Goal: Task Accomplishment & Management: Manage account settings

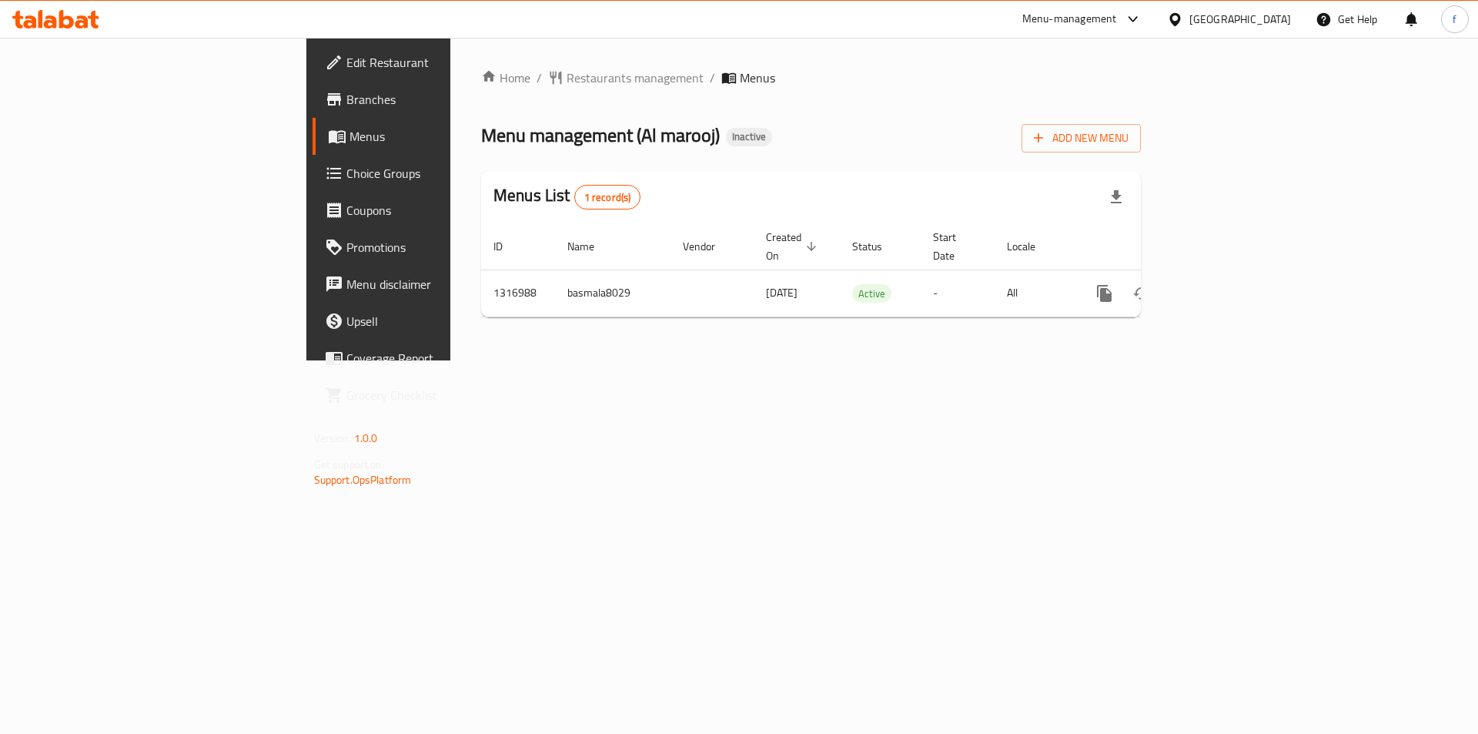
click at [313, 89] on link "Branches" at bounding box center [433, 99] width 241 height 37
click at [1128, 142] on span "Add New Menu" at bounding box center [1081, 138] width 95 height 19
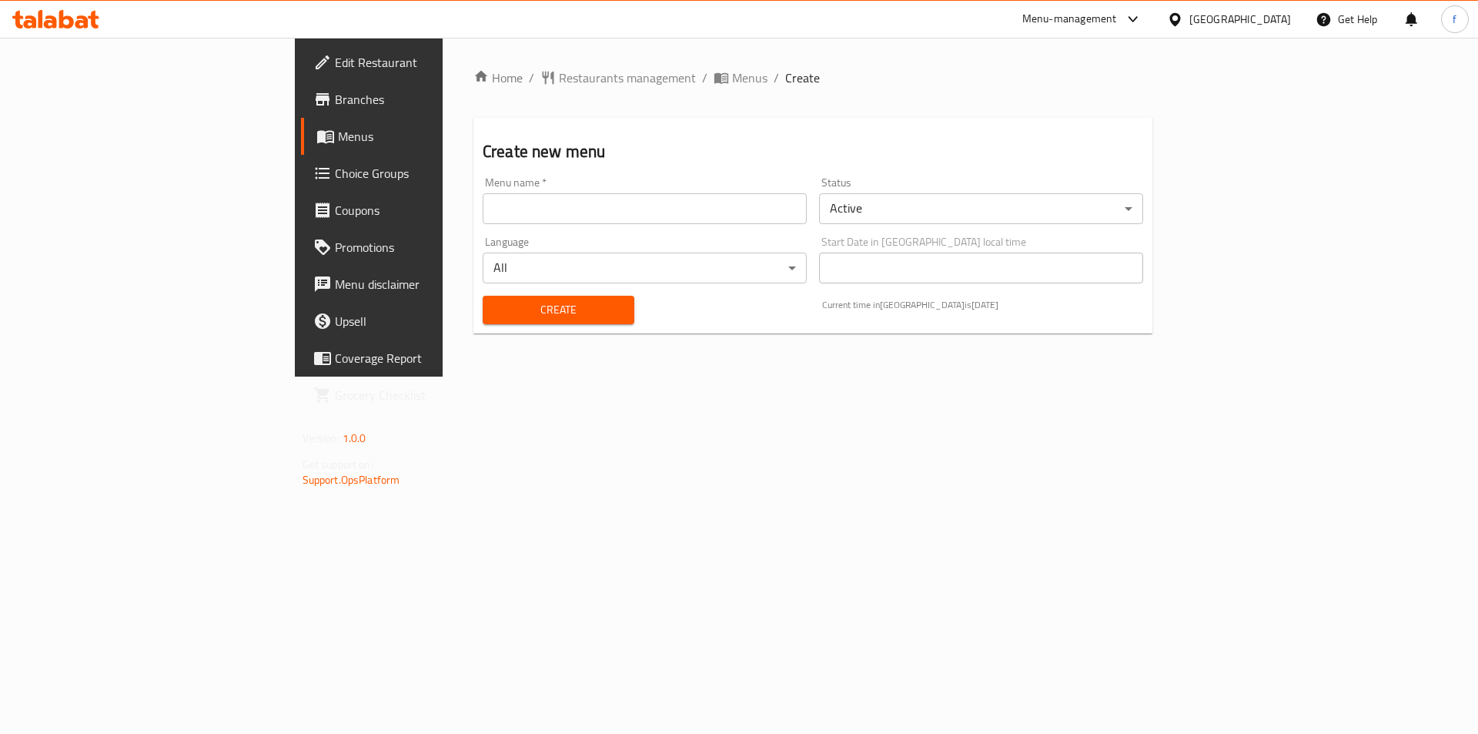
click at [542, 215] on input "text" at bounding box center [645, 208] width 324 height 31
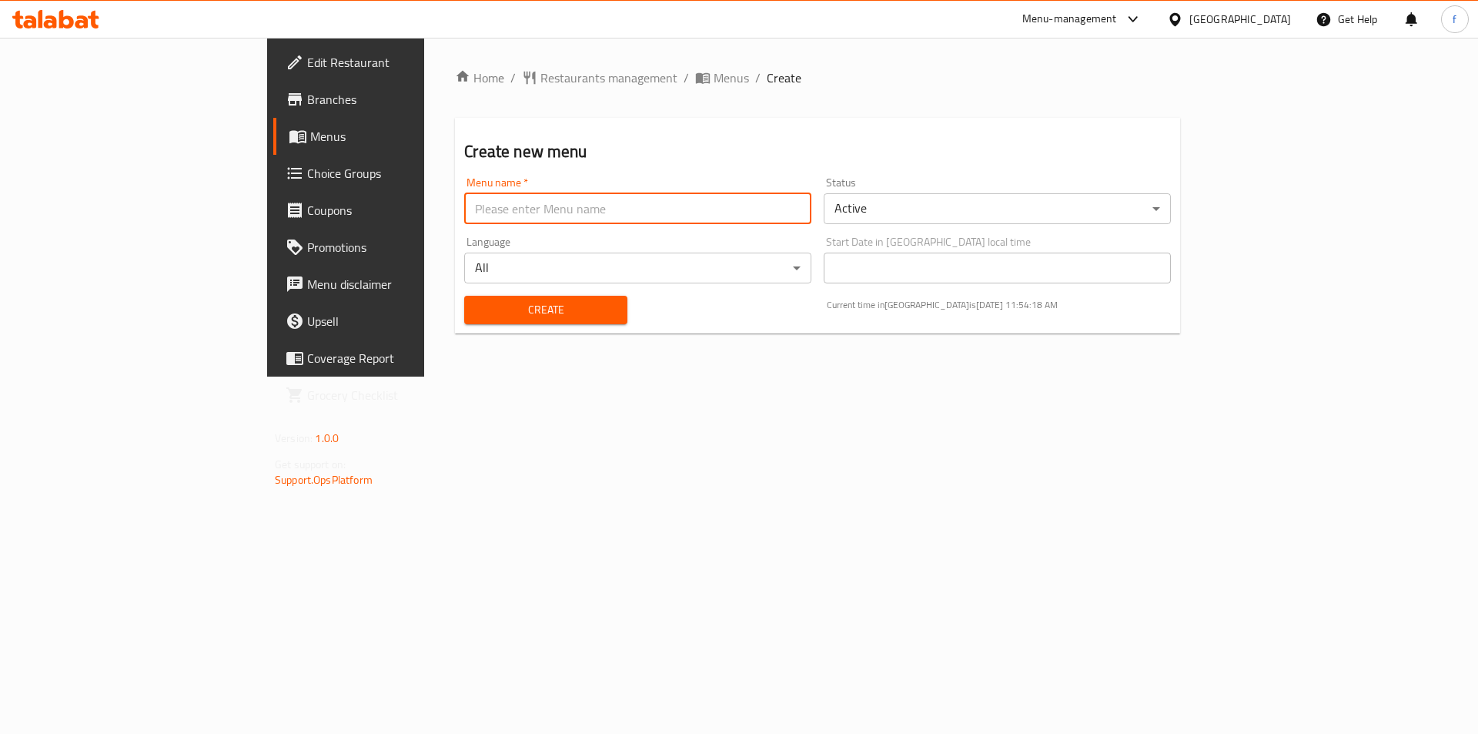
type input "fatma.8116 first menu"
click at [476, 311] on span "Create" at bounding box center [545, 309] width 138 height 19
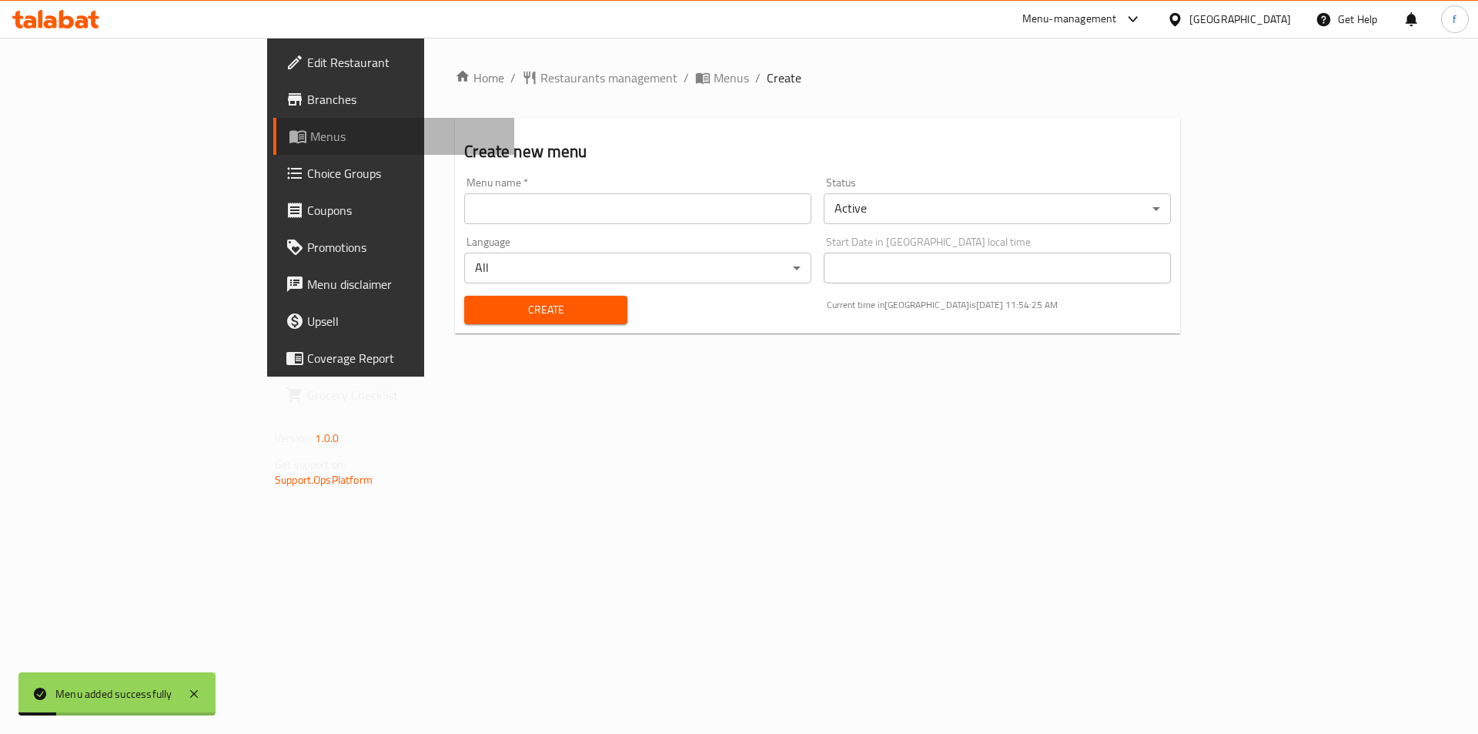
click at [310, 139] on span "Menus" at bounding box center [406, 136] width 192 height 18
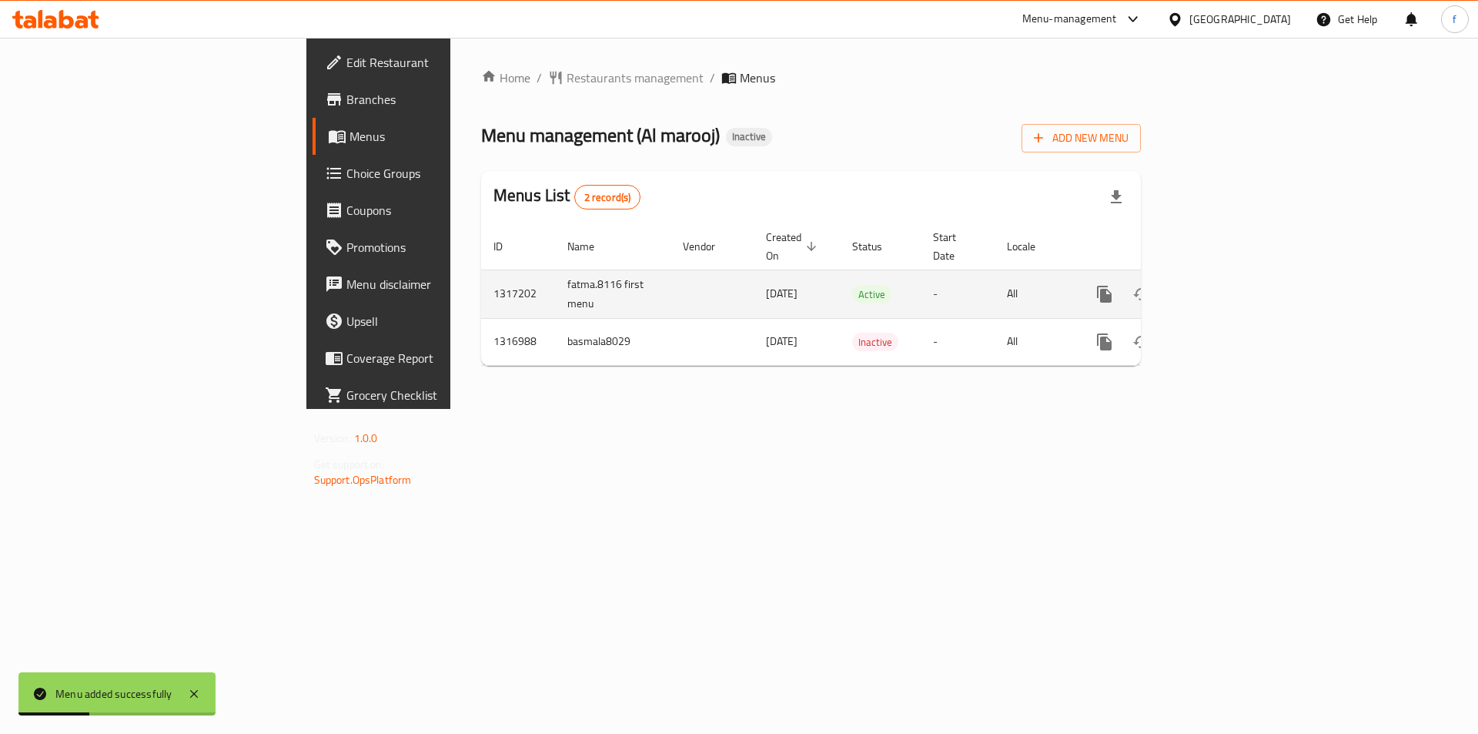
click at [1225, 285] on icon "enhanced table" at bounding box center [1215, 294] width 18 height 18
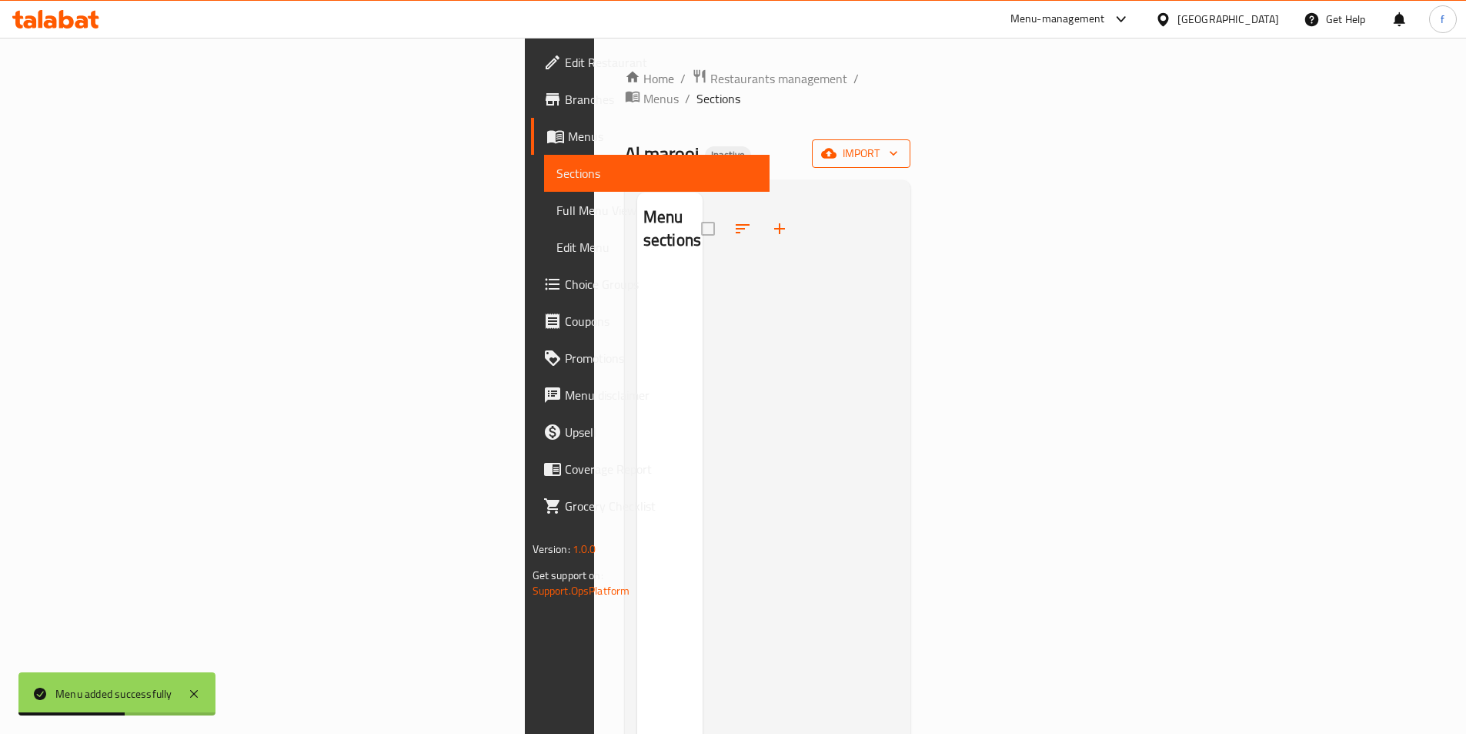
click at [898, 144] on span "import" at bounding box center [861, 153] width 74 height 19
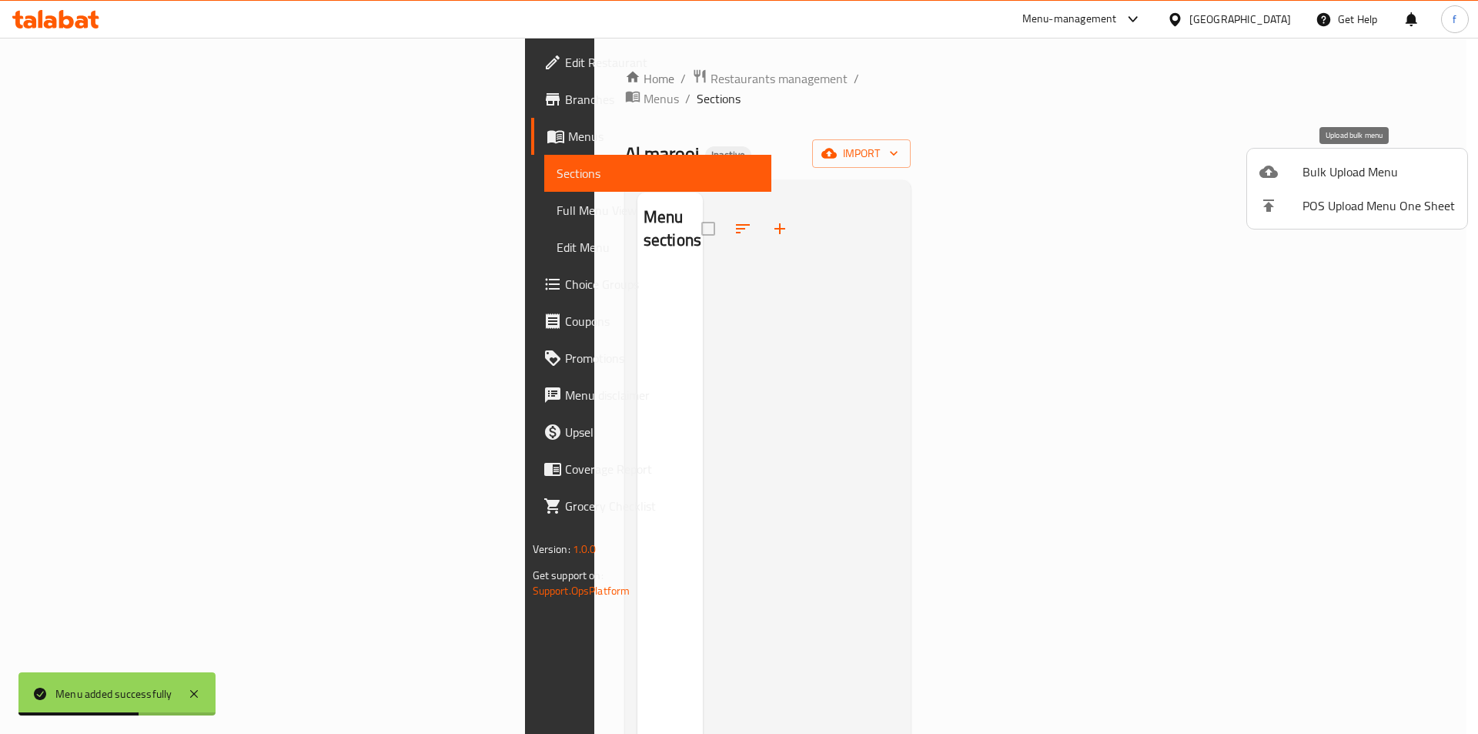
click at [1364, 174] on span "Bulk Upload Menu" at bounding box center [1378, 171] width 152 height 18
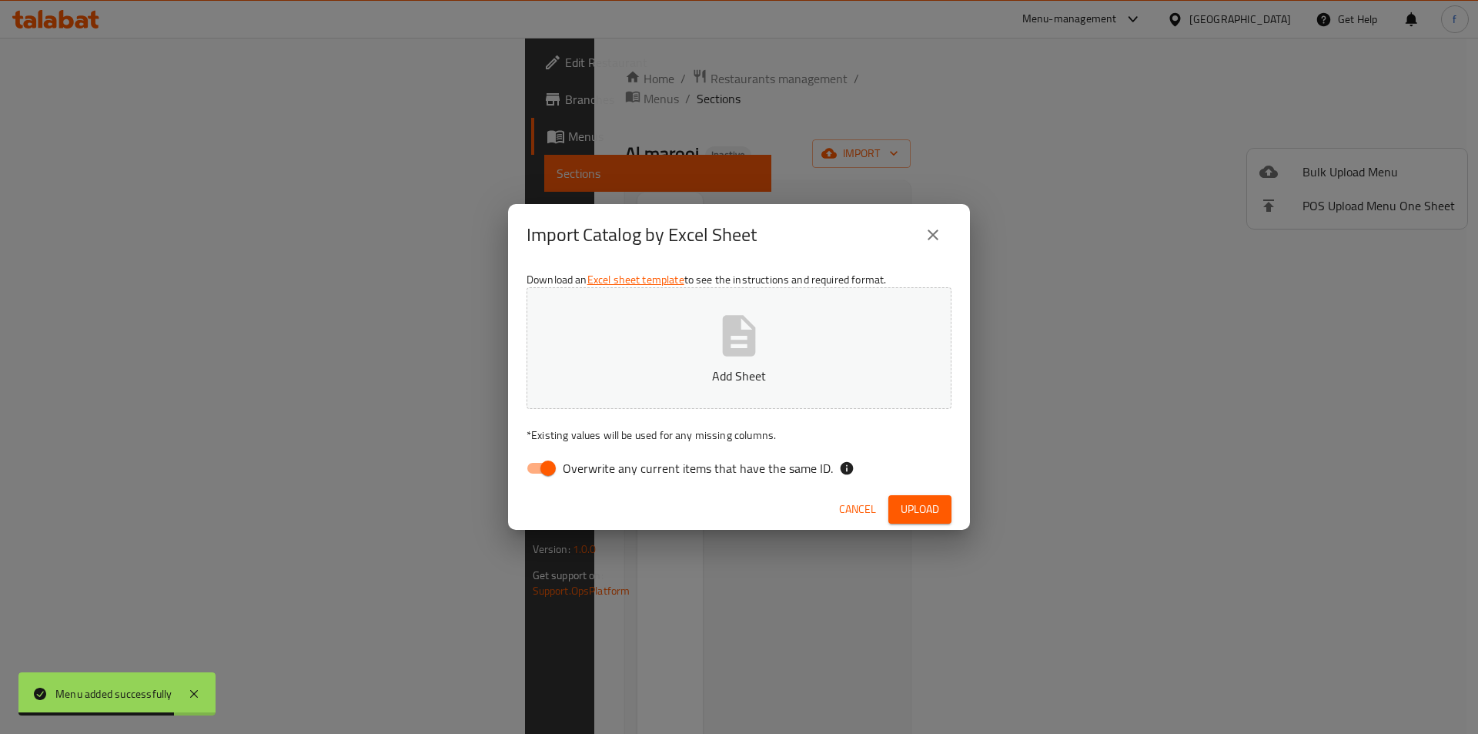
click at [548, 467] on input "Overwrite any current items that have the same ID." at bounding box center [548, 467] width 88 height 29
checkbox input "false"
click at [656, 372] on p "Add Sheet" at bounding box center [738, 375] width 377 height 18
click at [921, 506] on span "Upload" at bounding box center [920, 509] width 38 height 19
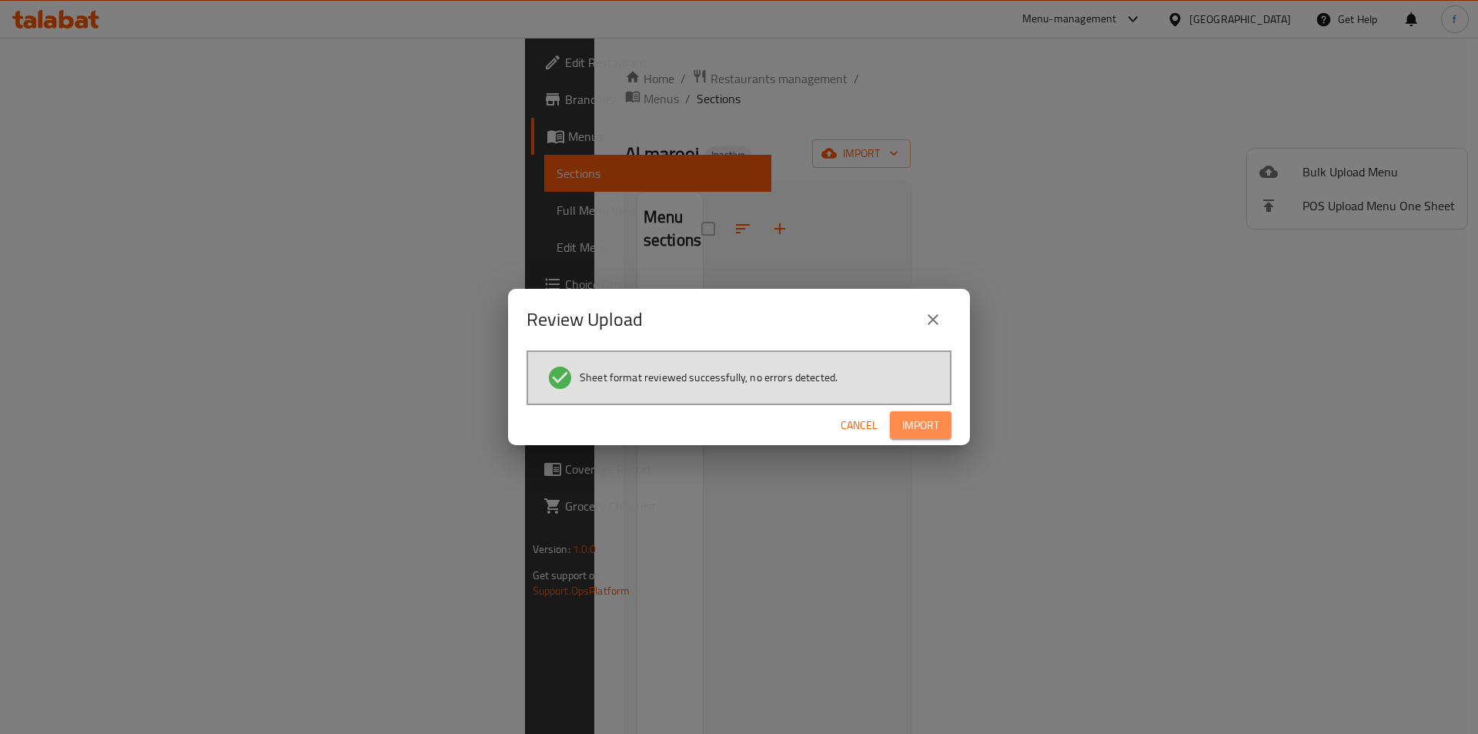
click at [931, 421] on span "Import" at bounding box center [920, 425] width 37 height 19
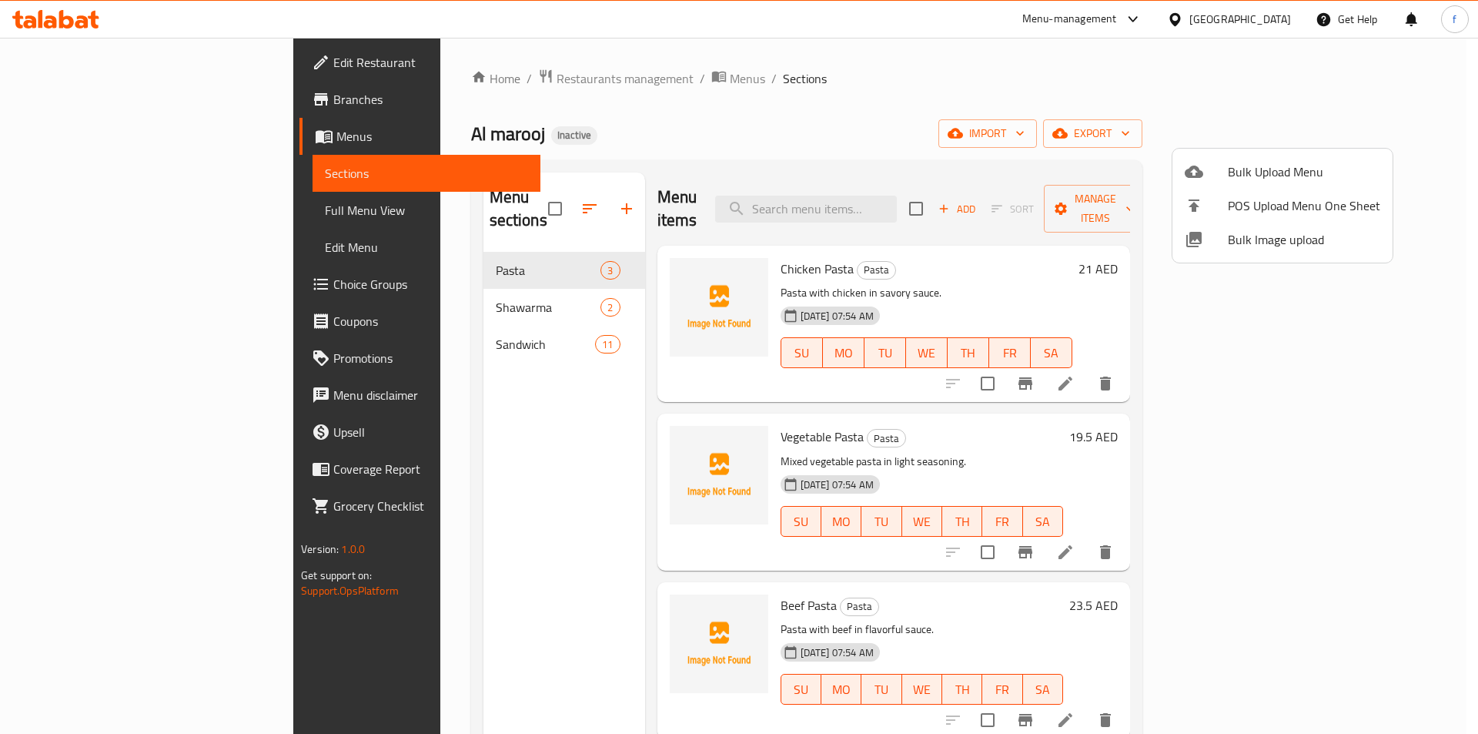
click at [819, 112] on div at bounding box center [739, 367] width 1478 height 734
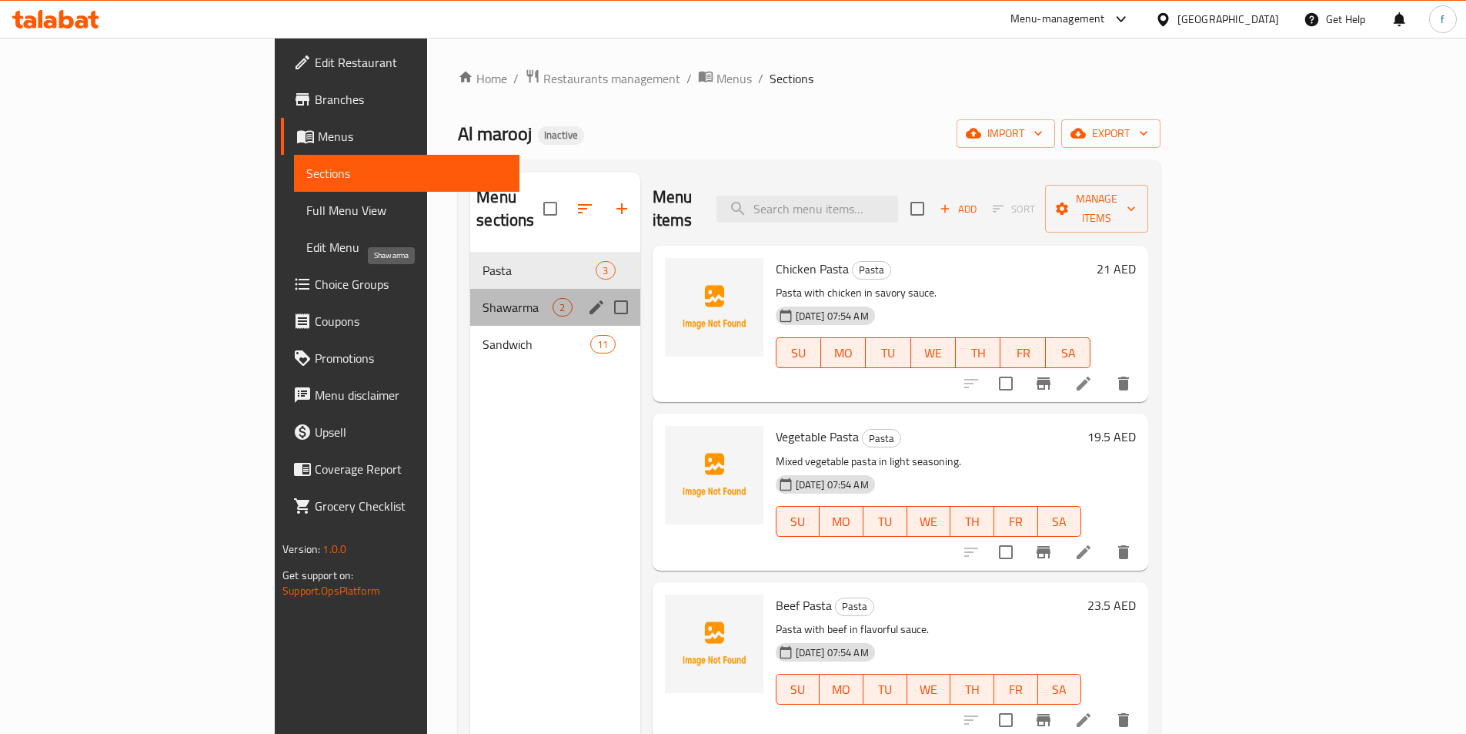
click at [483, 298] on span "Shawarma" at bounding box center [518, 307] width 70 height 18
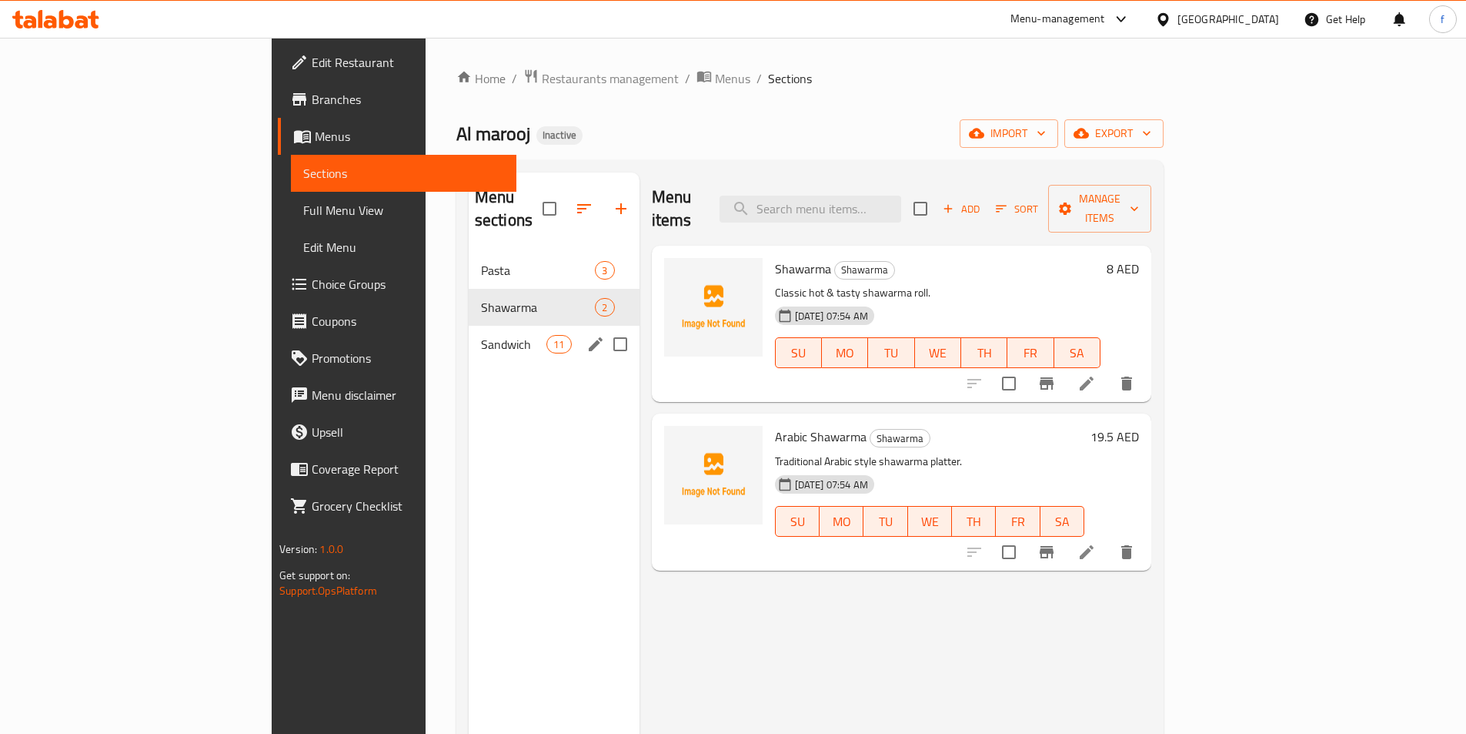
click at [469, 326] on div "Sandwich 11" at bounding box center [554, 344] width 171 height 37
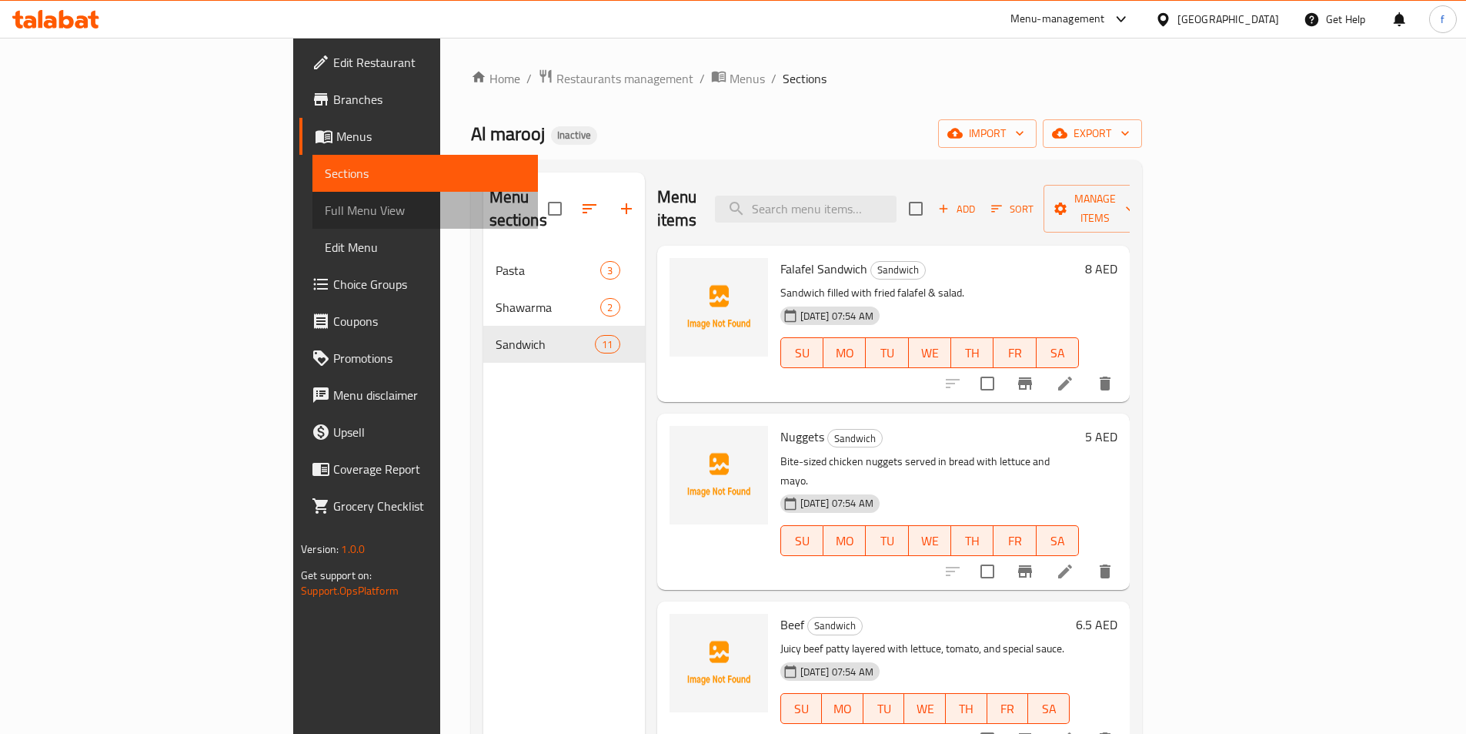
click at [325, 209] on span "Full Menu View" at bounding box center [425, 210] width 201 height 18
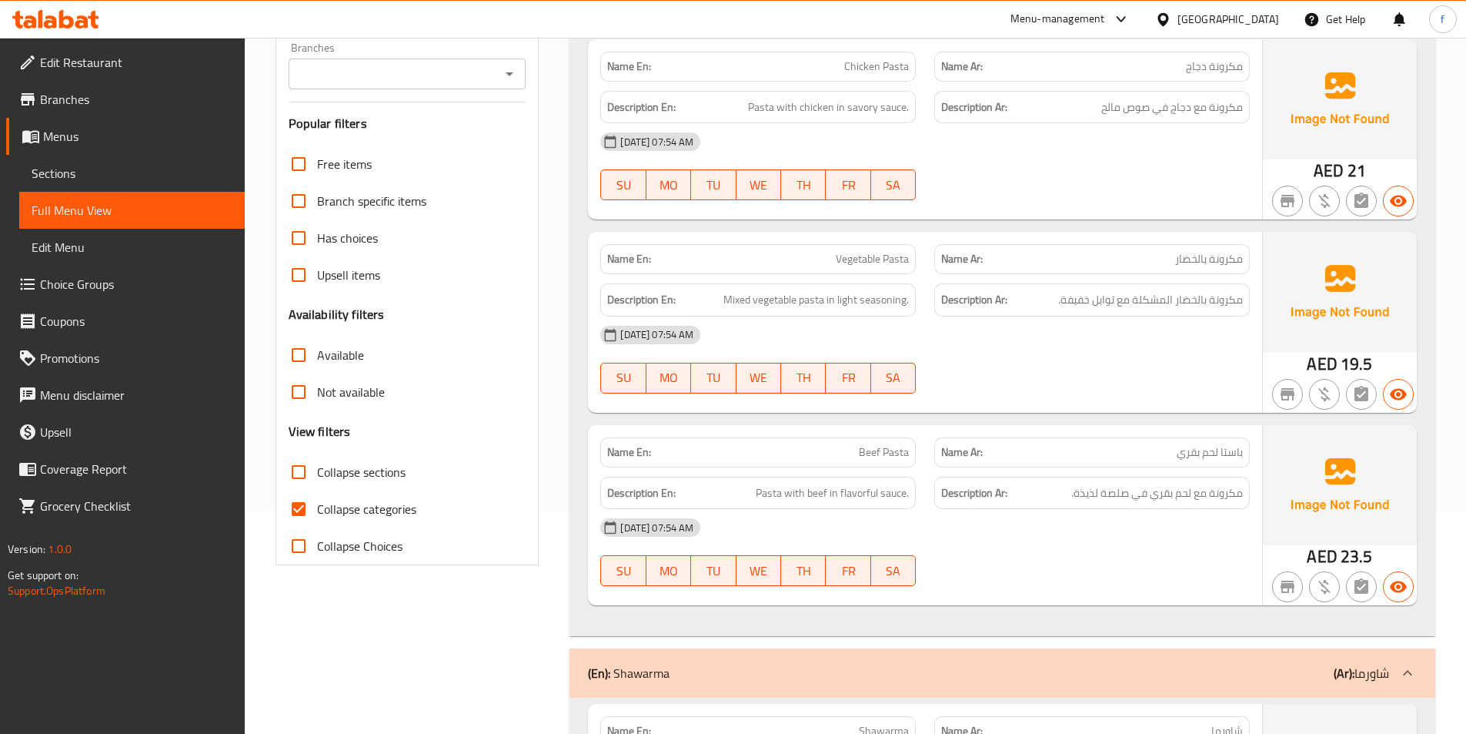
scroll to position [231, 0]
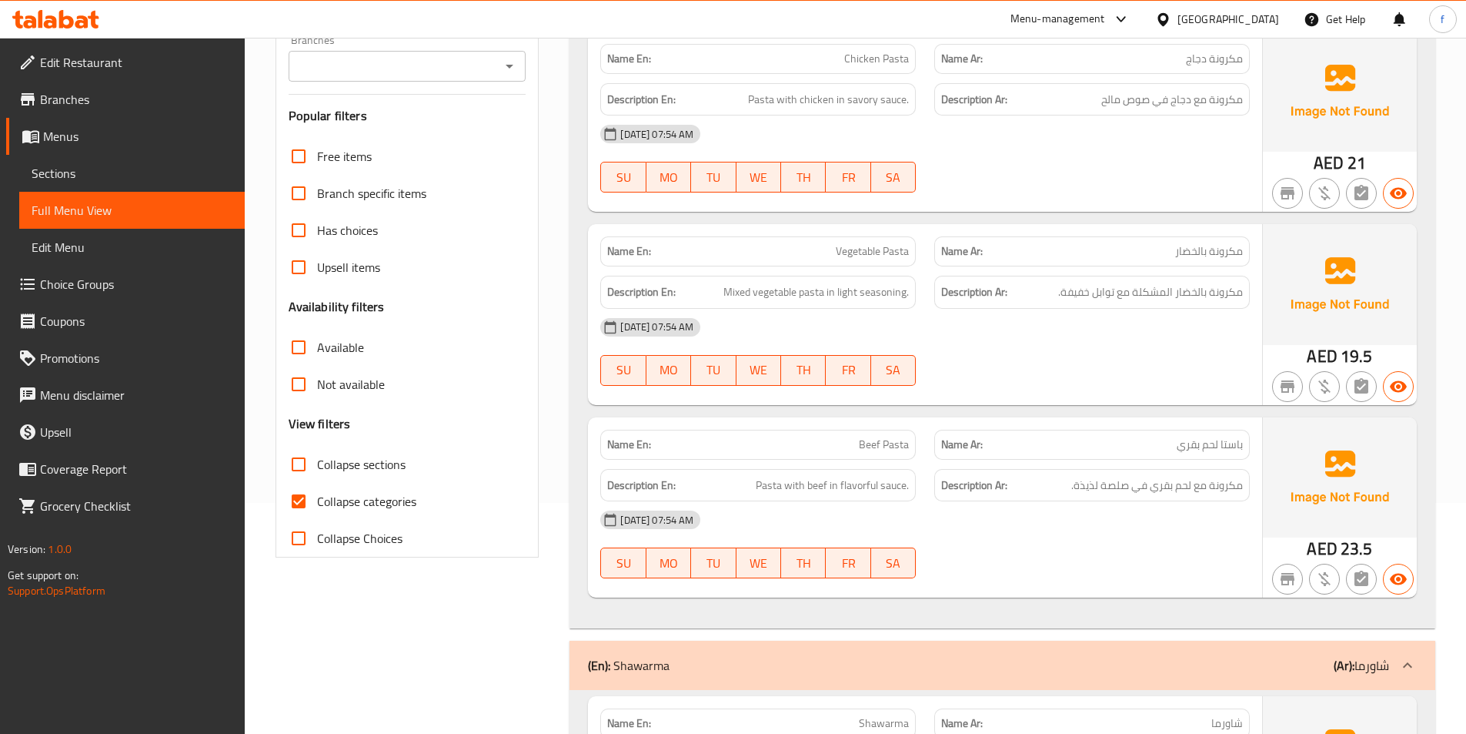
click at [299, 495] on input "Collapse categories" at bounding box center [298, 501] width 37 height 37
checkbox input "false"
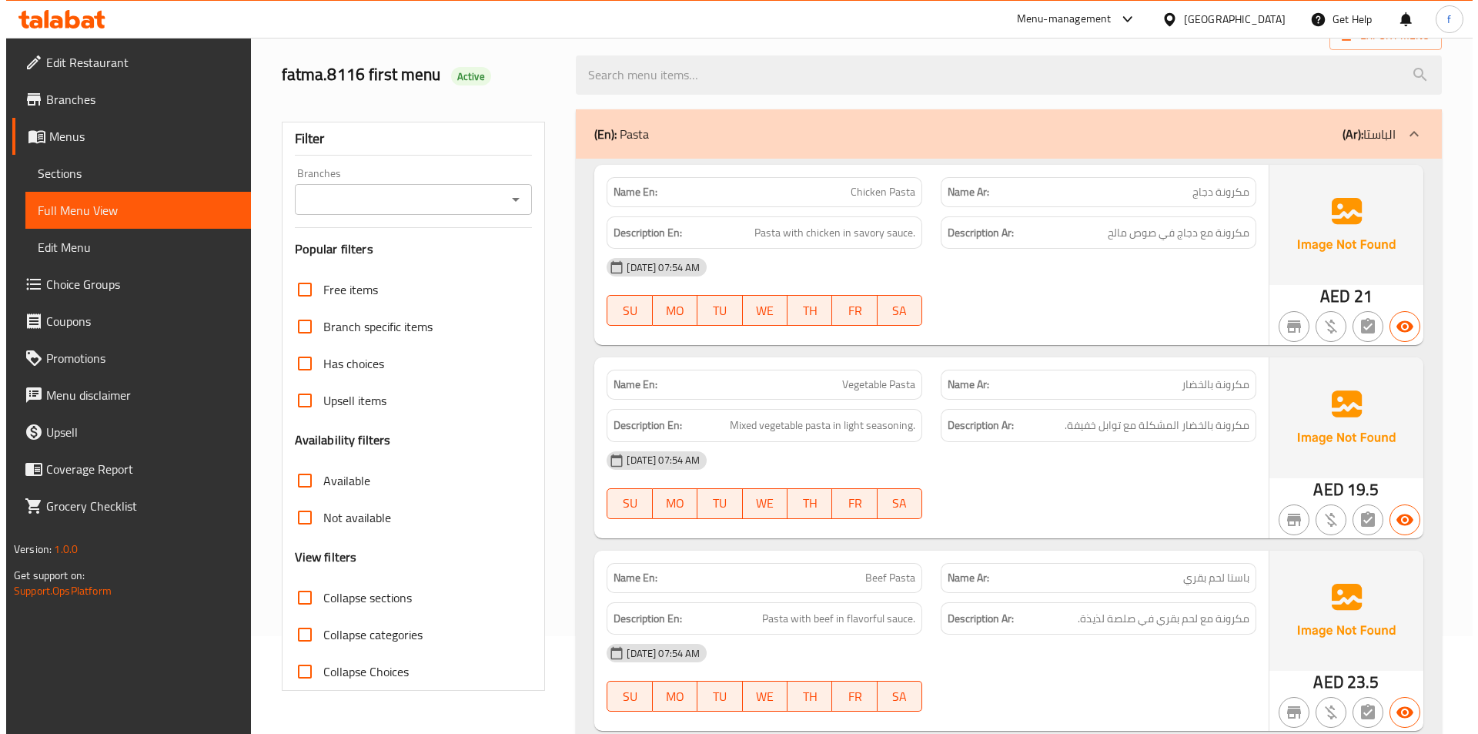
scroll to position [0, 0]
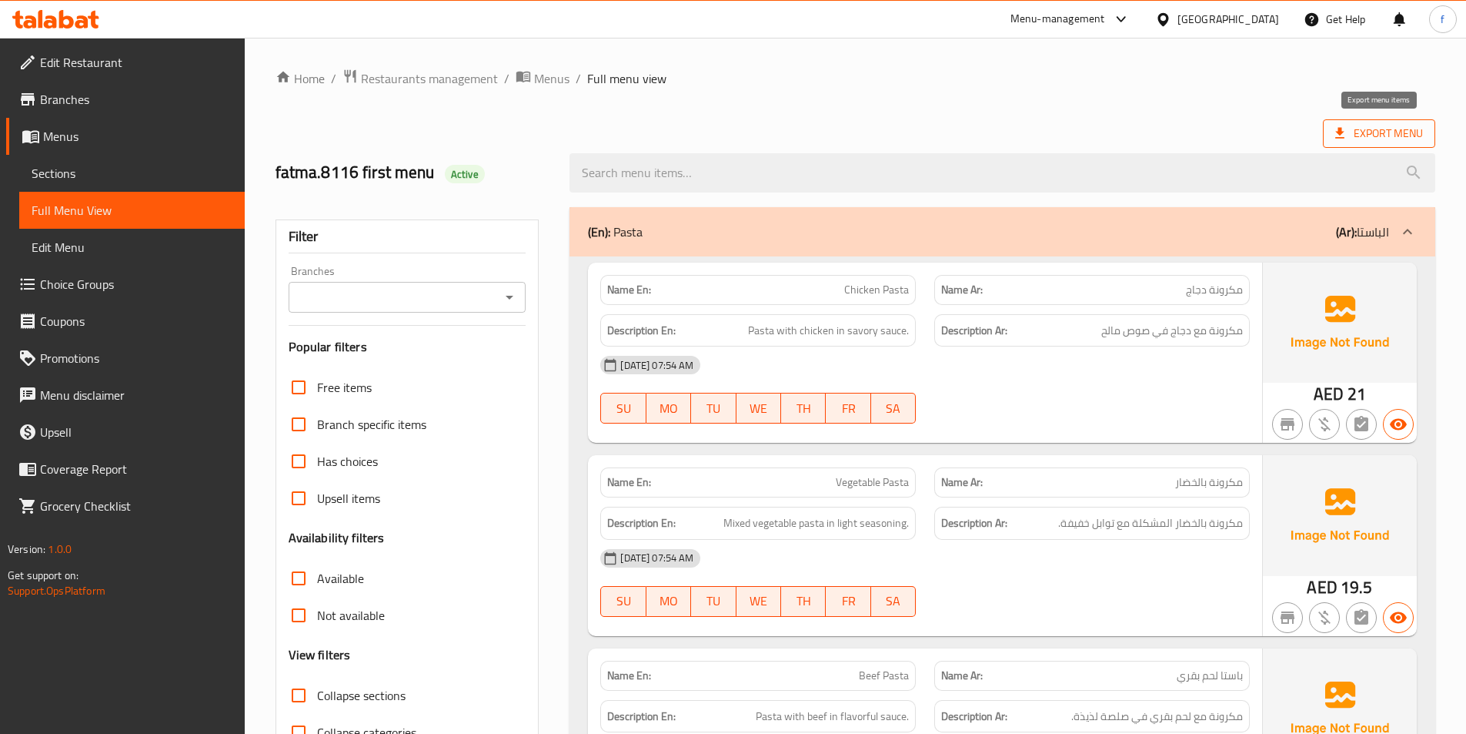
click at [1399, 135] on span "Export Menu" at bounding box center [1380, 133] width 88 height 19
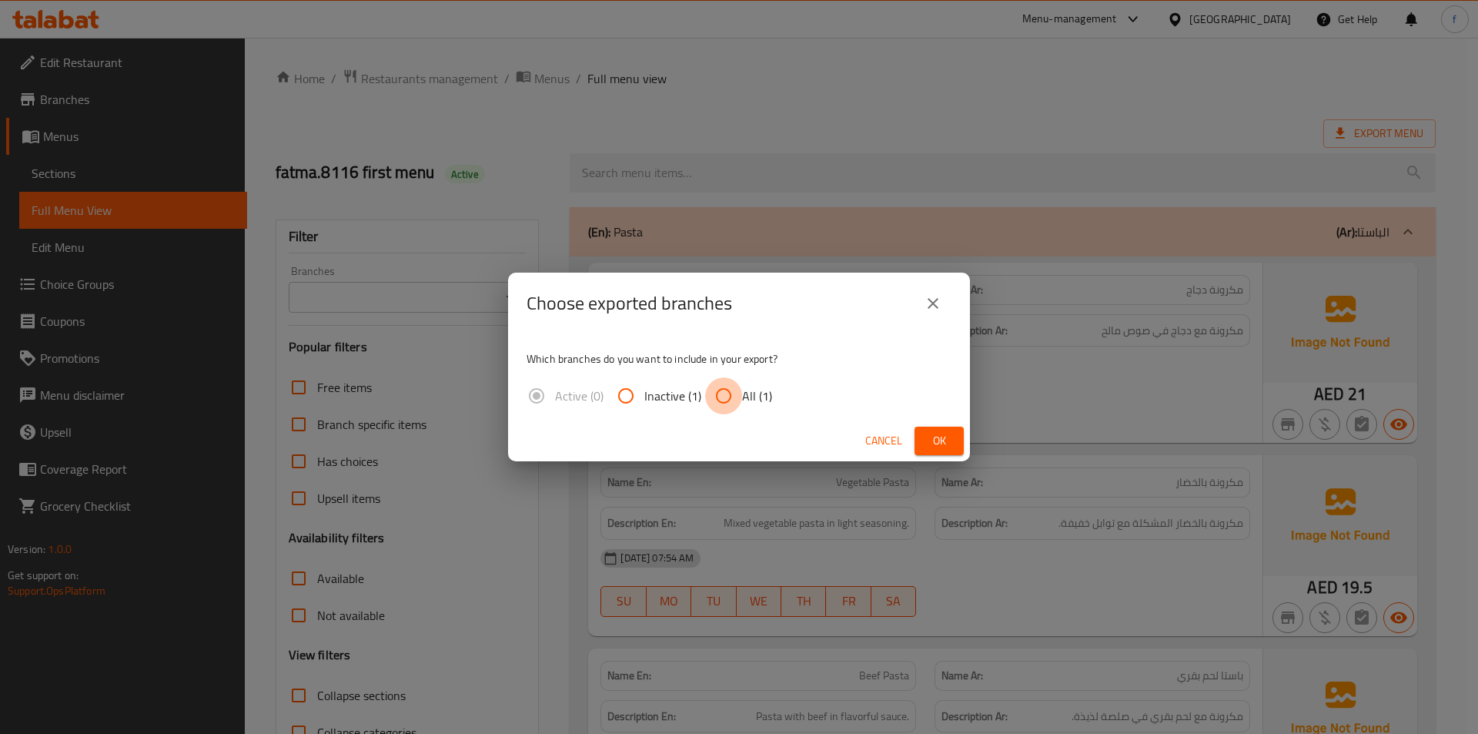
click at [719, 394] on input "All (1)" at bounding box center [723, 395] width 37 height 37
radio input "true"
click at [954, 444] on button "Ok" at bounding box center [938, 440] width 49 height 28
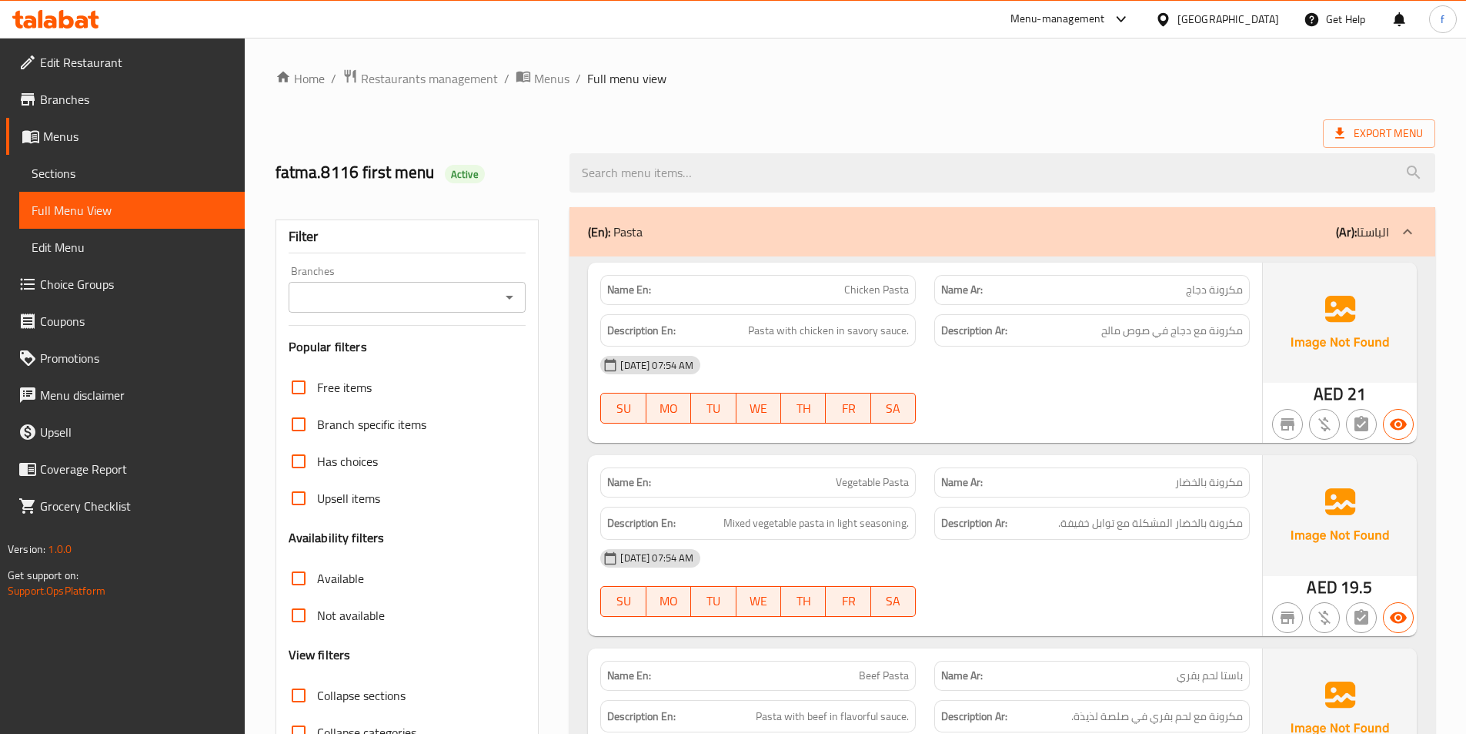
click at [1093, 125] on div "Export Menu" at bounding box center [856, 133] width 1160 height 28
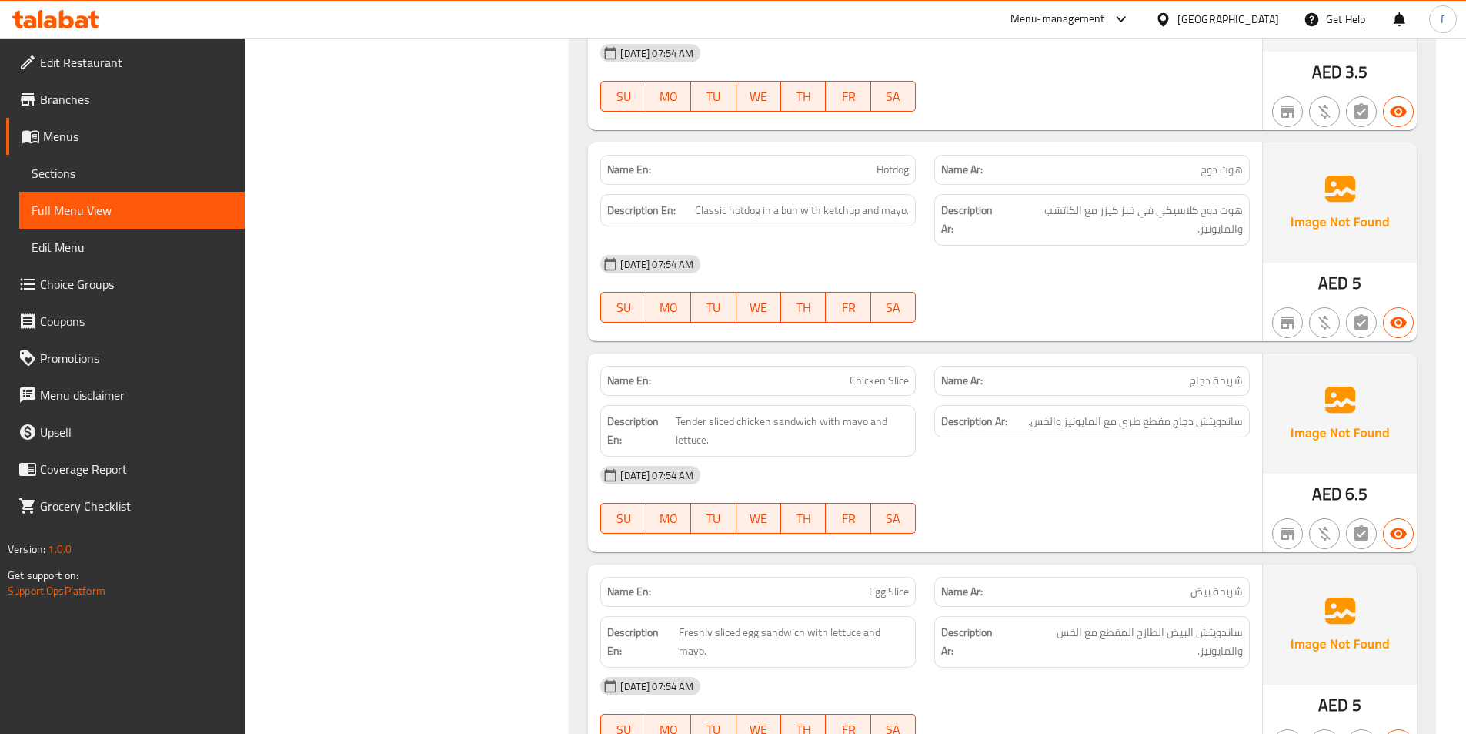
scroll to position [2998, 0]
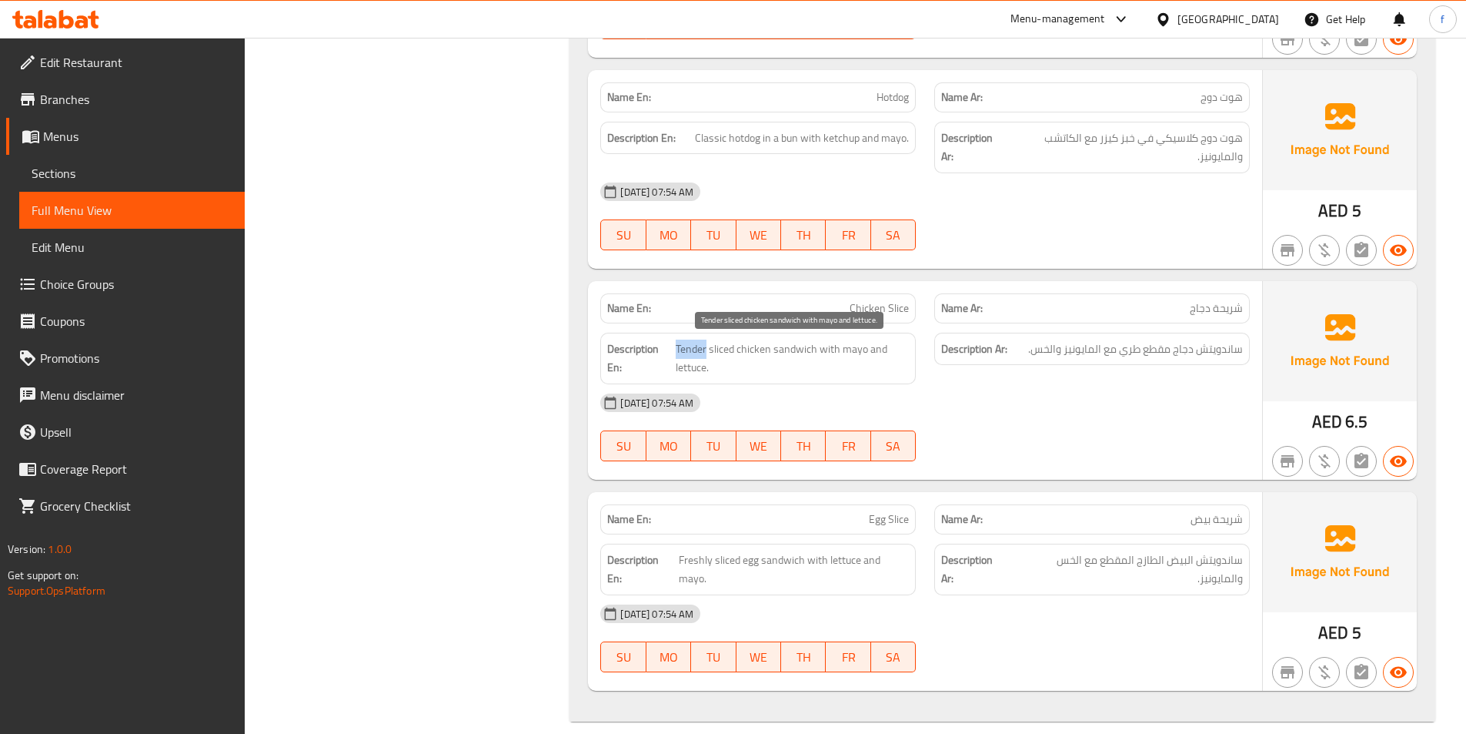
drag, startPoint x: 677, startPoint y: 346, endPoint x: 704, endPoint y: 353, distance: 28.6
click at [704, 353] on span "Tender sliced chicken sandwich with mayo and lettuce." at bounding box center [793, 358] width 234 height 38
click at [1005, 409] on div "14-10-2025 07:54 AM" at bounding box center [925, 402] width 668 height 37
drag, startPoint x: 1122, startPoint y: 350, endPoint x: 1139, endPoint y: 353, distance: 17.2
click at [1139, 353] on span "ساندويتش دجاج مقطع طري مع المايونيز والخس." at bounding box center [1135, 348] width 215 height 19
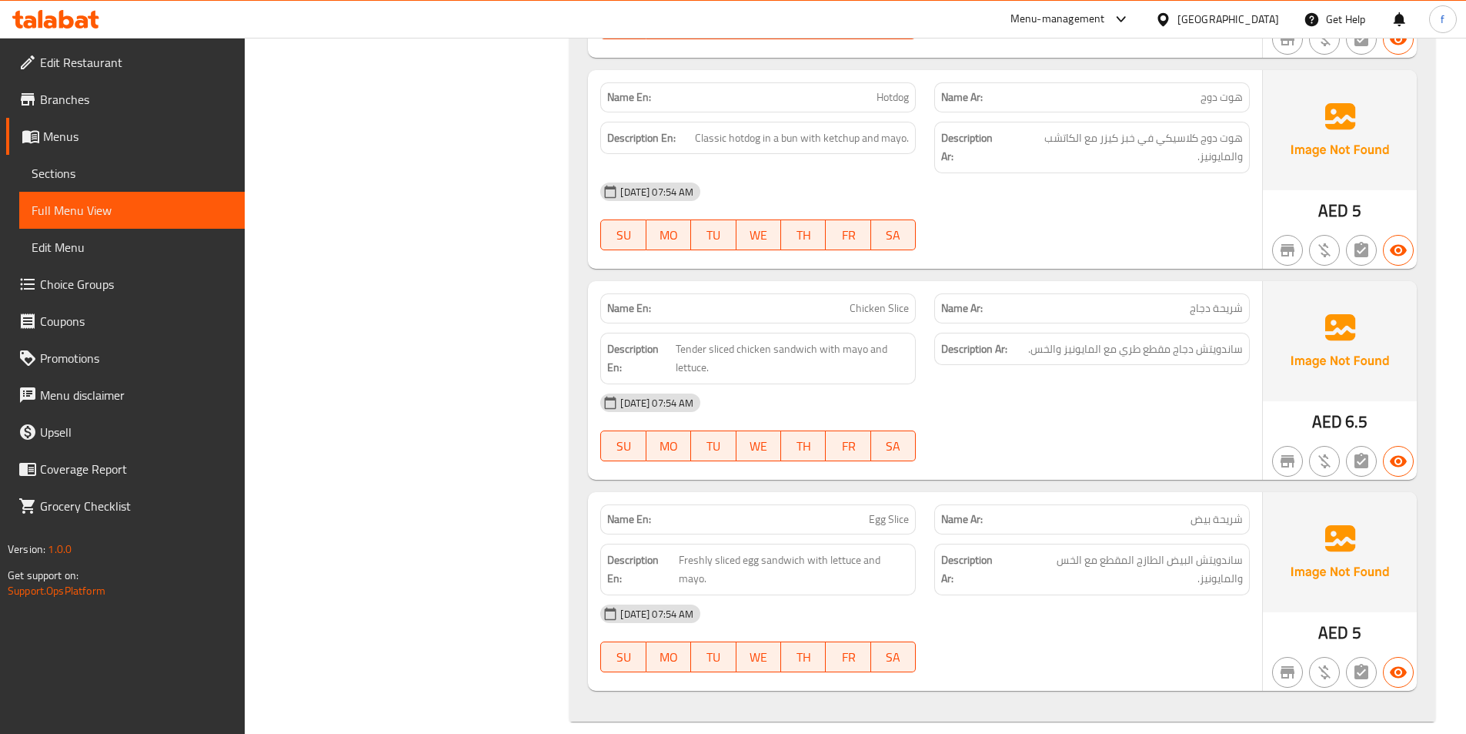
click at [1103, 404] on div "14-10-2025 07:54 AM" at bounding box center [925, 402] width 668 height 37
click at [899, 311] on span "Chicken Slice" at bounding box center [879, 308] width 59 height 16
copy span "Chicken Slice"
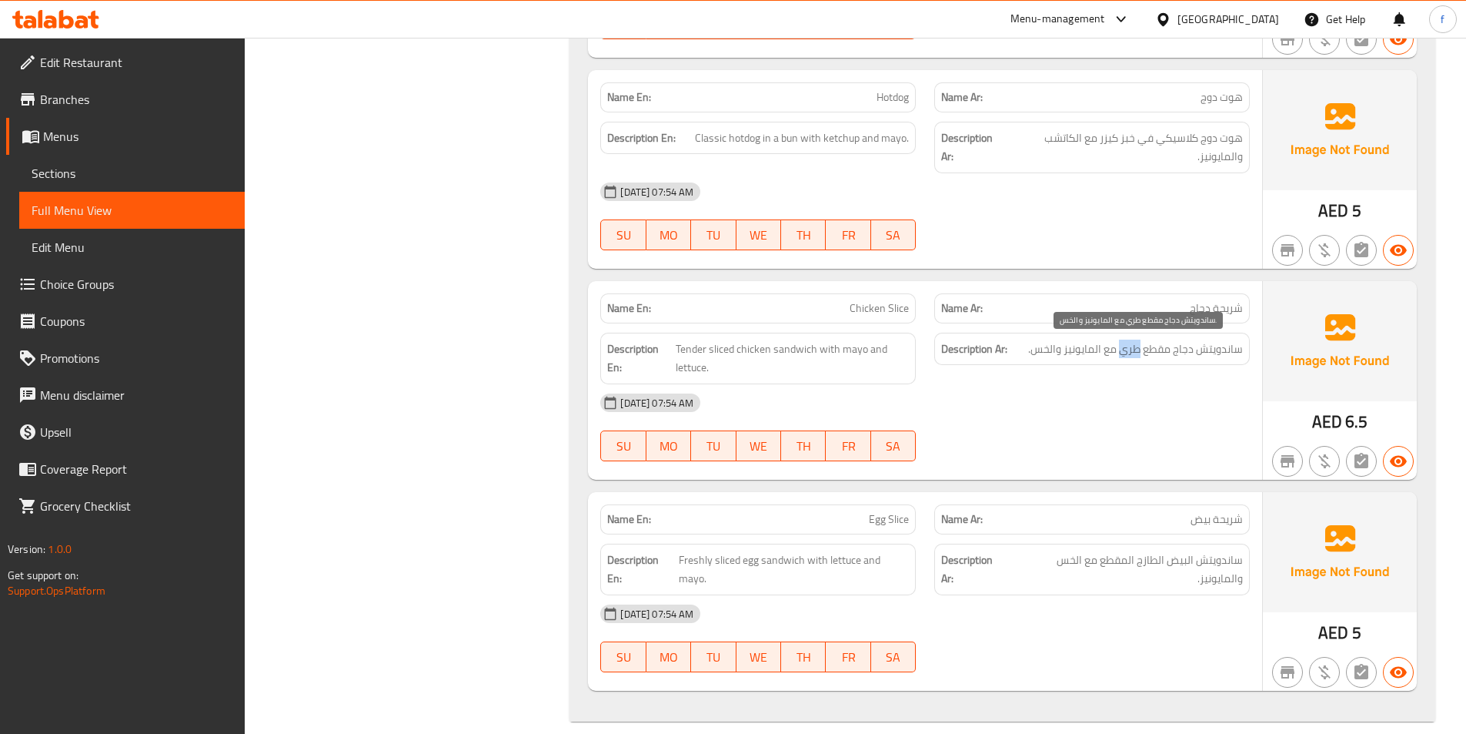
drag, startPoint x: 1120, startPoint y: 349, endPoint x: 1141, endPoint y: 357, distance: 22.2
click at [1141, 357] on span "ساندويتش دجاج مقطع طري مع المايونيز والخس." at bounding box center [1135, 348] width 215 height 19
copy span "طري"
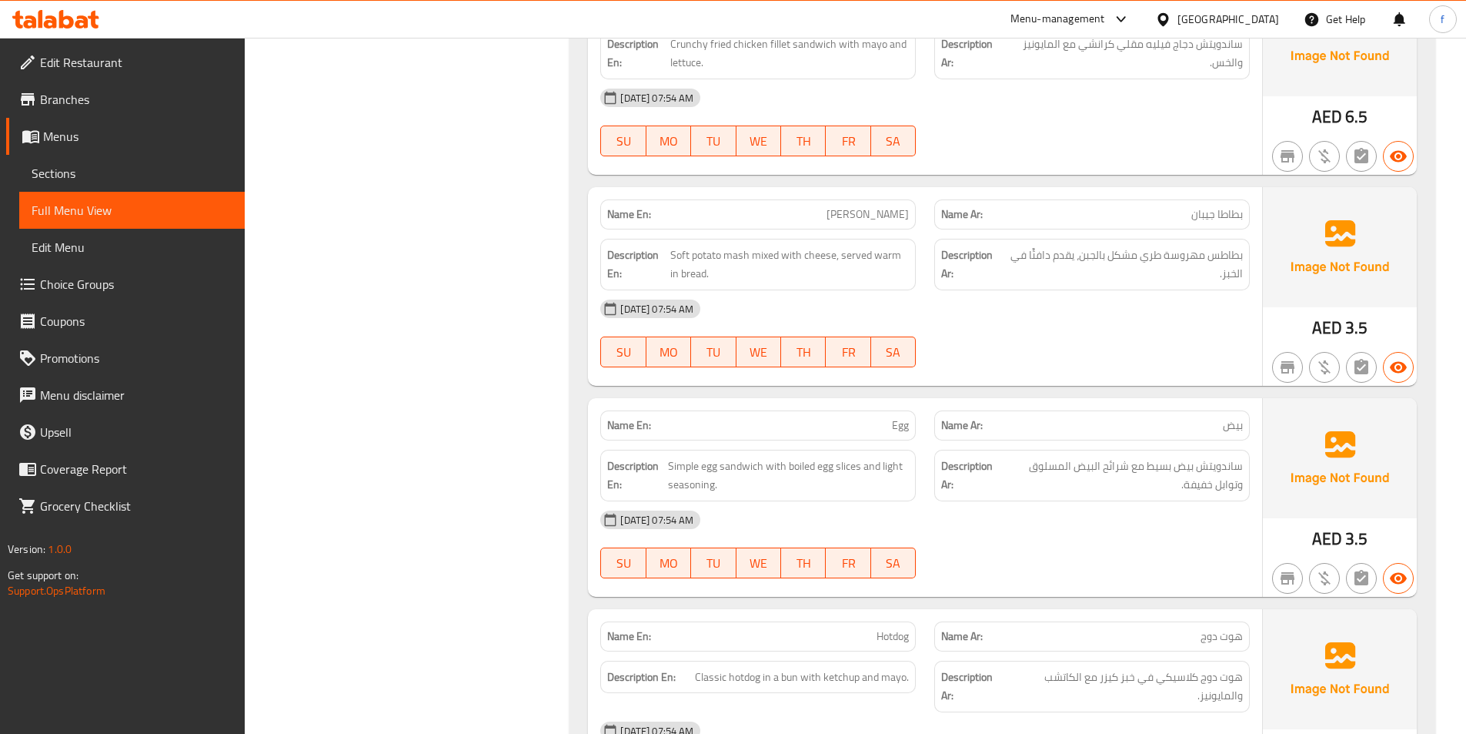
scroll to position [2382, 0]
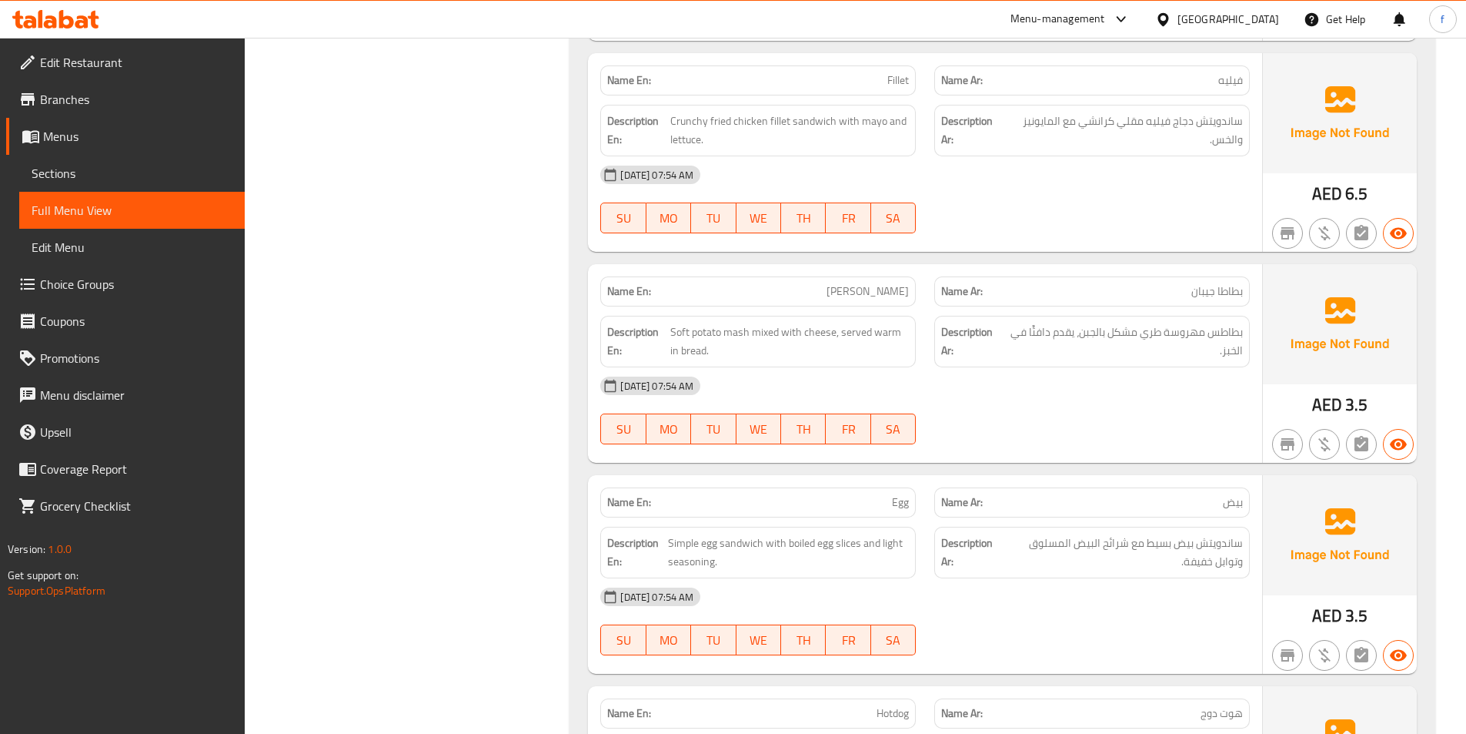
click at [879, 290] on span "Jeban Potato" at bounding box center [868, 291] width 82 height 16
copy span "Jeban Potato"
click at [101, 240] on span "Edit Menu" at bounding box center [132, 247] width 201 height 18
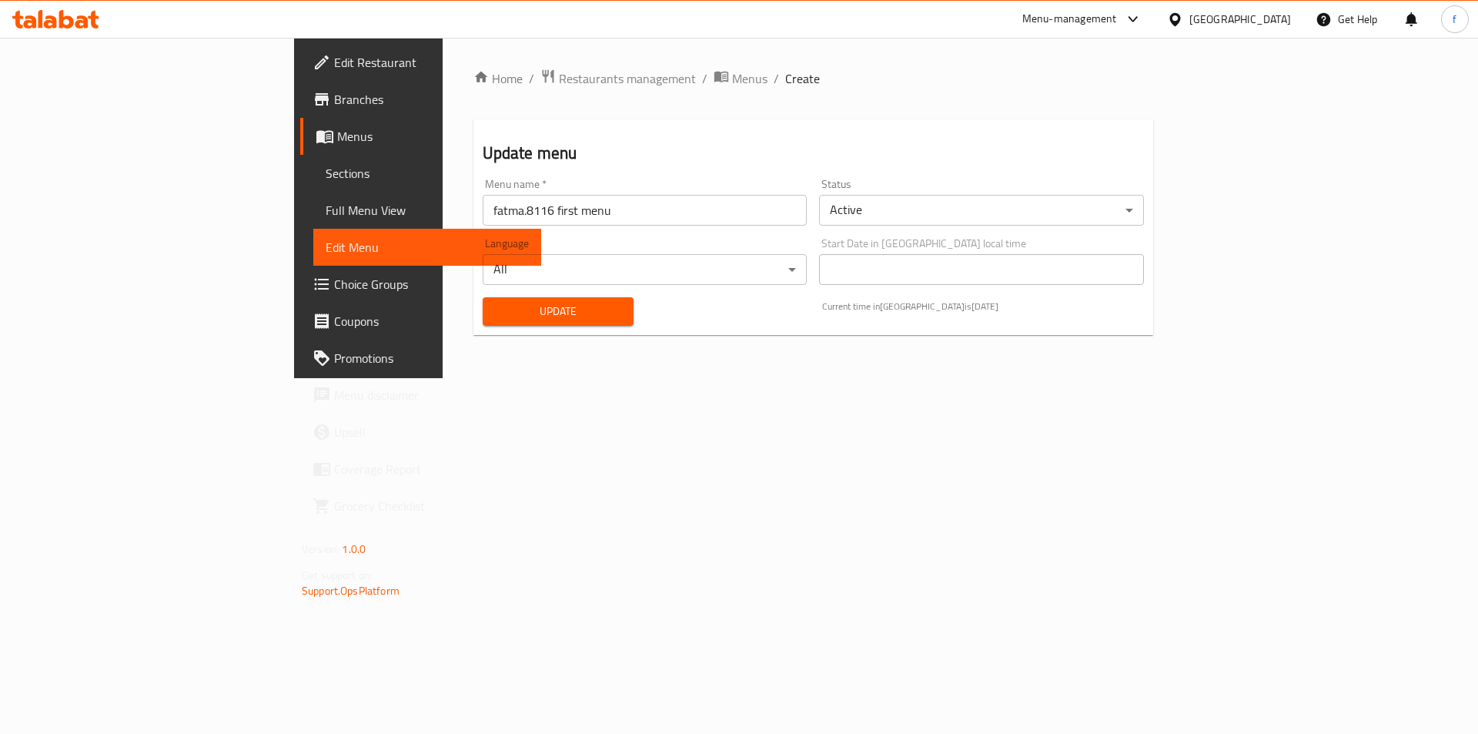
click at [326, 212] on span "Full Menu View" at bounding box center [427, 210] width 203 height 18
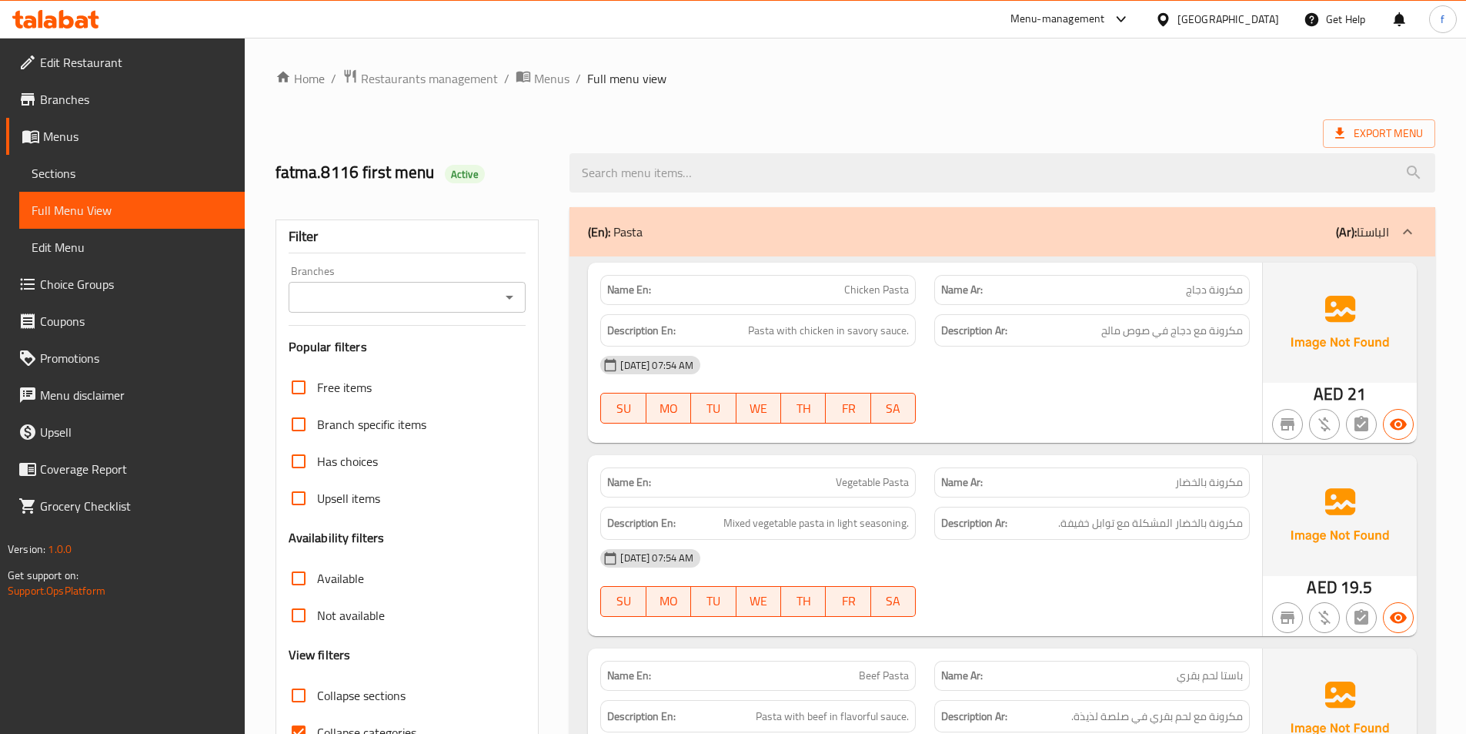
click at [163, 170] on span "Sections" at bounding box center [132, 173] width 201 height 18
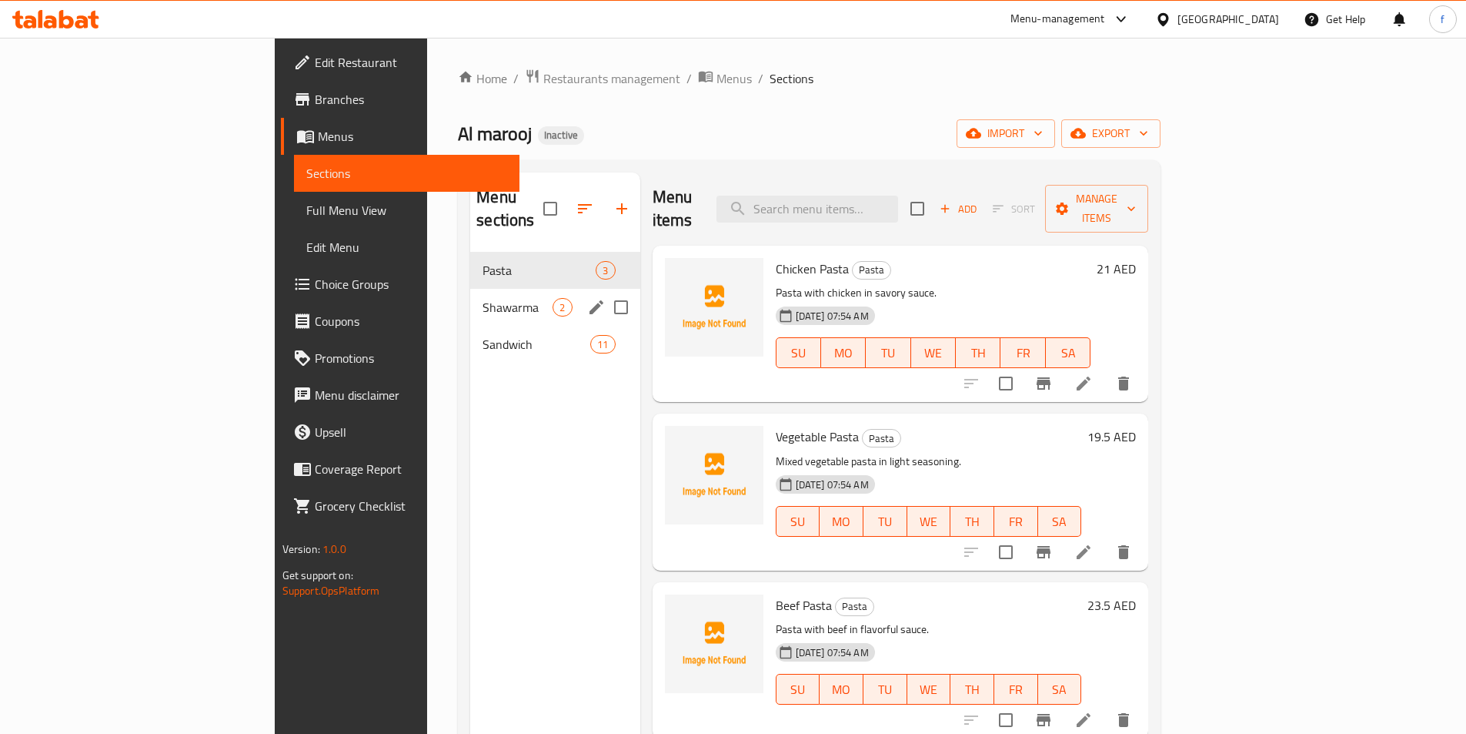
click at [483, 298] on span "Shawarma" at bounding box center [518, 307] width 70 height 18
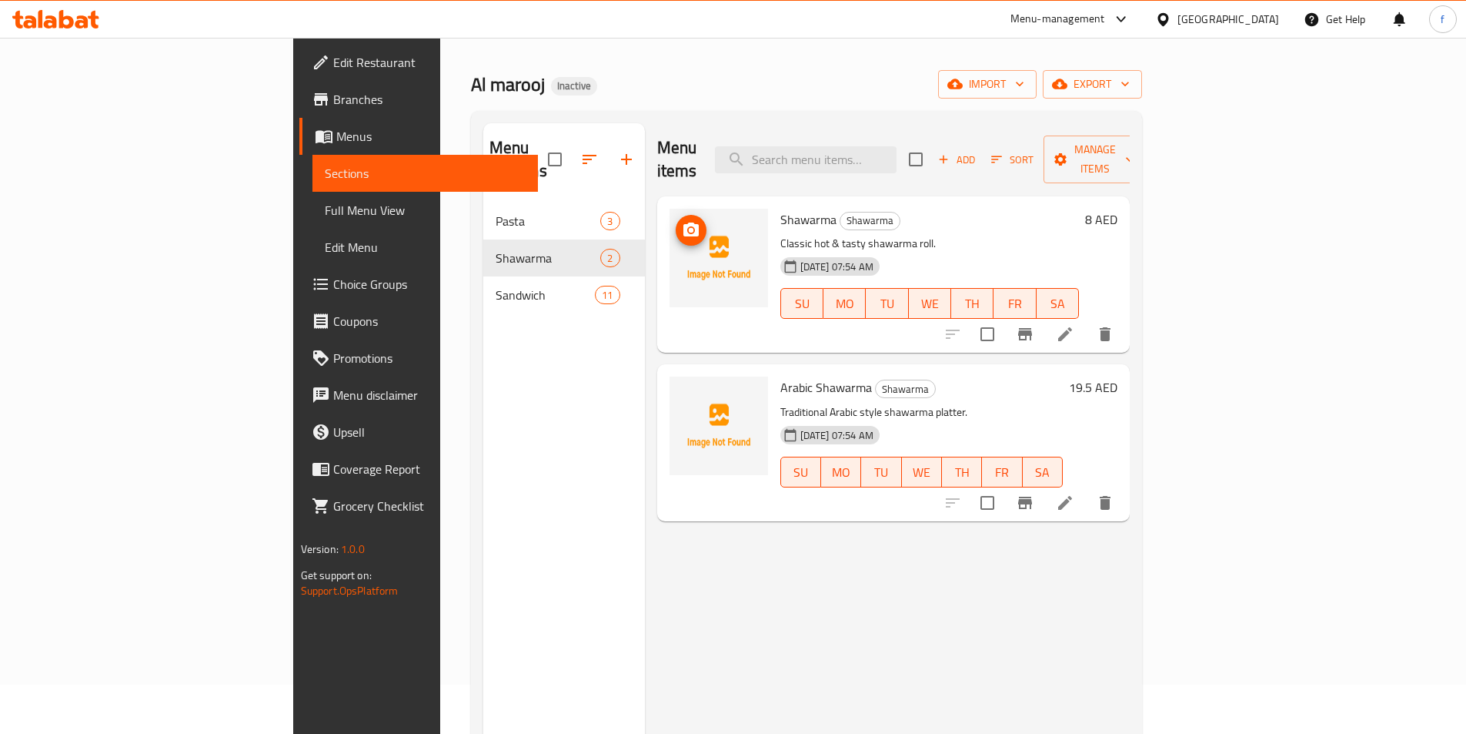
scroll to position [77, 0]
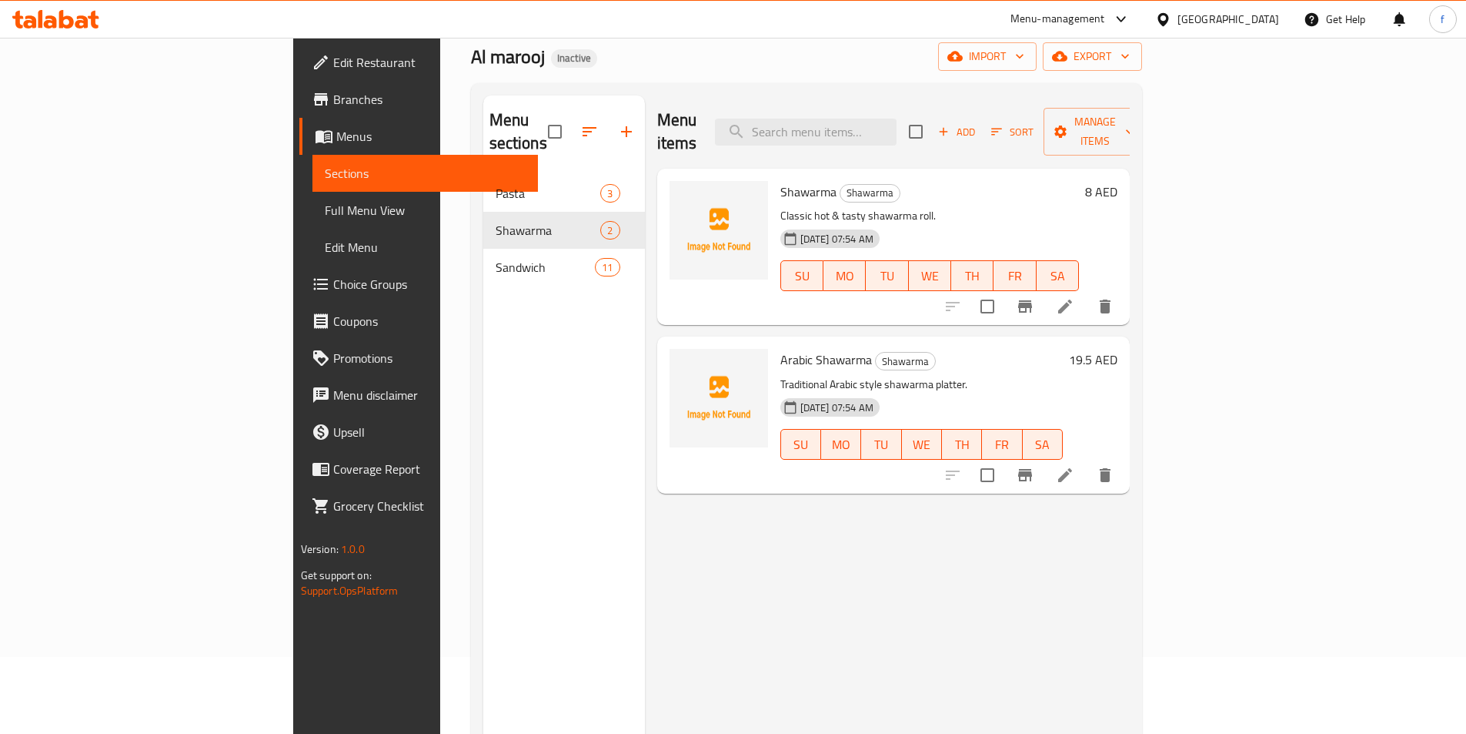
click at [483, 264] on nav "Pasta 3 Shawarma 2 Sandwich 11" at bounding box center [564, 230] width 162 height 123
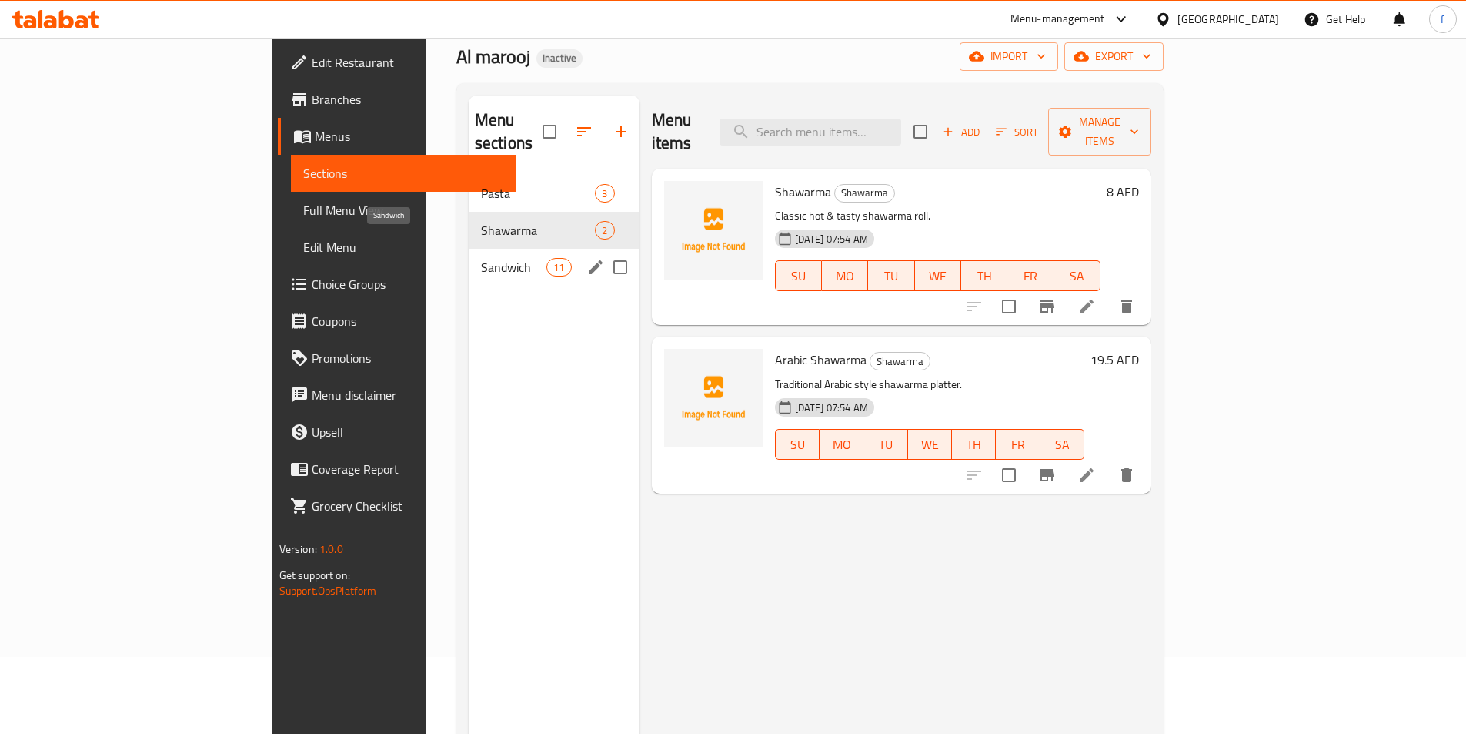
click at [481, 258] on span "Sandwich" at bounding box center [513, 267] width 65 height 18
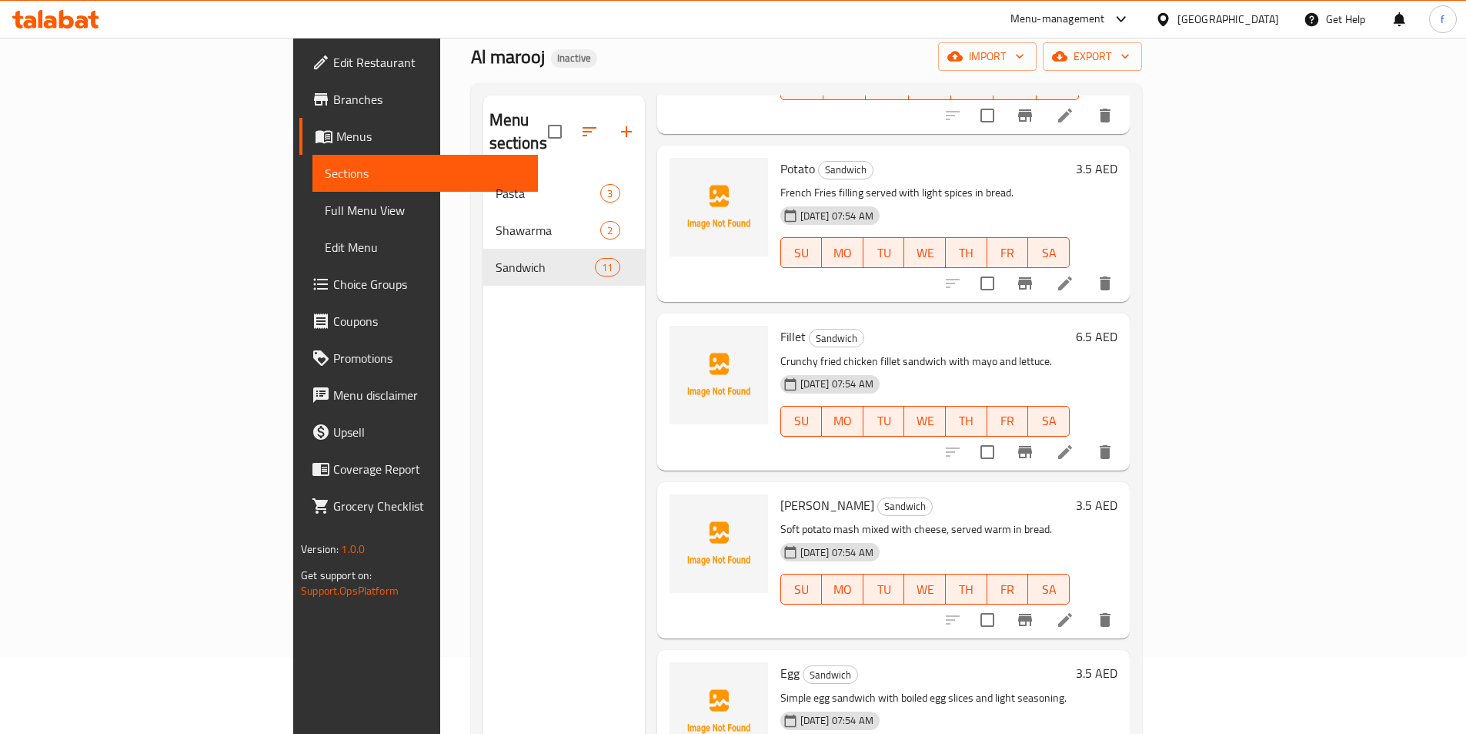
scroll to position [792, 0]
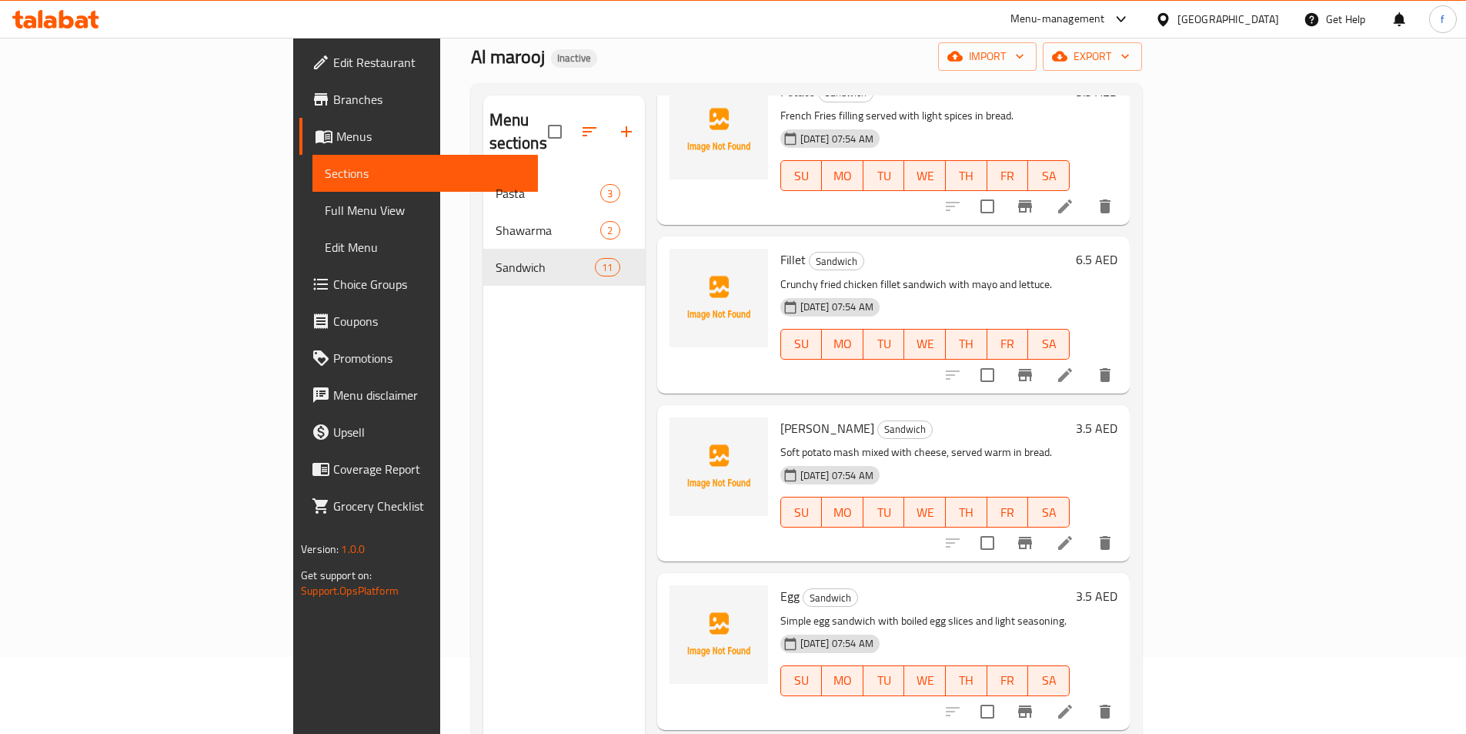
click at [1075, 533] on icon at bounding box center [1065, 542] width 18 height 18
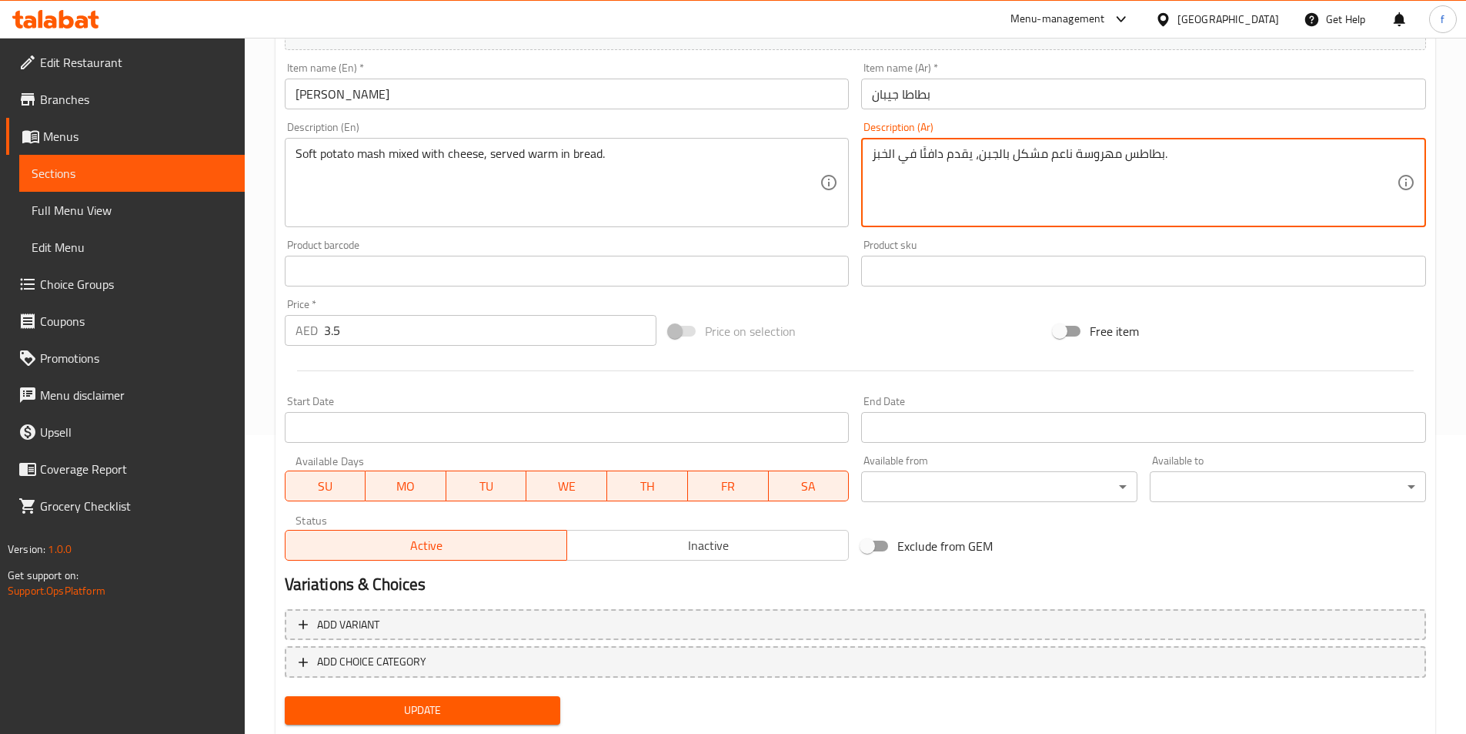
scroll to position [342, 0]
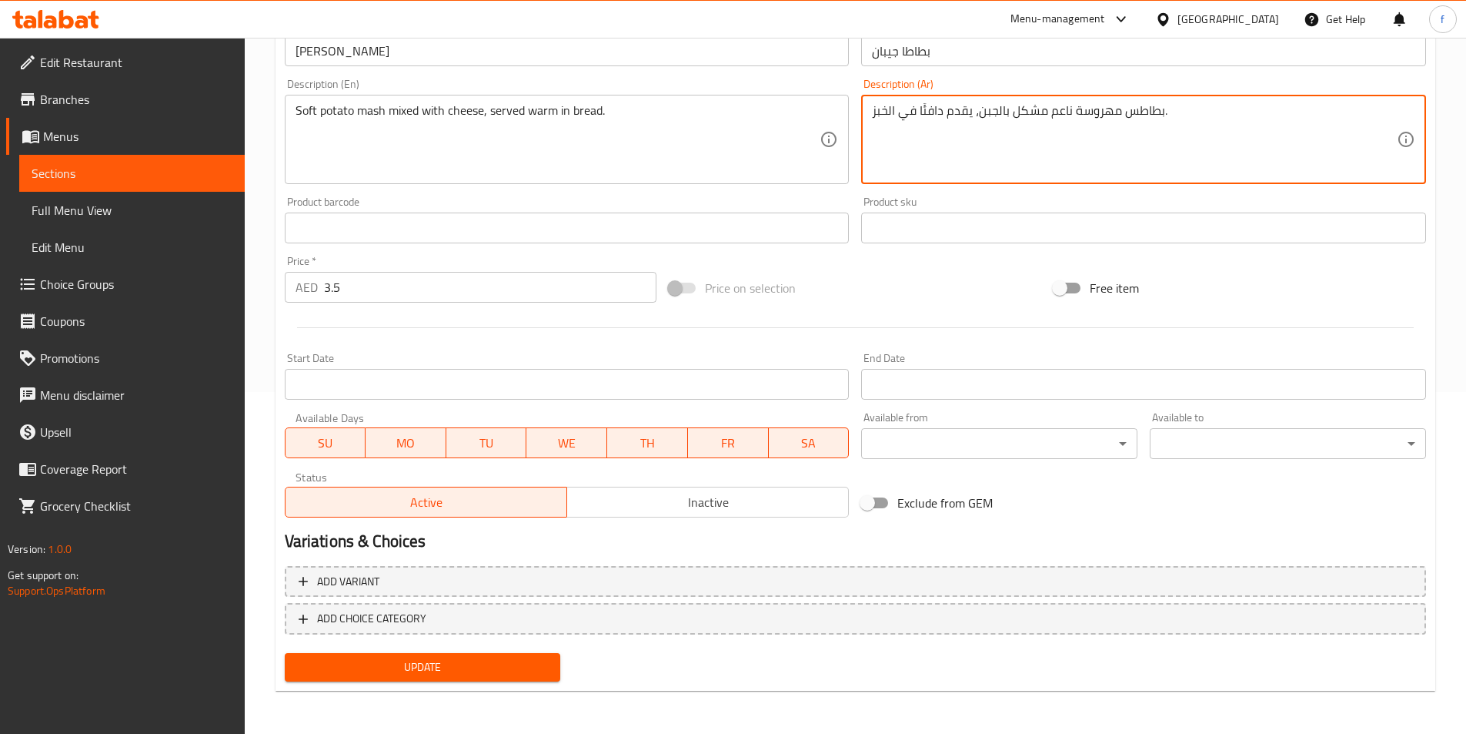
type textarea "بطاطس مهروسة ناعم مشكل بالجبن، يقدم دافئًا في الخبز."
click at [405, 669] on span "Update" at bounding box center [423, 666] width 252 height 19
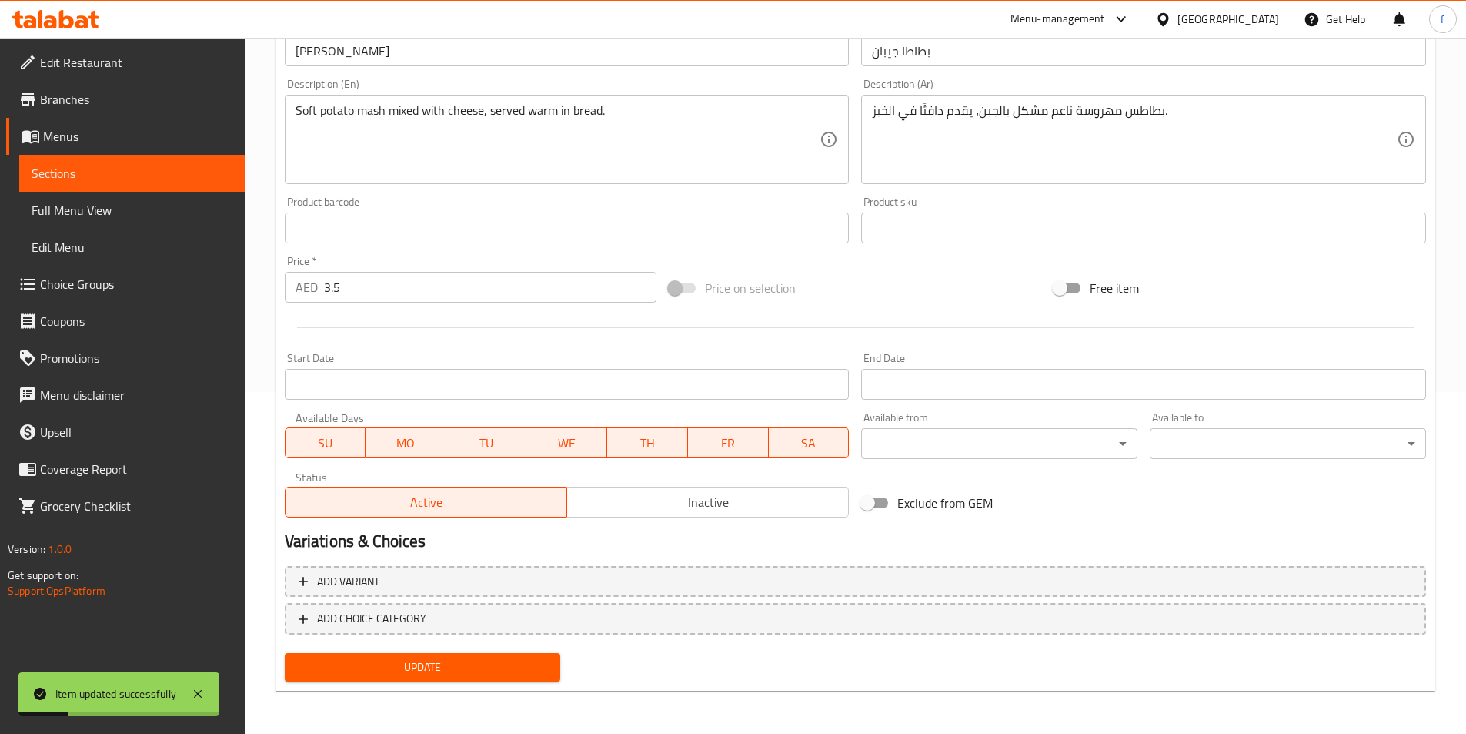
click at [120, 179] on span "Sections" at bounding box center [132, 173] width 201 height 18
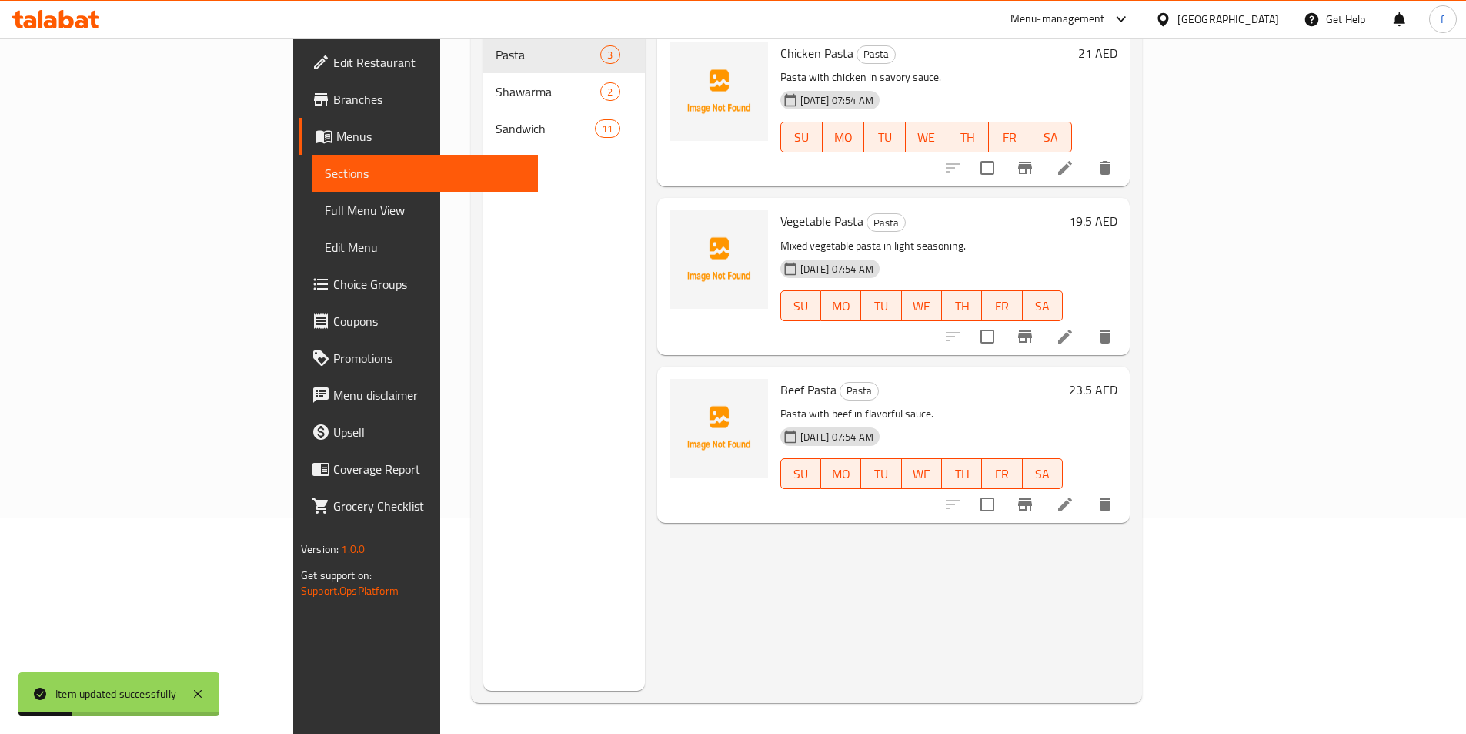
scroll to position [216, 0]
click at [325, 204] on span "Full Menu View" at bounding box center [425, 210] width 201 height 18
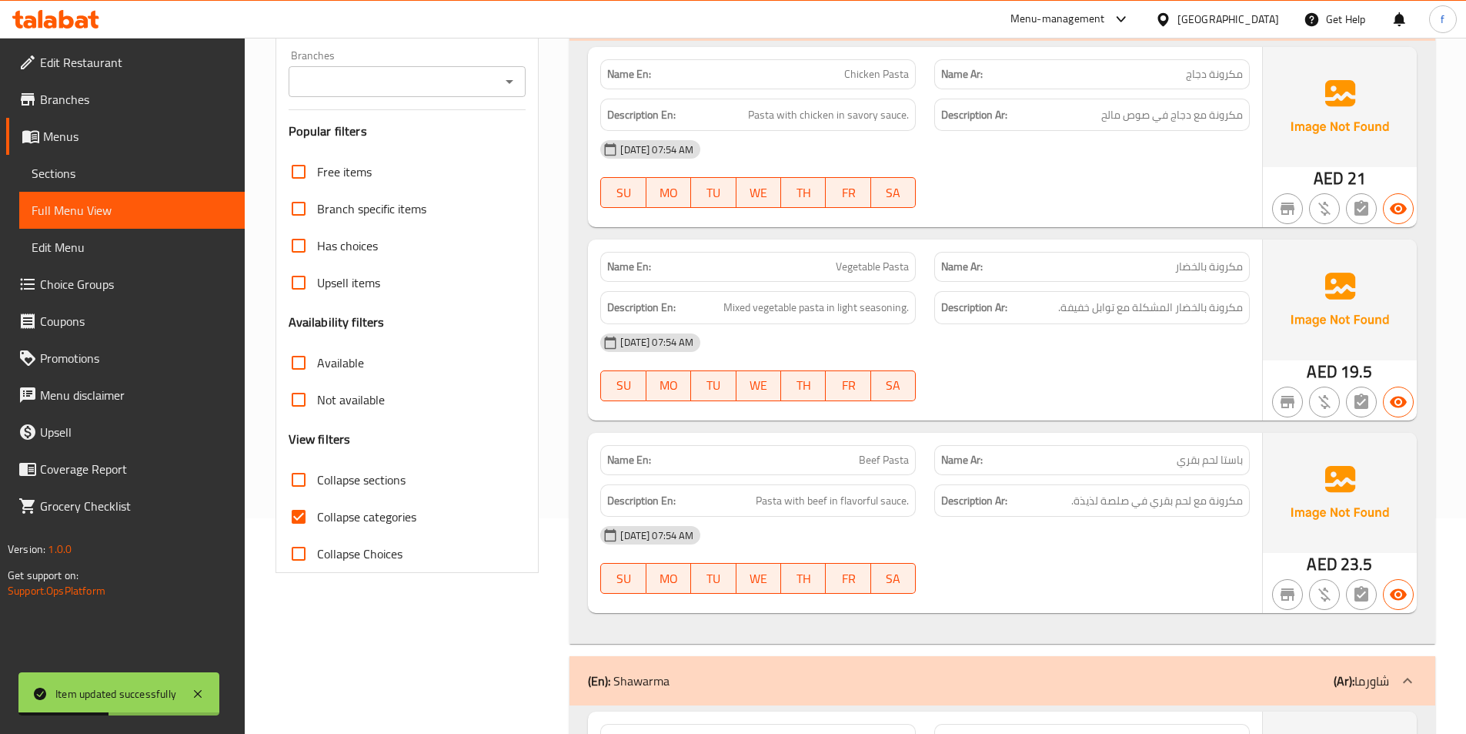
click at [383, 520] on span "Collapse categories" at bounding box center [366, 516] width 99 height 18
click at [317, 520] on input "Collapse categories" at bounding box center [298, 516] width 37 height 37
checkbox input "false"
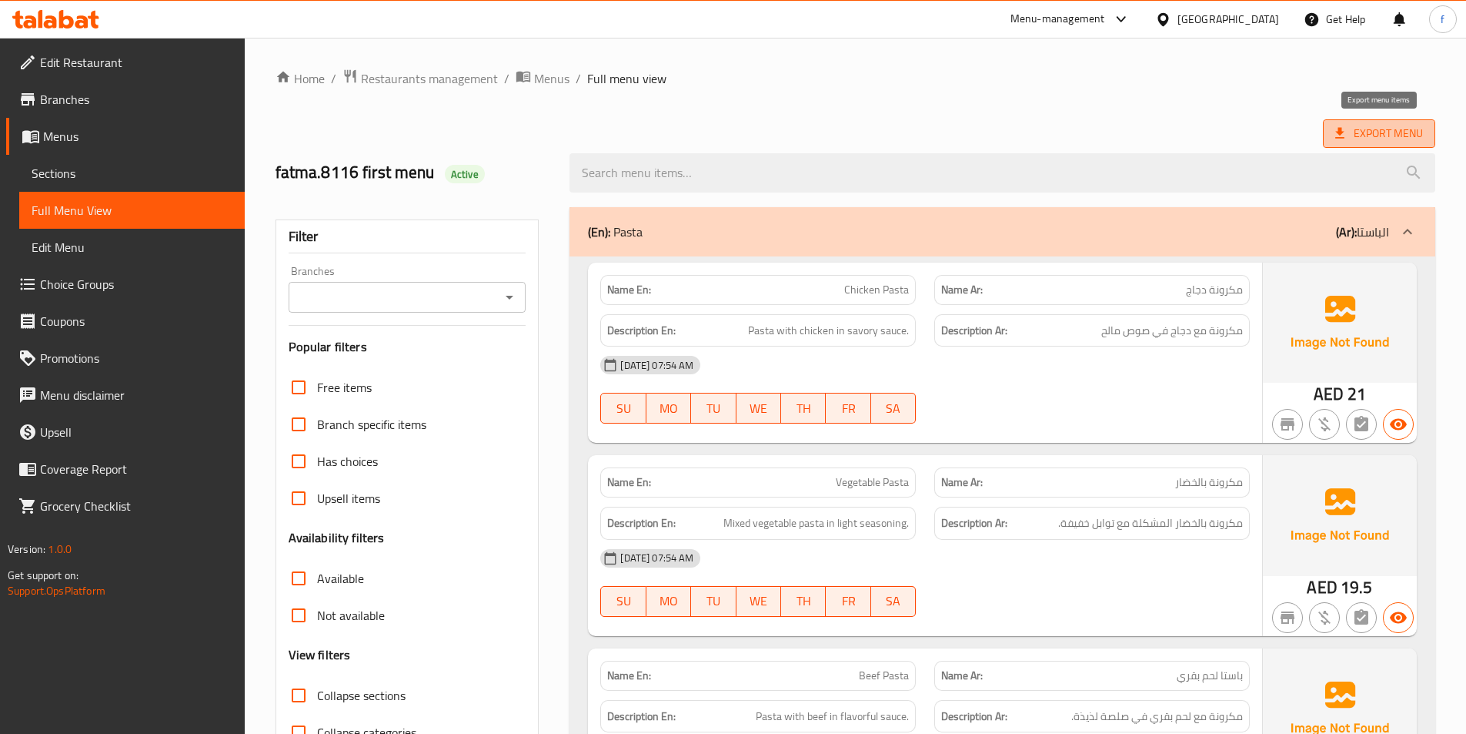
click at [1386, 136] on span "Export Menu" at bounding box center [1380, 133] width 88 height 19
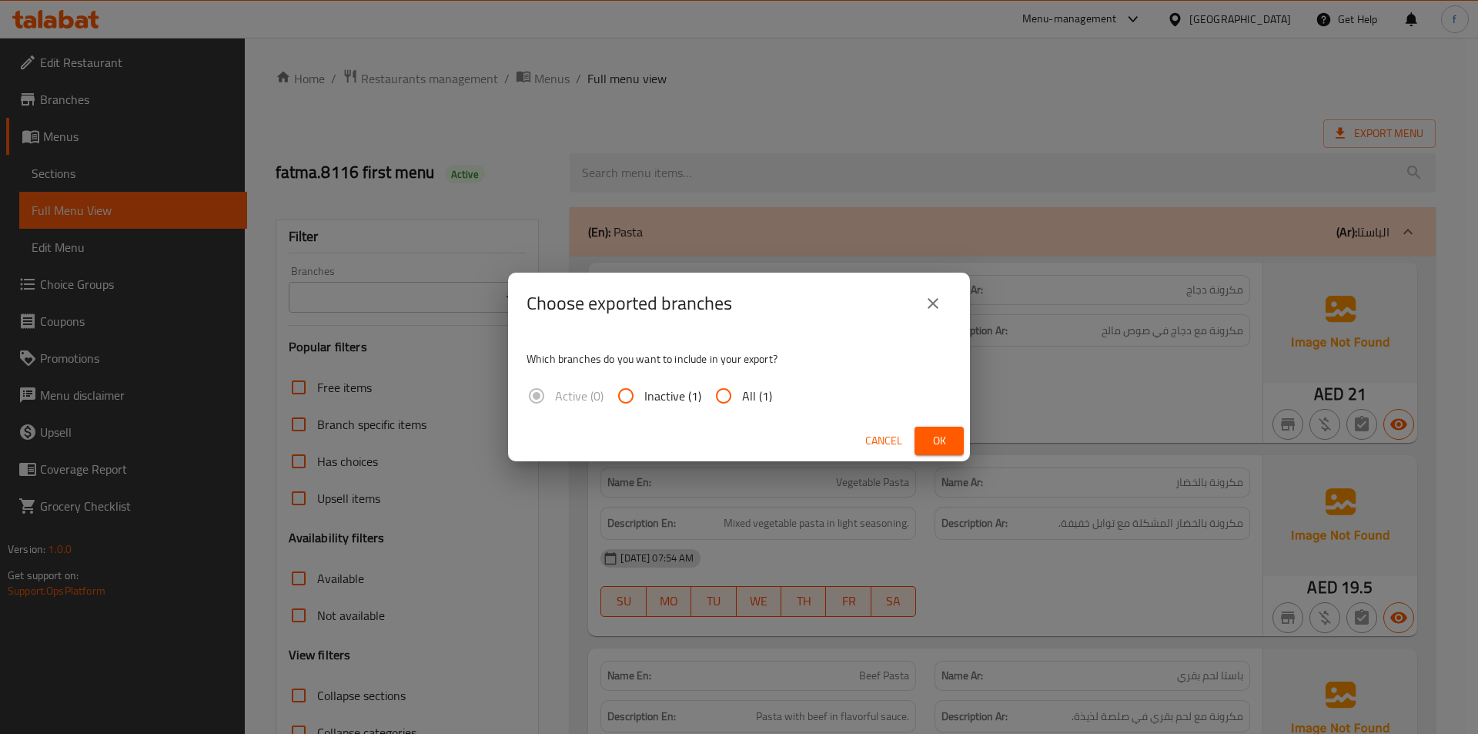
click at [724, 403] on input "All (1)" at bounding box center [723, 395] width 37 height 37
radio input "true"
click at [955, 448] on button "Ok" at bounding box center [938, 440] width 49 height 28
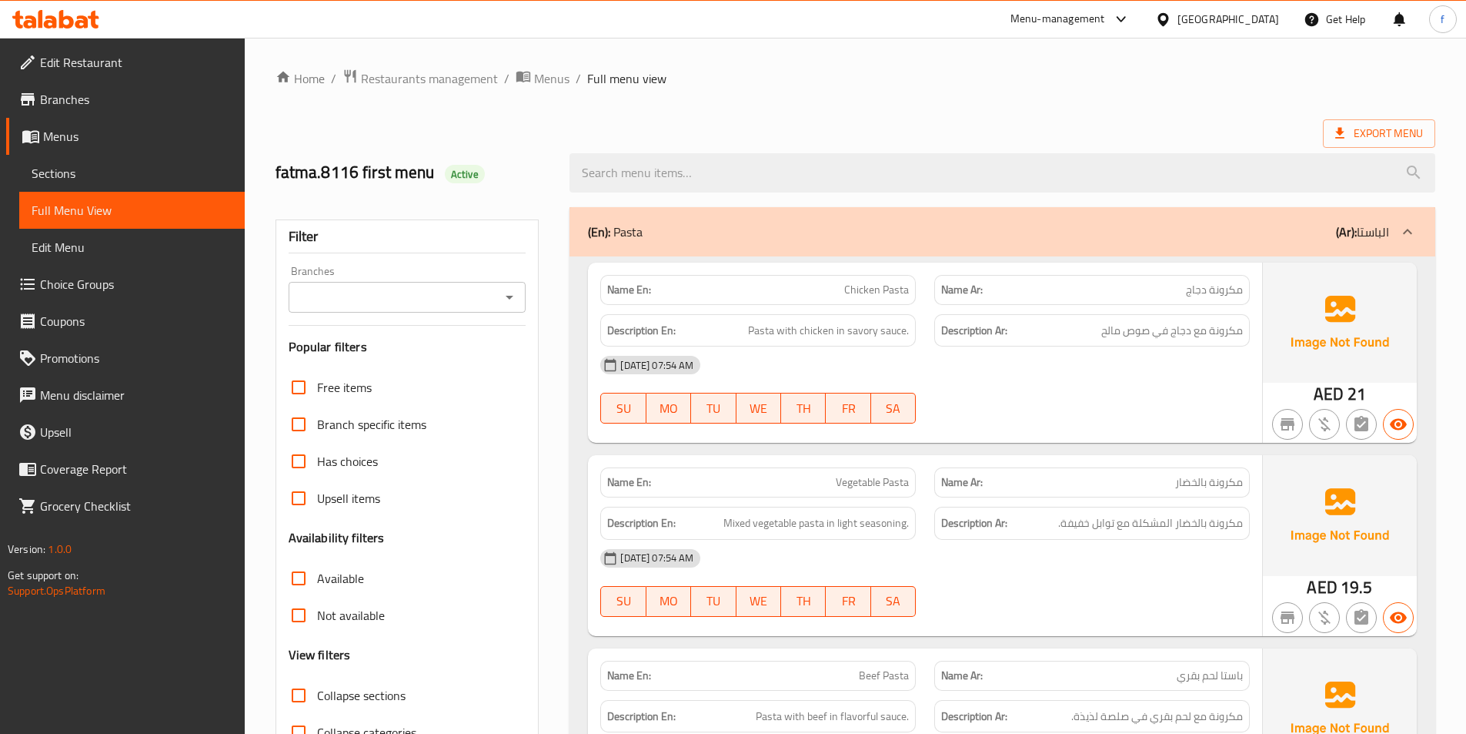
click at [102, 109] on link "Branches" at bounding box center [125, 99] width 239 height 37
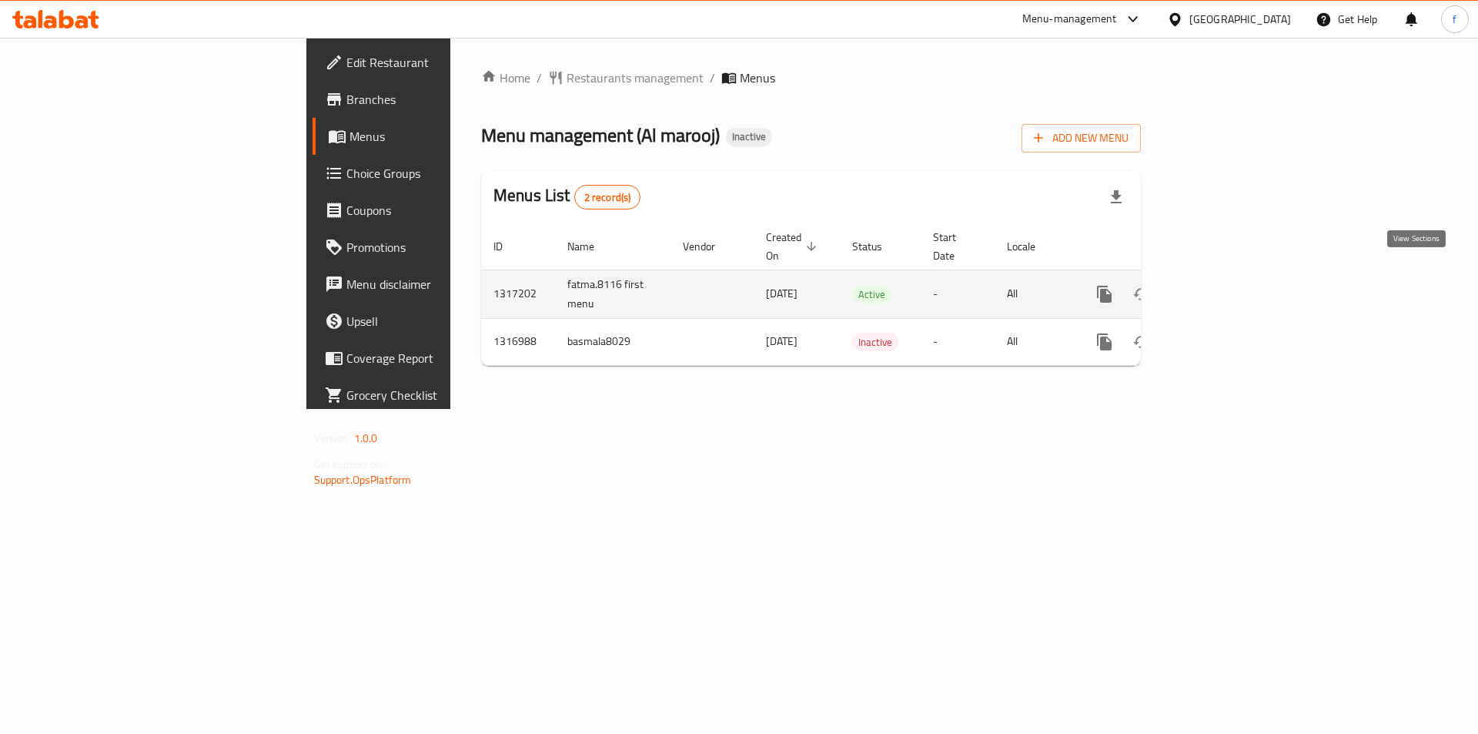
click at [1234, 280] on link "enhanced table" at bounding box center [1215, 294] width 37 height 37
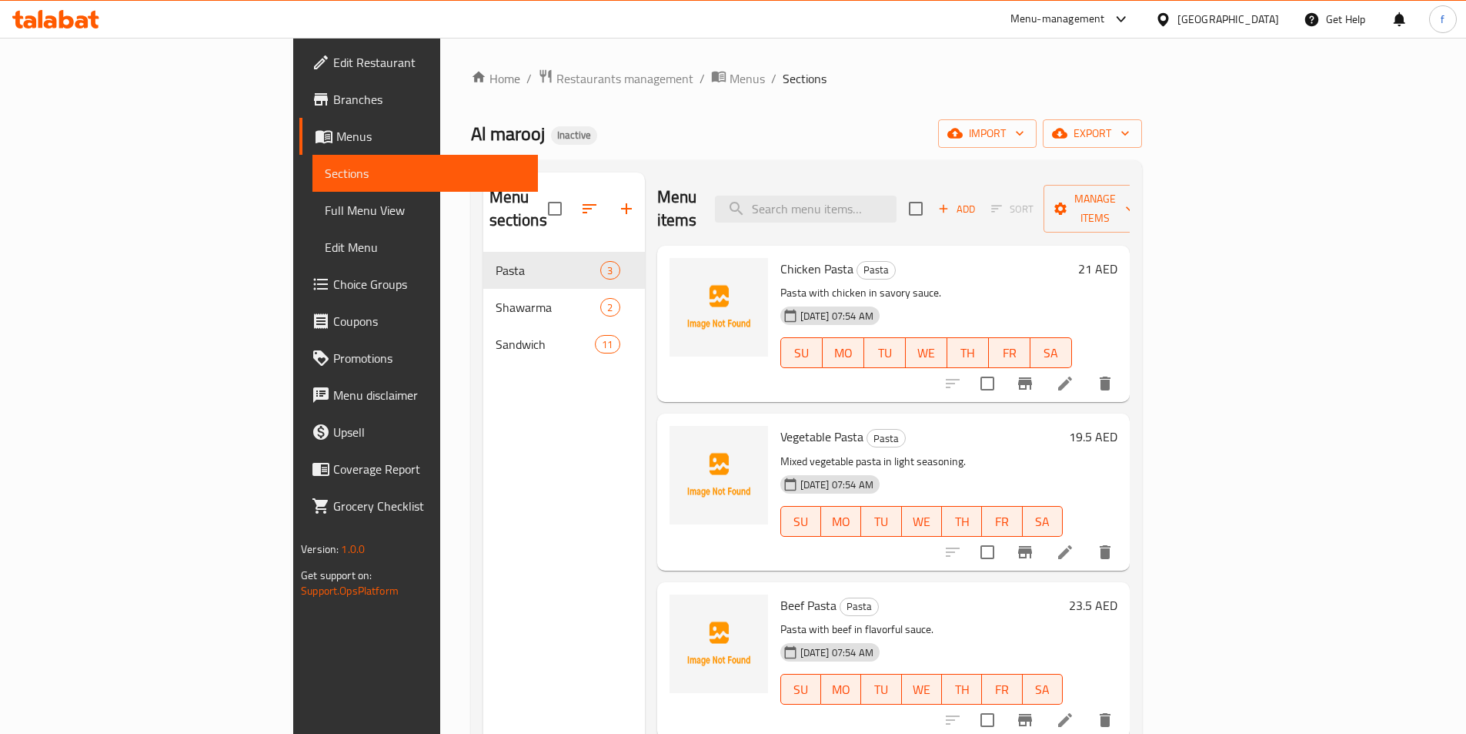
click at [325, 206] on span "Full Menu View" at bounding box center [425, 210] width 201 height 18
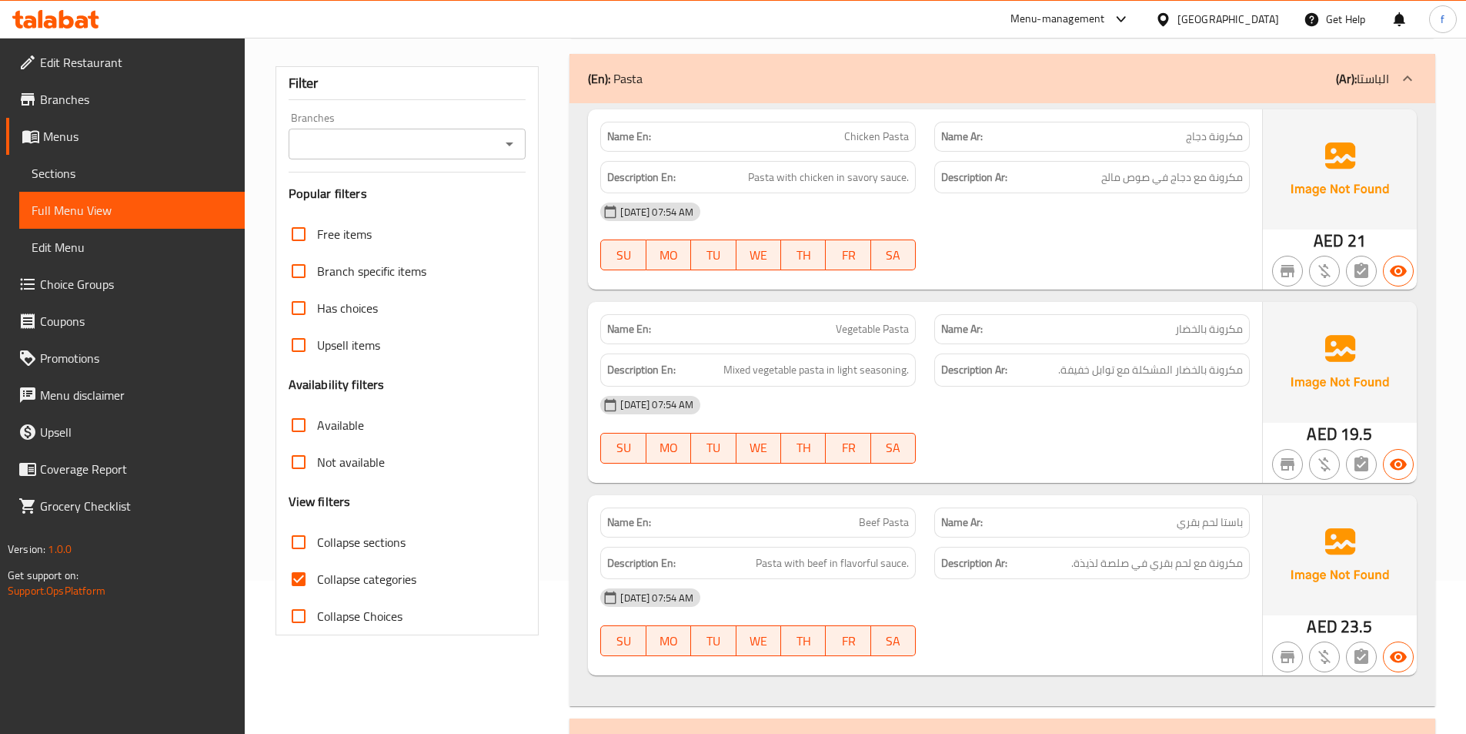
scroll to position [154, 0]
click at [302, 571] on input "Collapse categories" at bounding box center [298, 578] width 37 height 37
checkbox input "false"
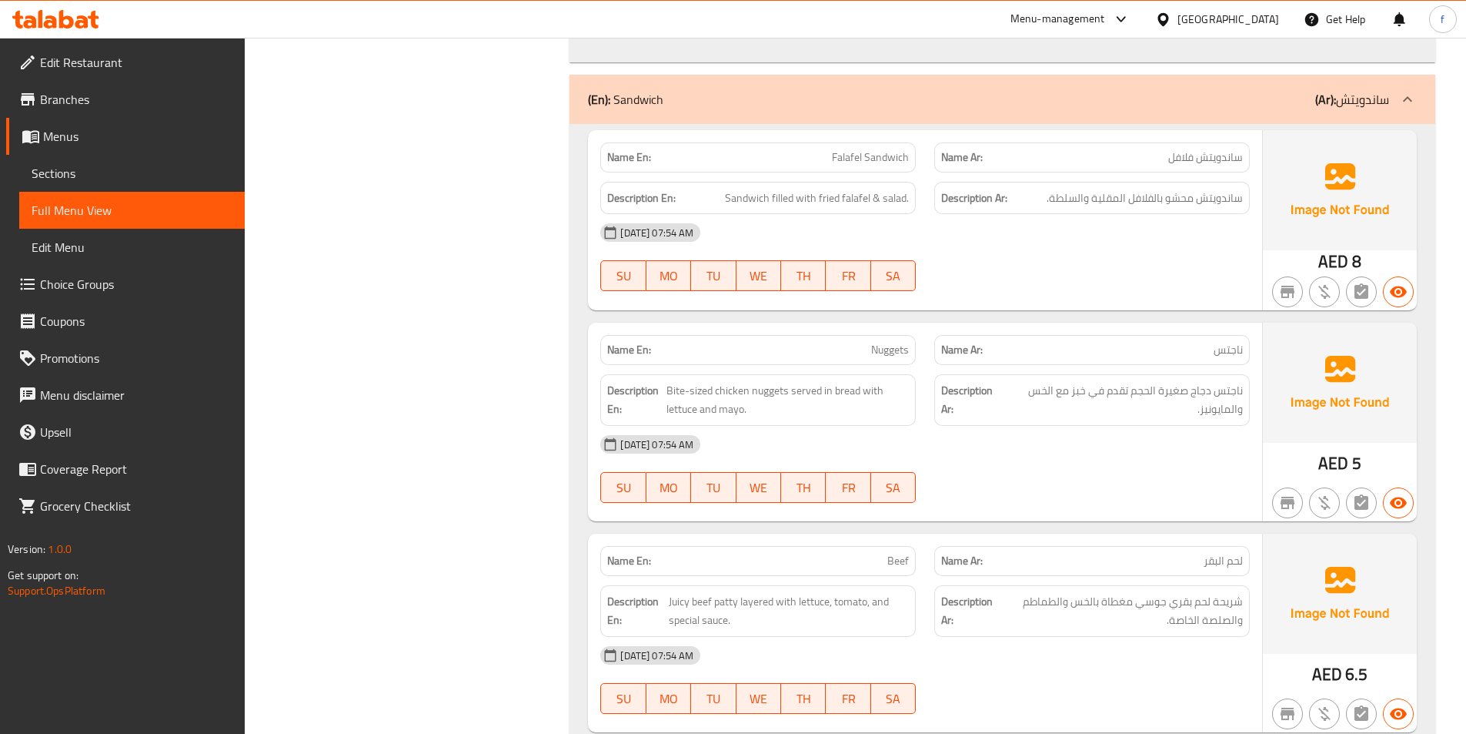
scroll to position [1309, 0]
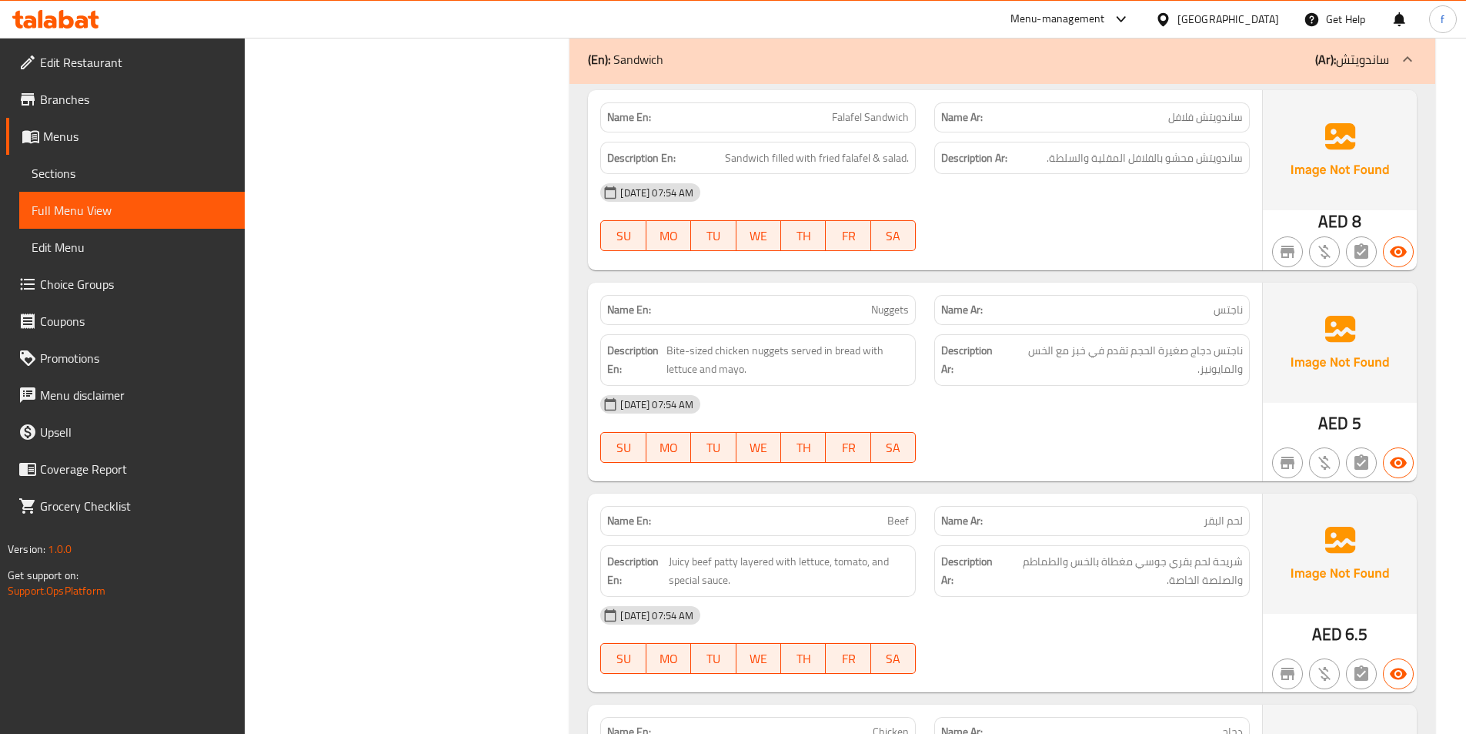
click at [899, 316] on span "Nuggets" at bounding box center [890, 310] width 38 height 16
copy span "Nuggets"
click at [147, 176] on span "Sections" at bounding box center [132, 173] width 201 height 18
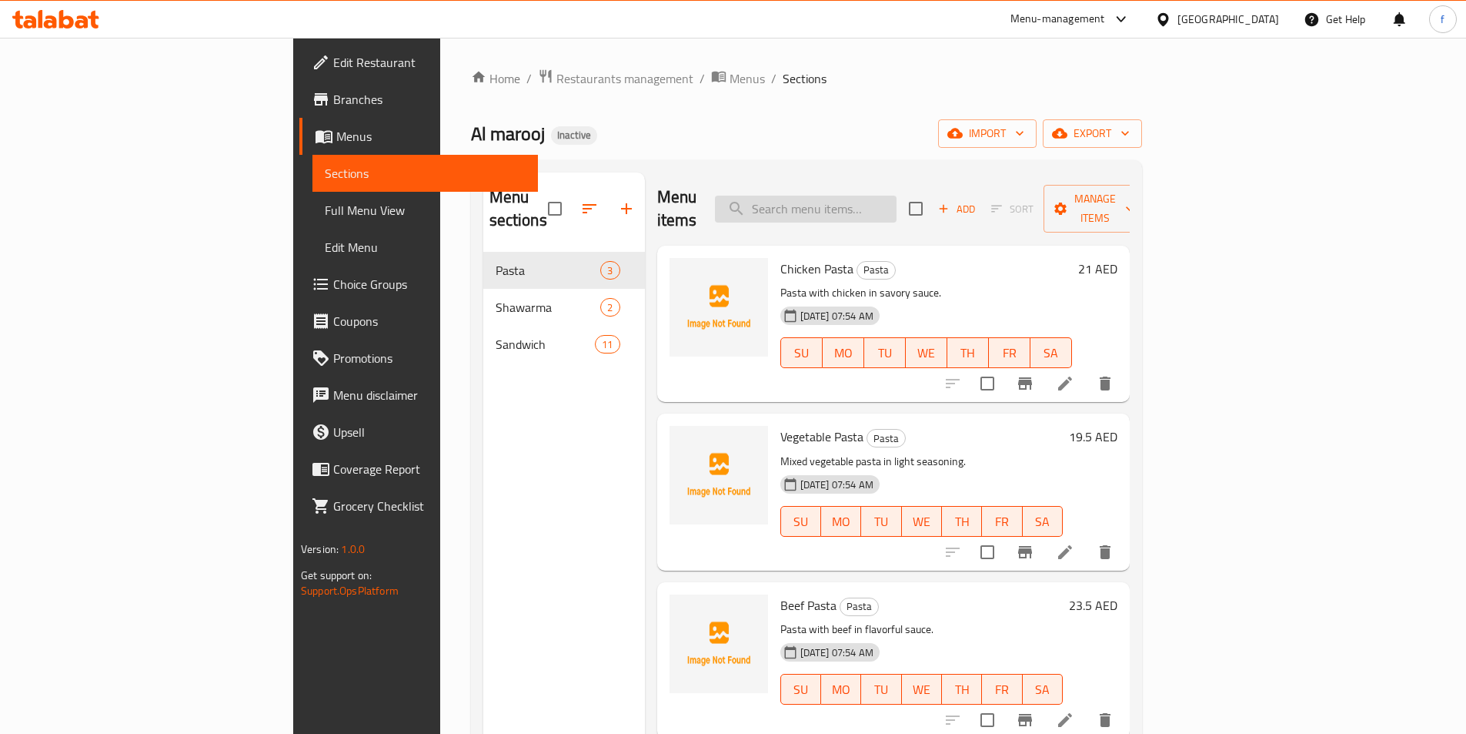
click at [897, 196] on input "search" at bounding box center [806, 209] width 182 height 27
paste input "Nuggets"
type input "Nuggets"
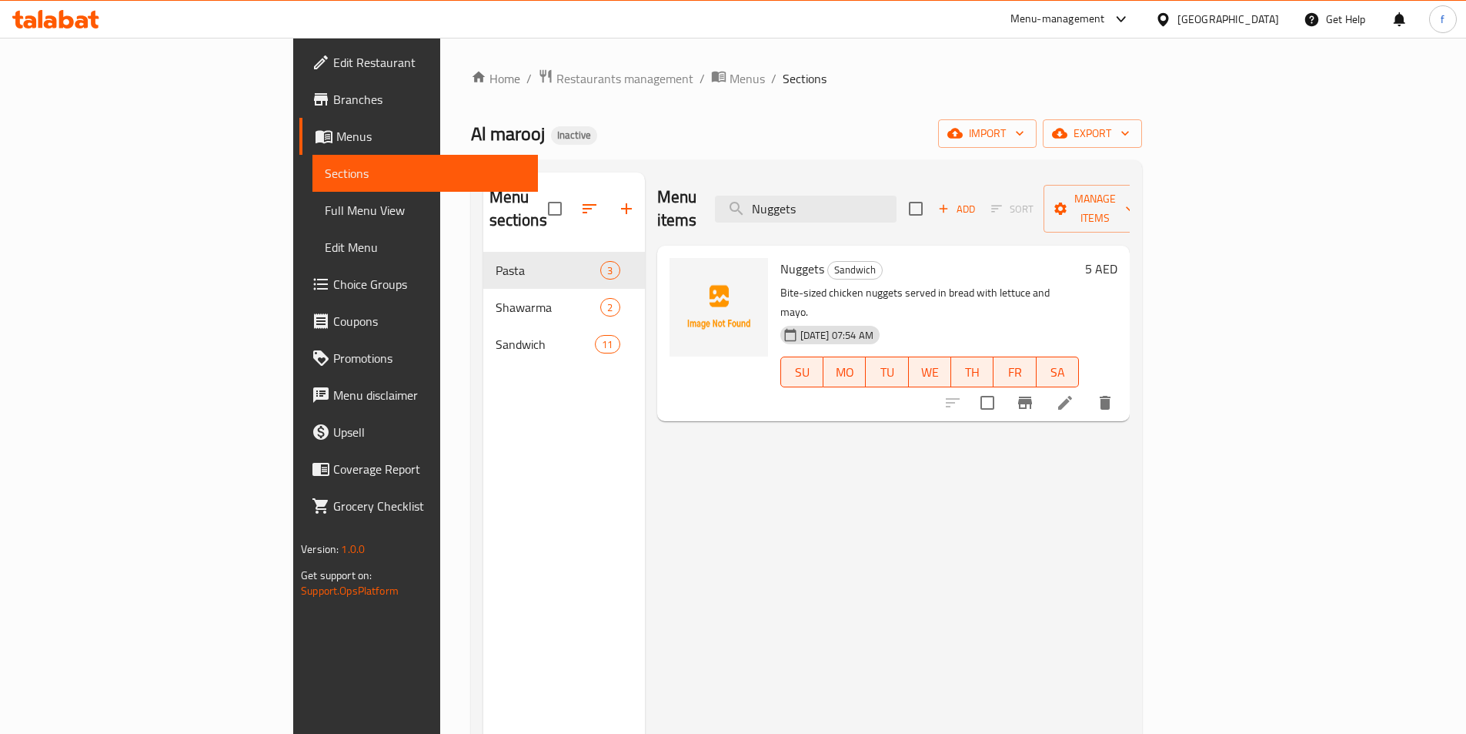
click at [1087, 389] on li at bounding box center [1065, 403] width 43 height 28
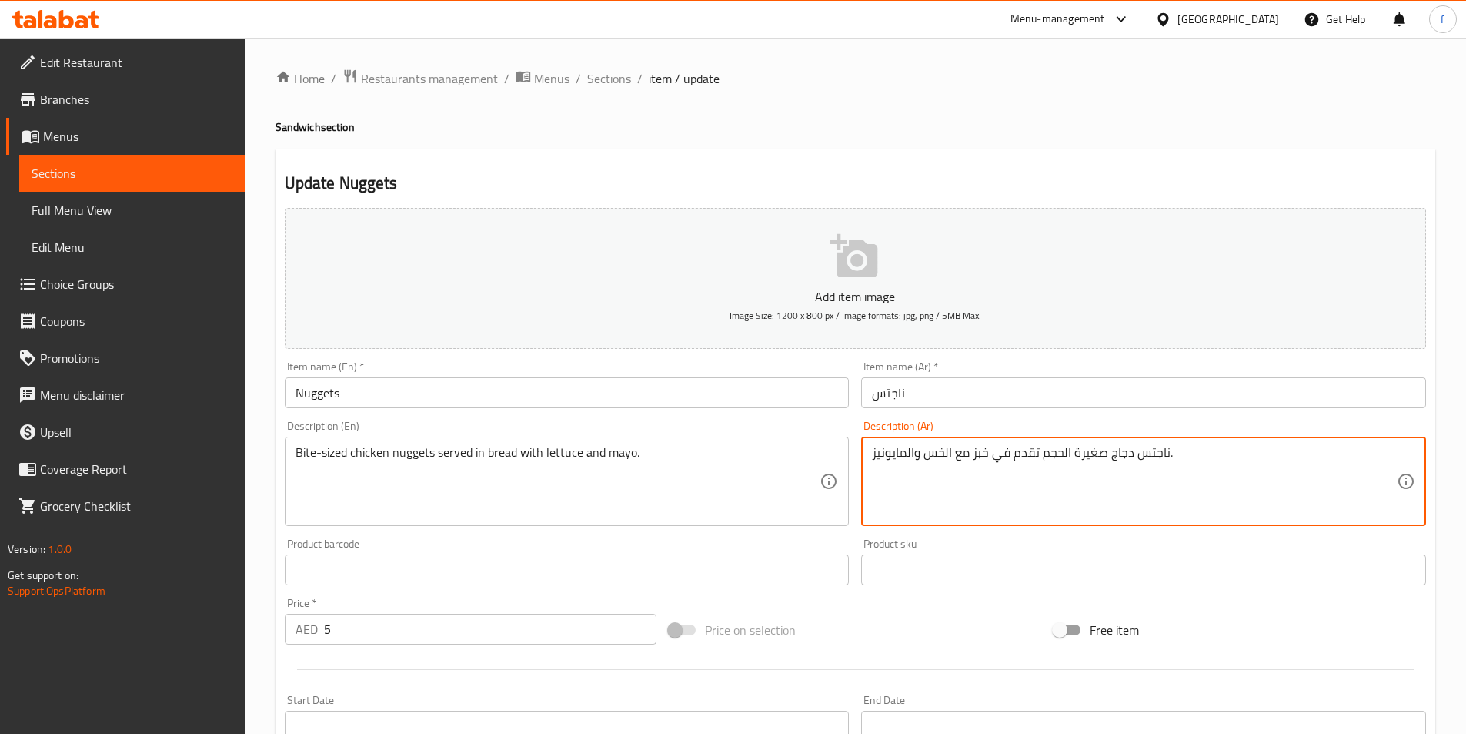
click at [1059, 453] on textarea "ناجتس دجاج صغيرة الحجم تقدم في خبز مع الخس والمايونيز." at bounding box center [1134, 481] width 525 height 73
click at [1102, 455] on textarea "ناجتس دجاج صغيرة الحجم تقدم في خبز مع الخس والمايونيز." at bounding box center [1134, 481] width 525 height 73
type textarea "ناجتس دجاج بحجم البايت تقدم في خبز مع الخس والمايونيز."
click at [1278, 607] on div "Add item image Image Size: 1200 x 800 px / Image formats: jpg, png / 5MB Max. I…" at bounding box center [856, 534] width 1154 height 664
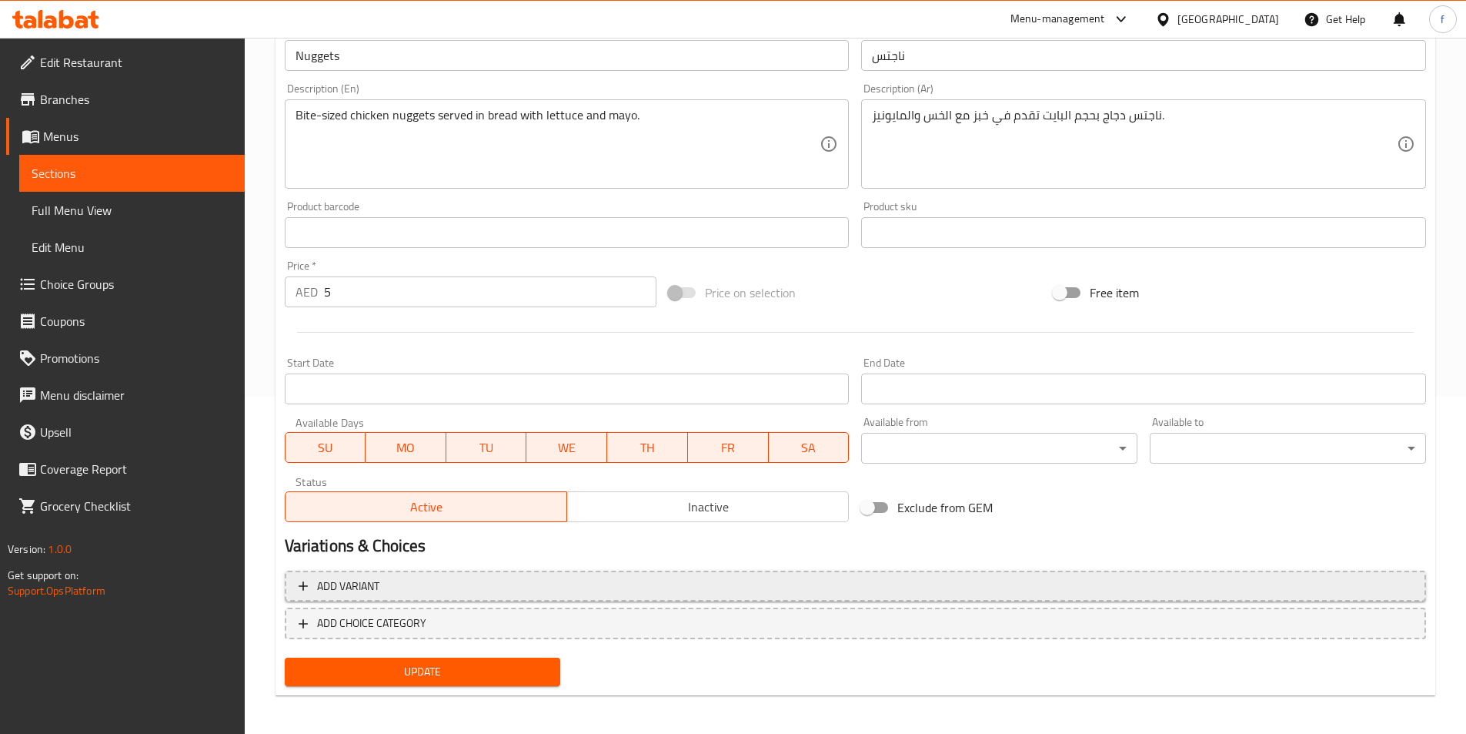
scroll to position [342, 0]
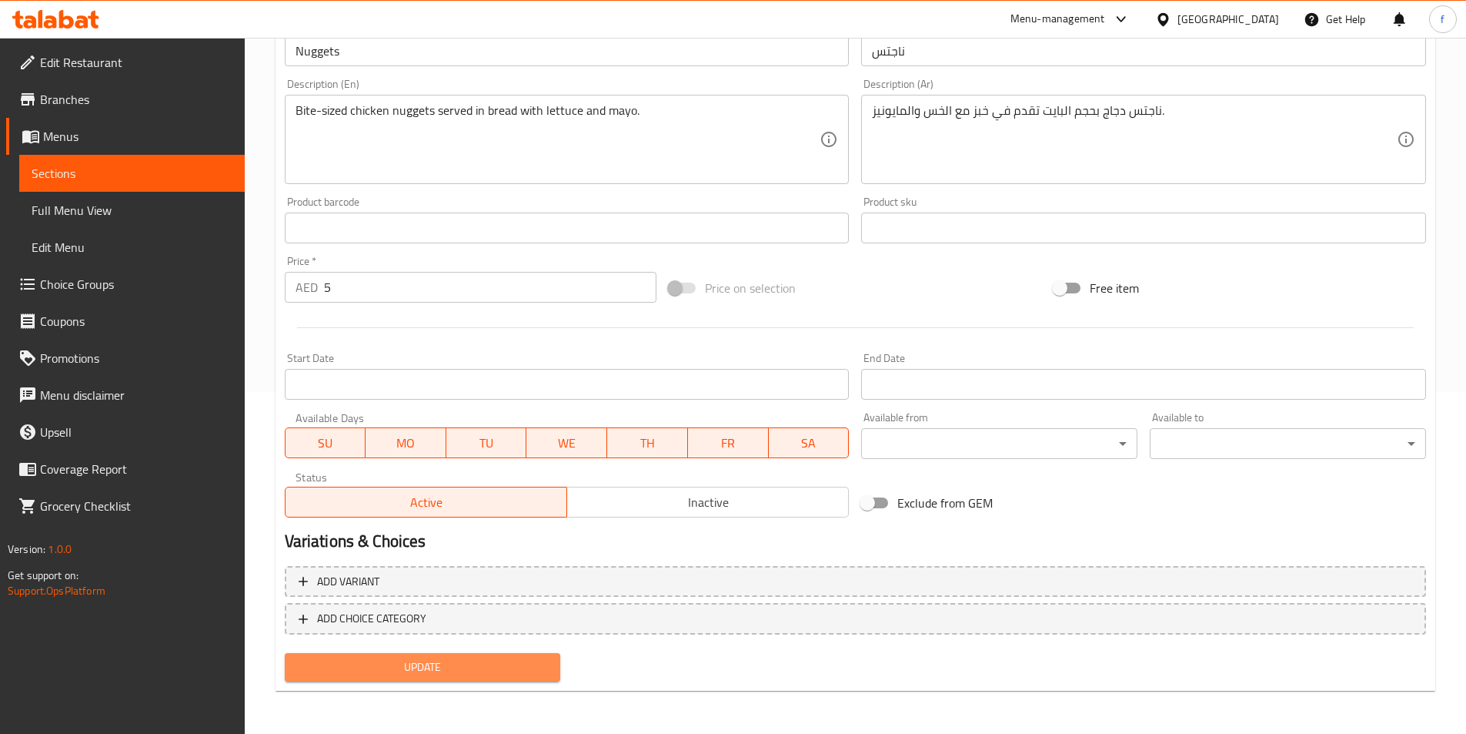
drag, startPoint x: 560, startPoint y: 661, endPoint x: 553, endPoint y: 662, distance: 7.7
click at [560, 661] on button "Update" at bounding box center [423, 667] width 276 height 28
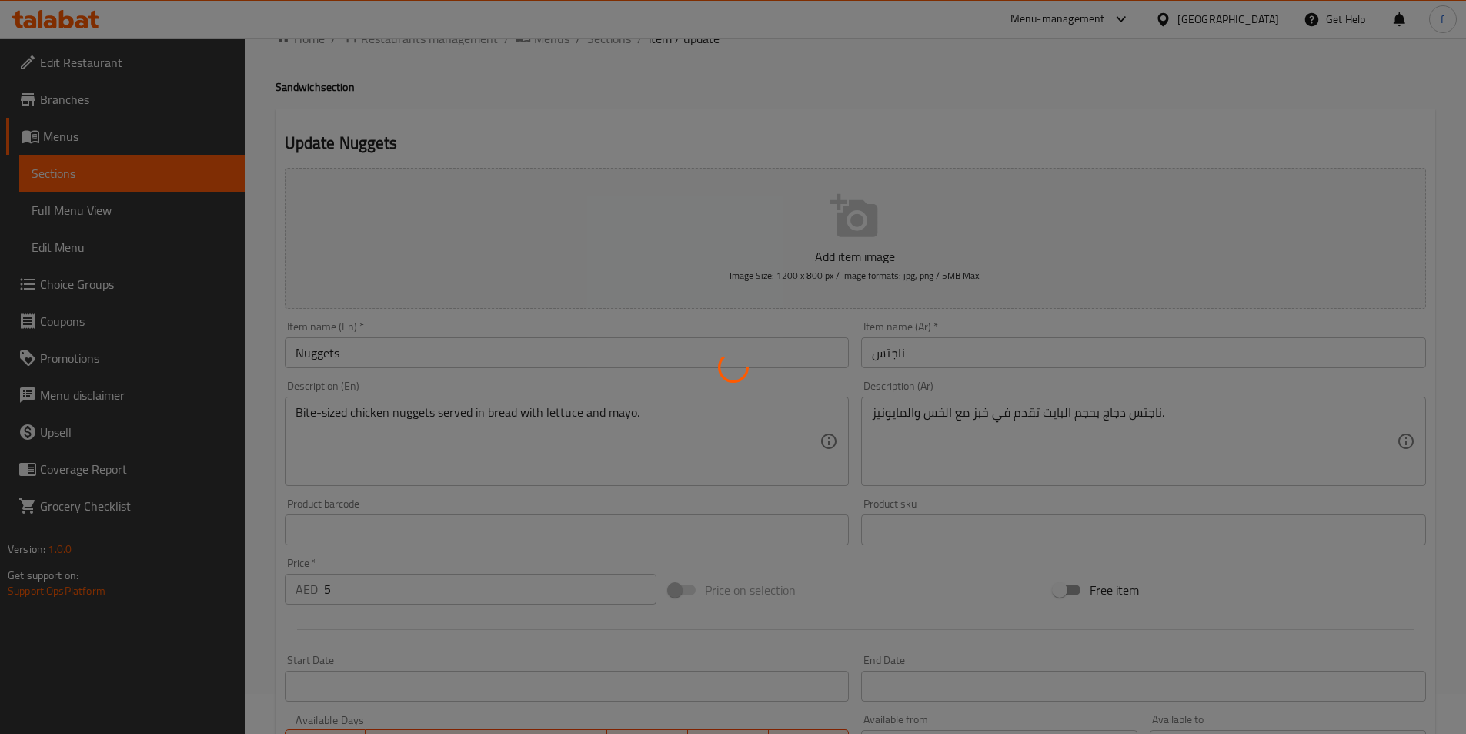
scroll to position [0, 0]
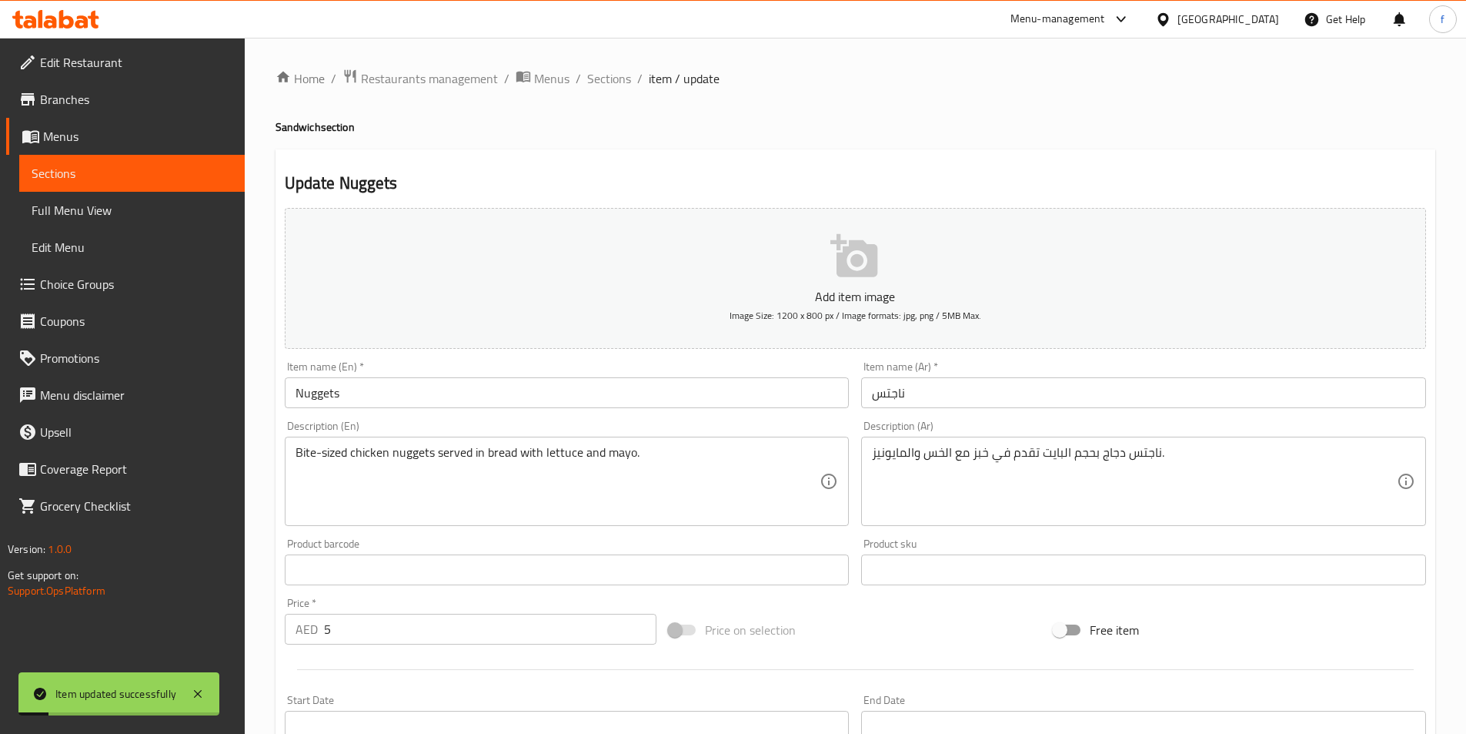
click at [105, 209] on span "Full Menu View" at bounding box center [132, 210] width 201 height 18
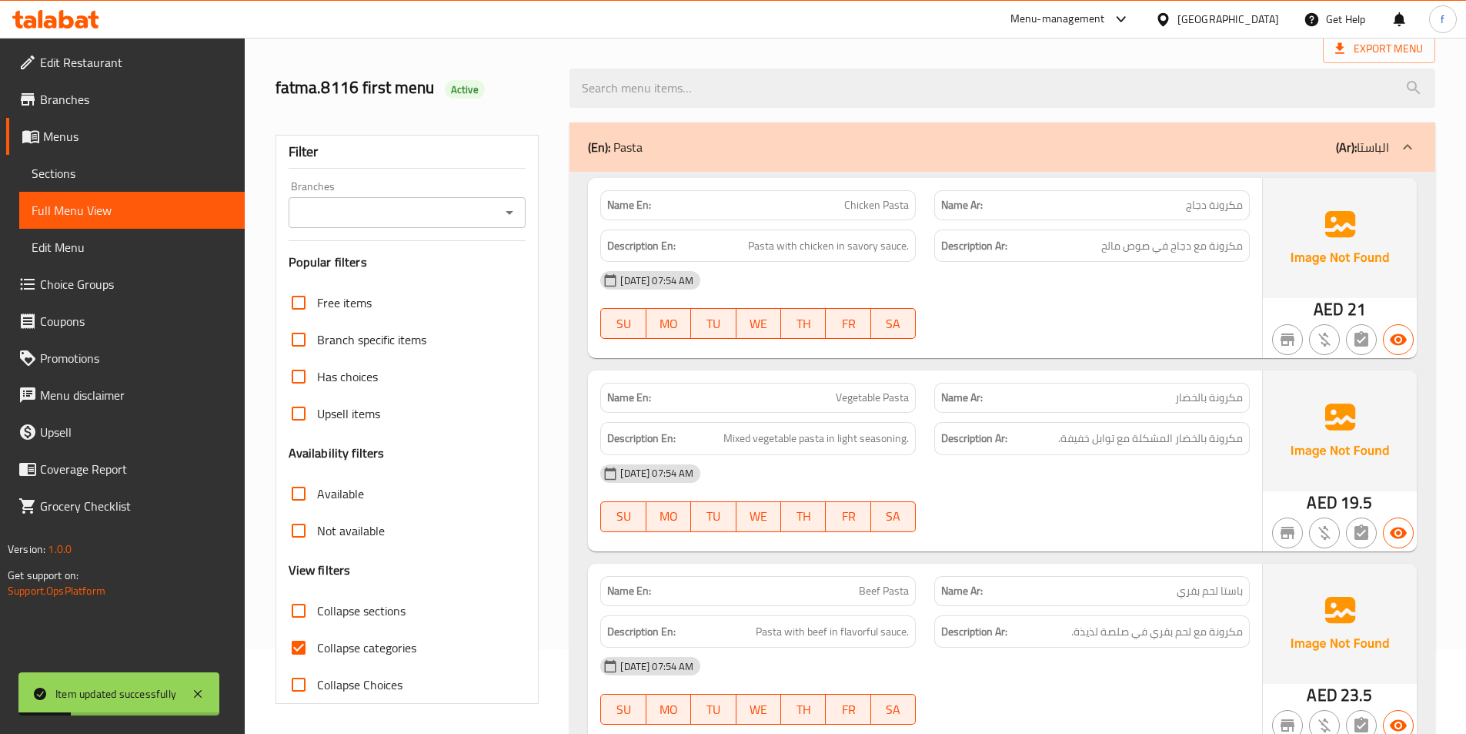
scroll to position [154, 0]
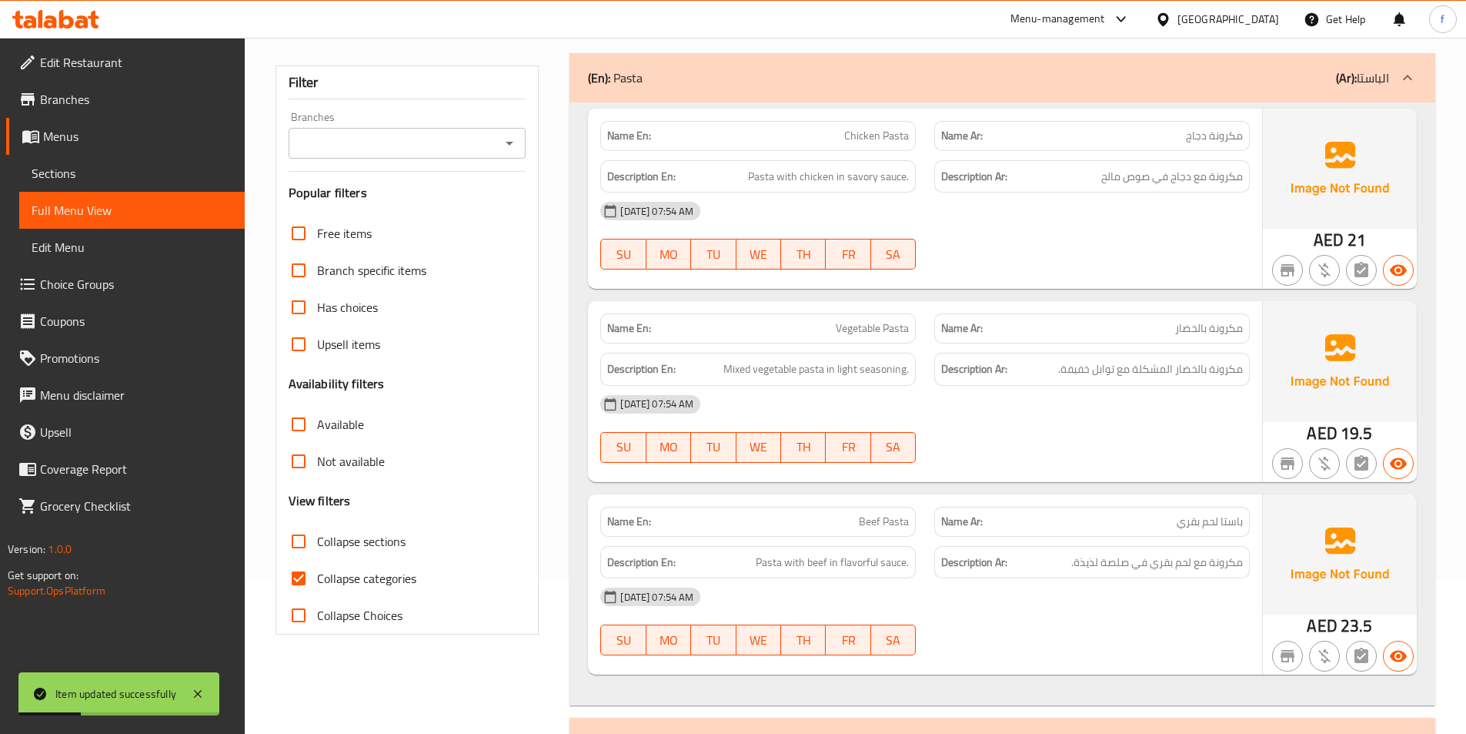
click at [369, 570] on span "Collapse categories" at bounding box center [366, 578] width 99 height 18
click at [317, 570] on input "Collapse categories" at bounding box center [298, 578] width 37 height 37
checkbox input "false"
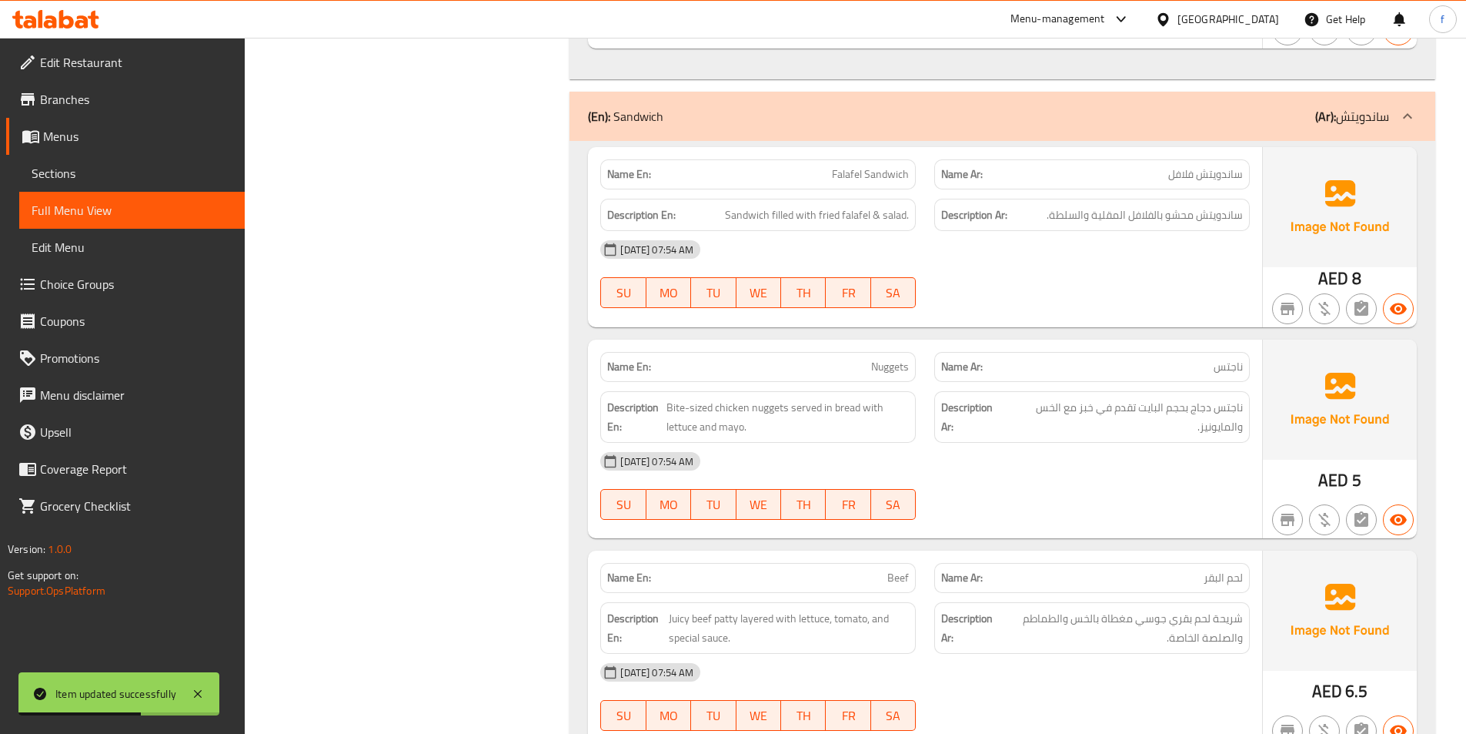
click at [952, 482] on div "14-10-2025 07:54 AM SU MO TU WE TH FR SA" at bounding box center [925, 486] width 668 height 86
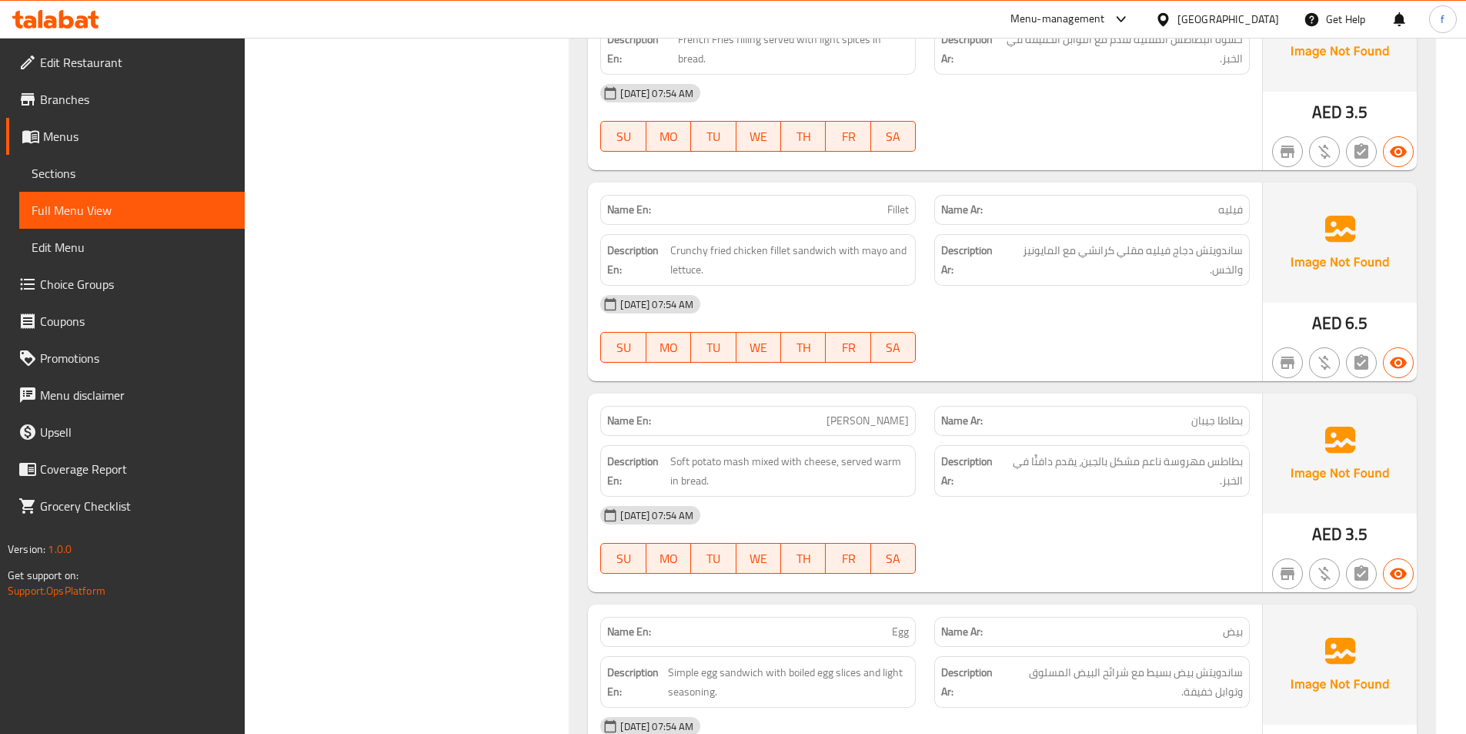
scroll to position [2560, 0]
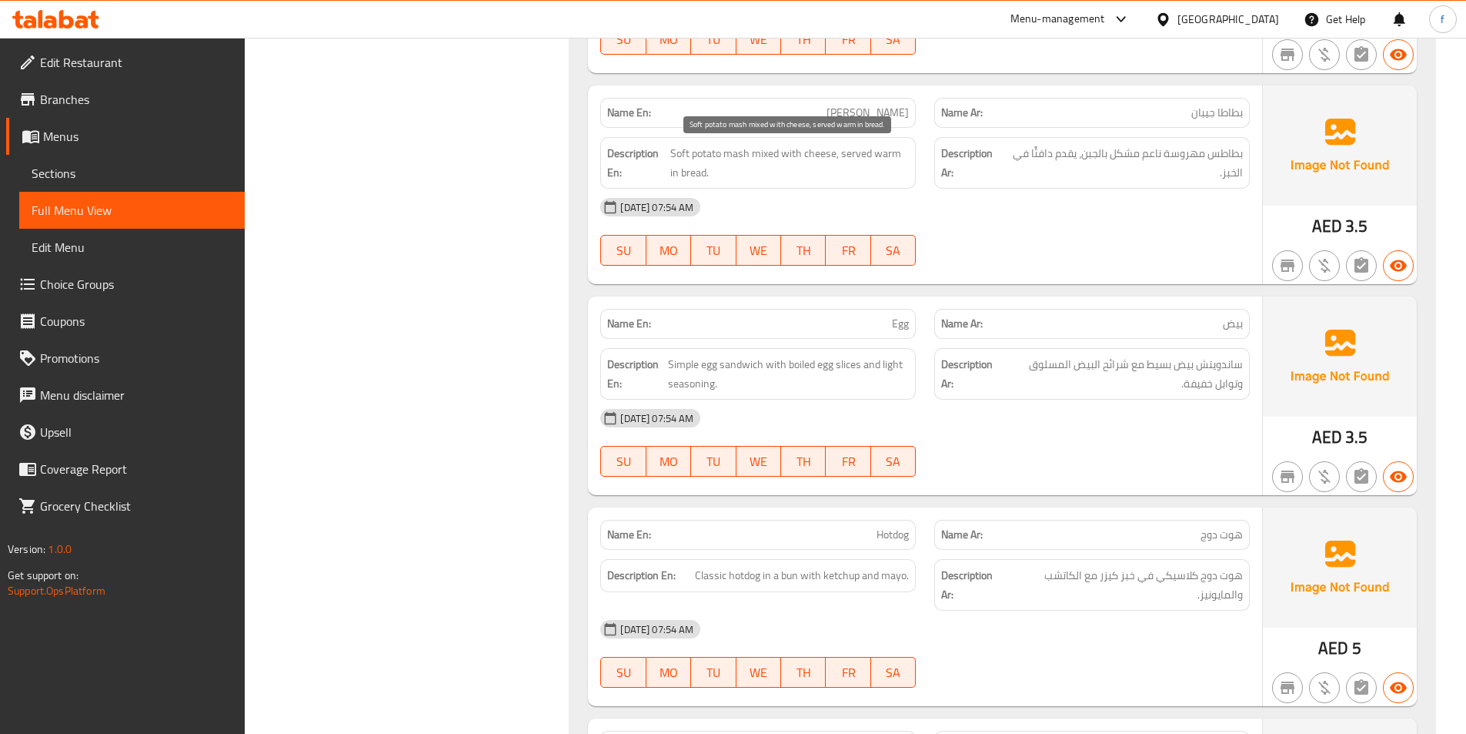
click at [741, 154] on span "Soft potato mash mixed with cheese, served warm in bread." at bounding box center [789, 163] width 239 height 38
copy span "mash"
click at [874, 123] on div "Name En: Jeban Potato" at bounding box center [758, 113] width 316 height 30
click at [878, 110] on span "Jeban Potato" at bounding box center [868, 113] width 82 height 16
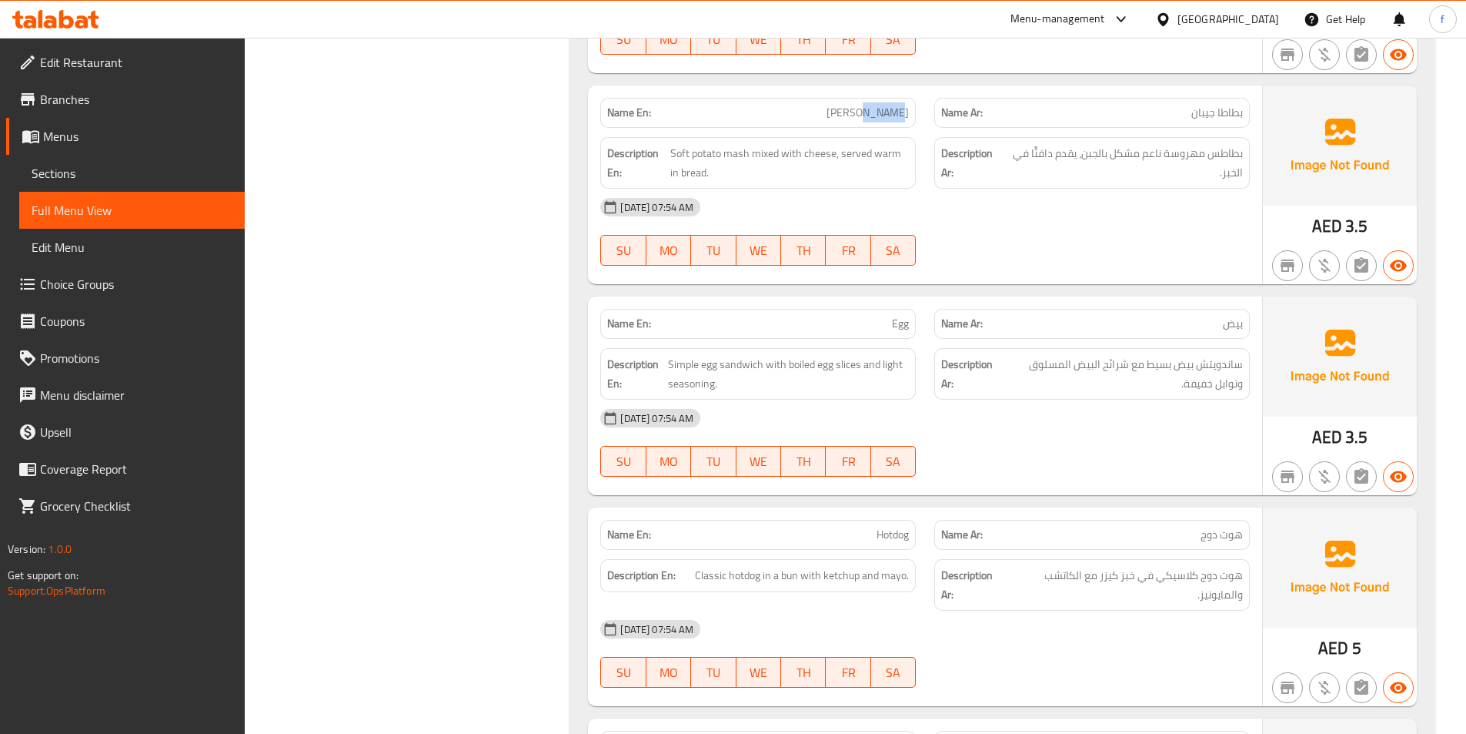
click at [878, 110] on span "Jeban Potato" at bounding box center [868, 113] width 82 height 16
copy span "Jeban Potato"
click at [590, 255] on div "Name En: Jeban Potato Name Ar: بطاطا جيبان Description En: Soft potato mash mix…" at bounding box center [925, 184] width 674 height 199
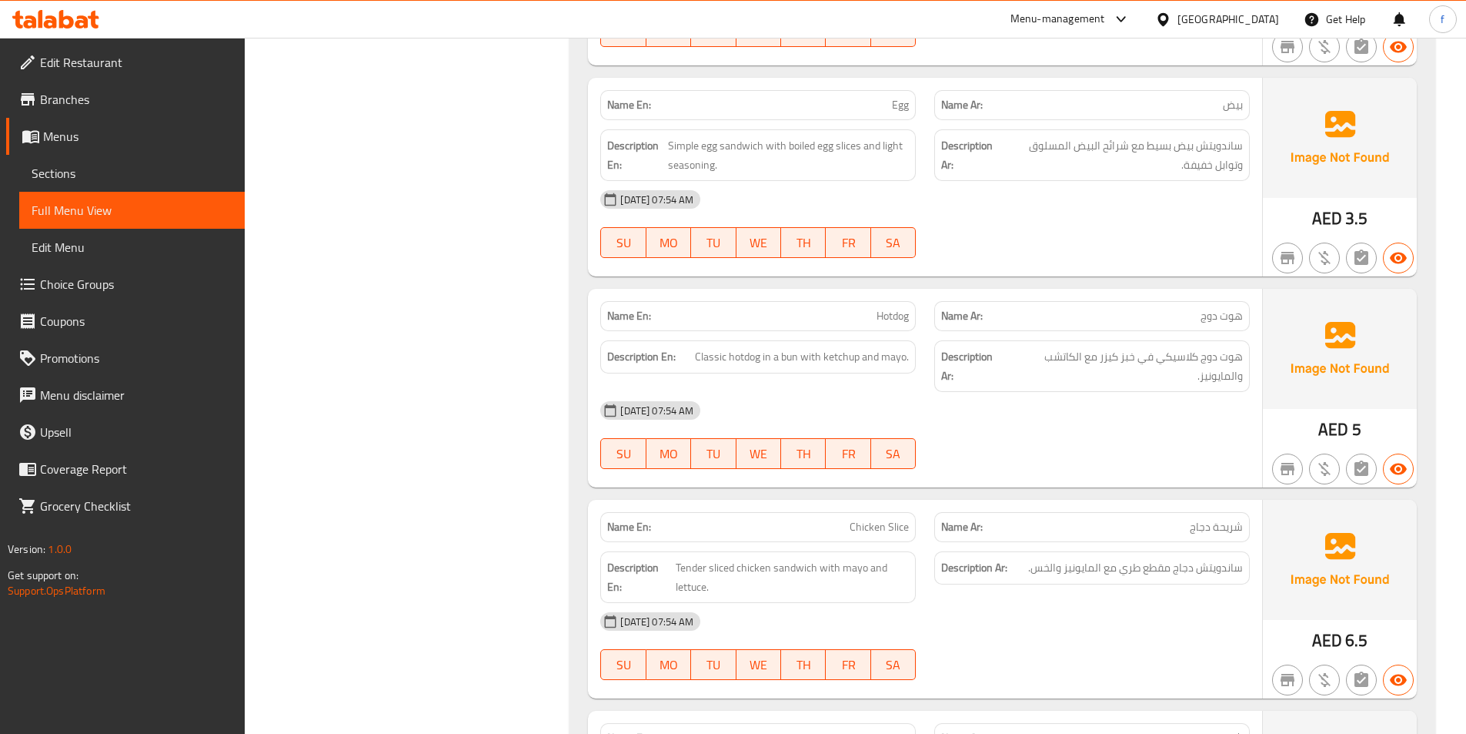
scroll to position [2867, 0]
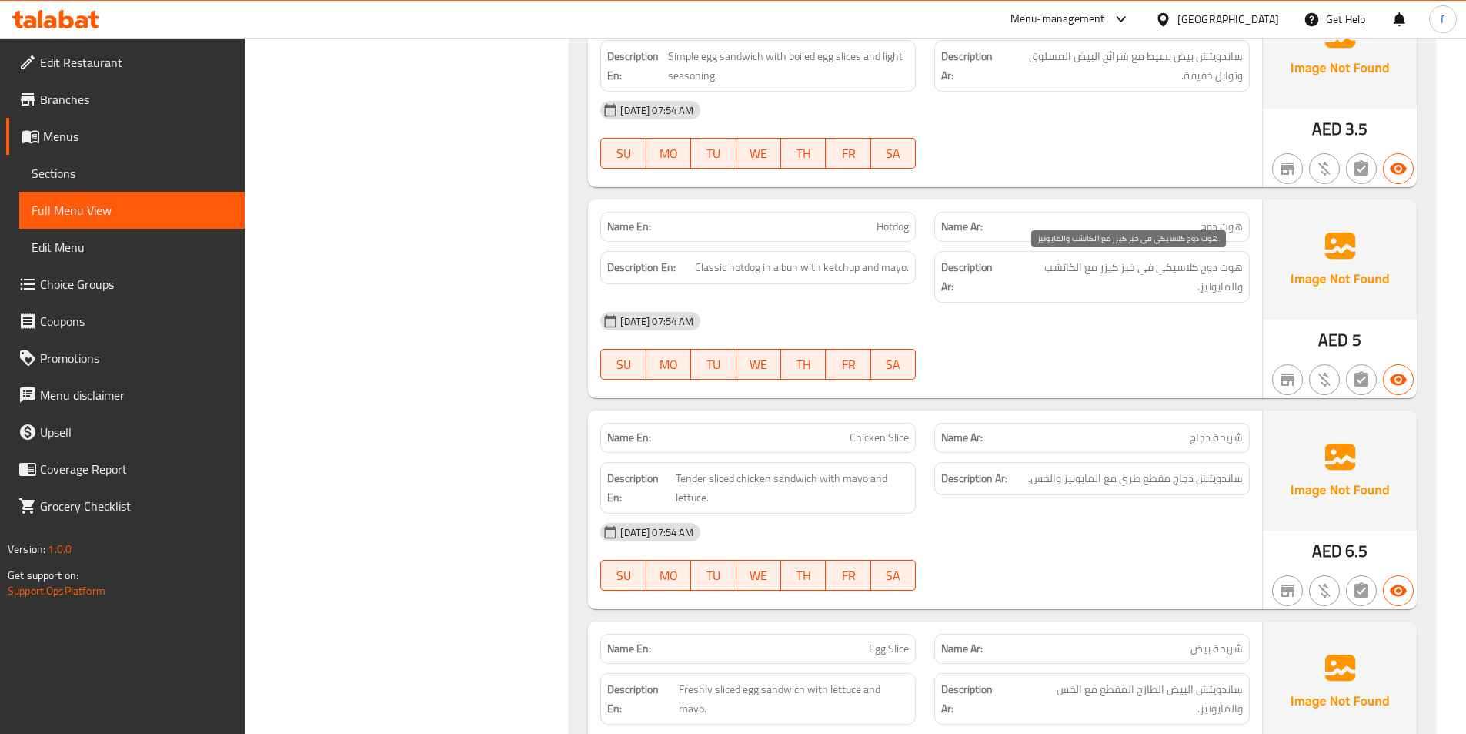
click at [1124, 269] on span "هوت دوج كلاسيكي في خبز كيزر مع الكاتشب والمايونيز." at bounding box center [1126, 277] width 236 height 38
click at [880, 222] on span "Hotdog" at bounding box center [893, 227] width 32 height 16
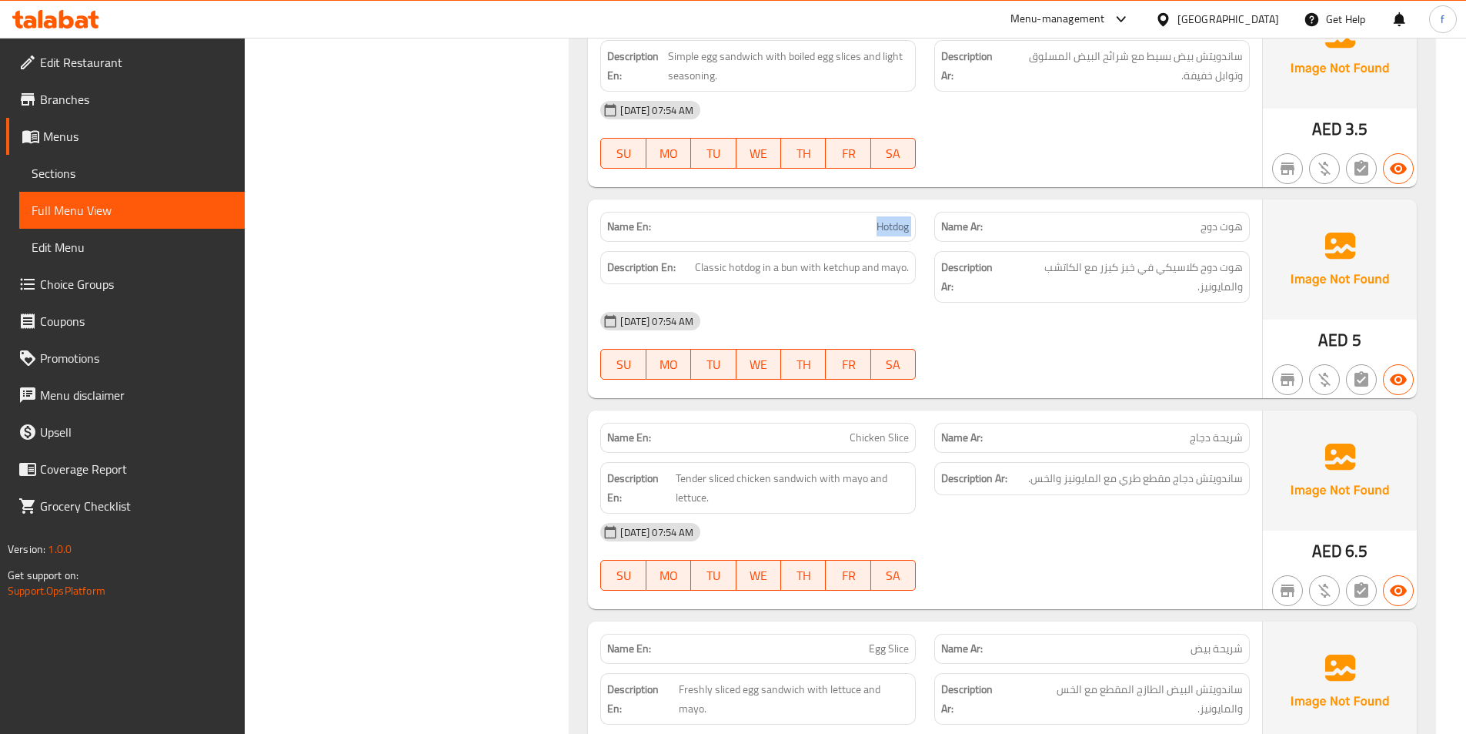
click at [880, 222] on span "Hotdog" at bounding box center [893, 227] width 32 height 16
copy span "Hotdog"
click at [194, 157] on link "Sections" at bounding box center [132, 173] width 226 height 37
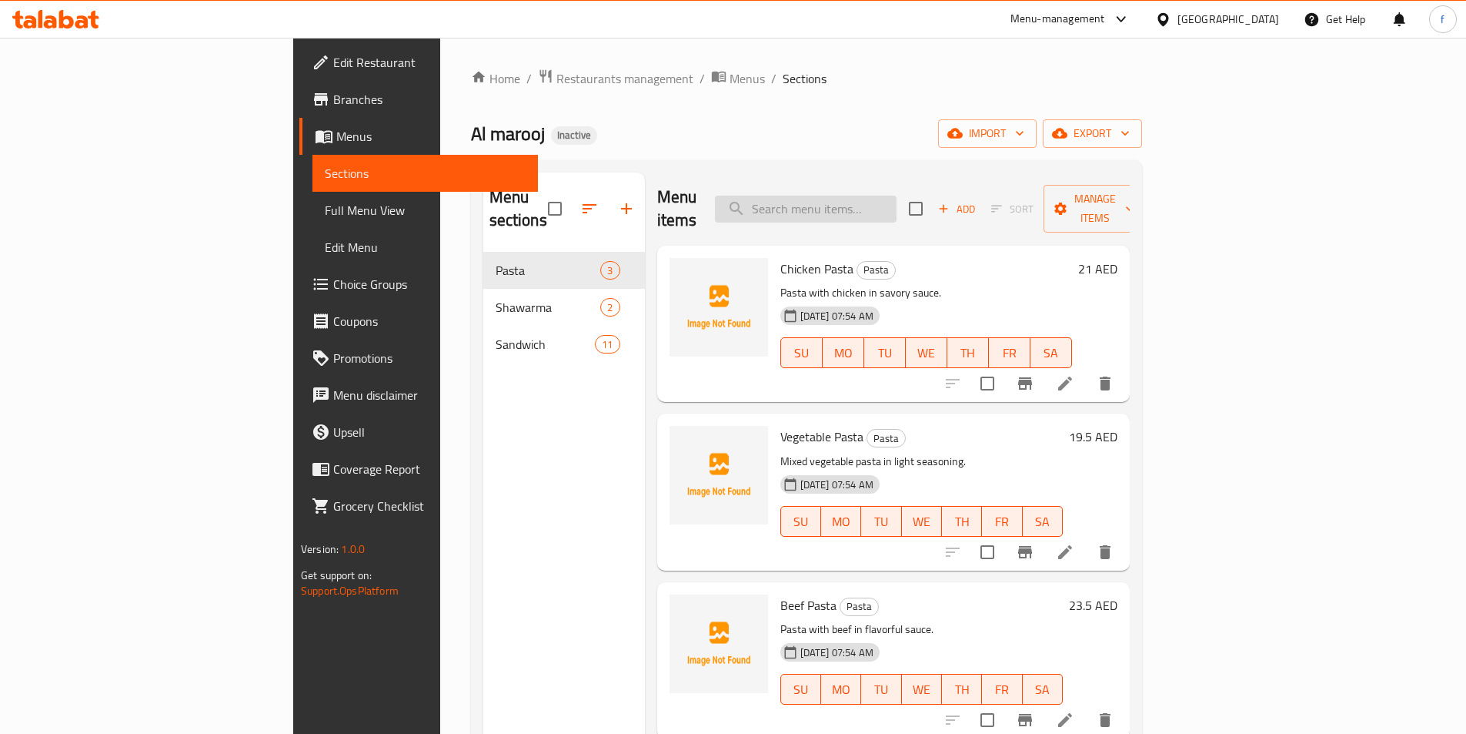
click at [897, 197] on input "search" at bounding box center [806, 209] width 182 height 27
paste input "Hotdog"
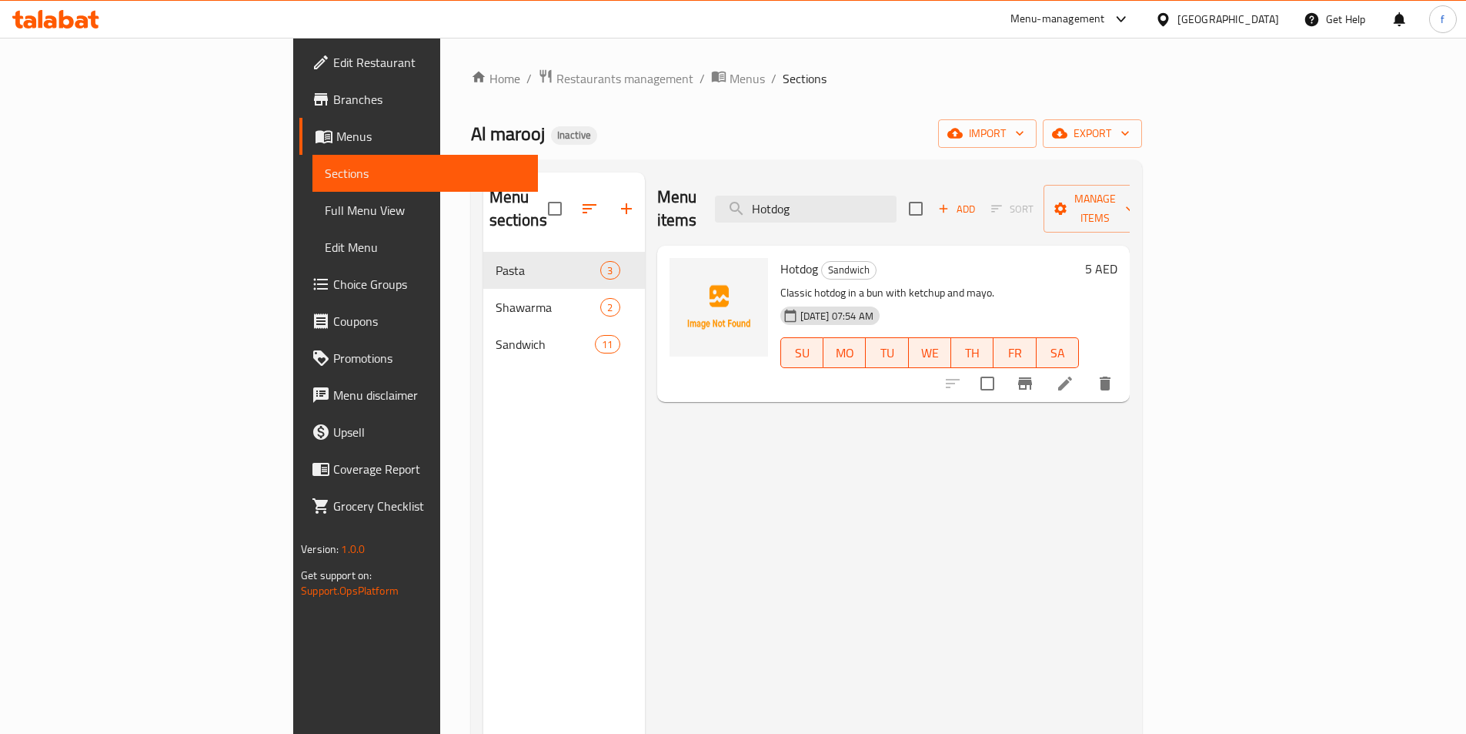
type input "Hotdog"
click at [1087, 370] on li at bounding box center [1065, 383] width 43 height 28
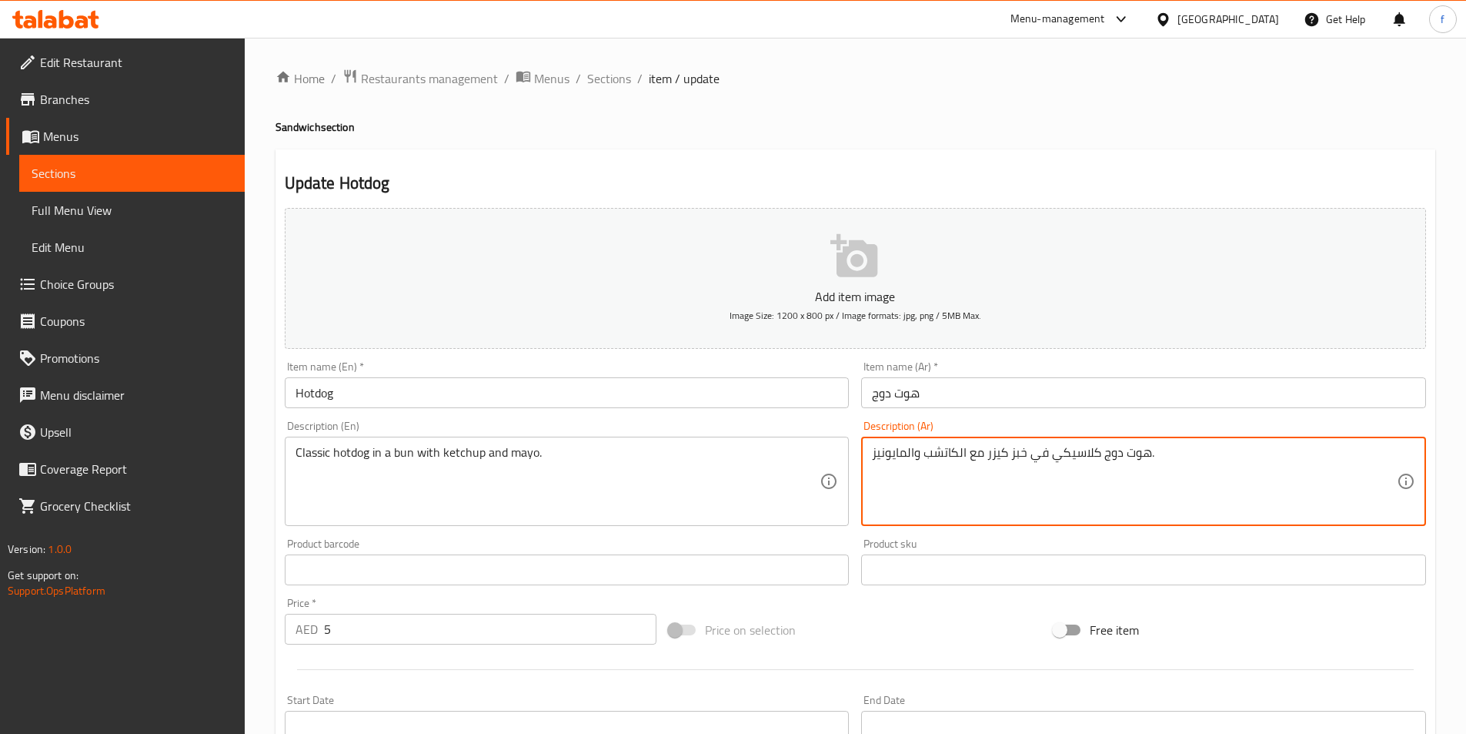
click at [1020, 454] on textarea "هوت دوج كلاسيكي في خبز كيزر مع الكاتشب والمايونيز." at bounding box center [1134, 481] width 525 height 73
type textarea "هوت دوج كلاسيكي في كيزر مع الكاتشب والمايونيز."
click at [1034, 657] on div at bounding box center [856, 669] width 1154 height 38
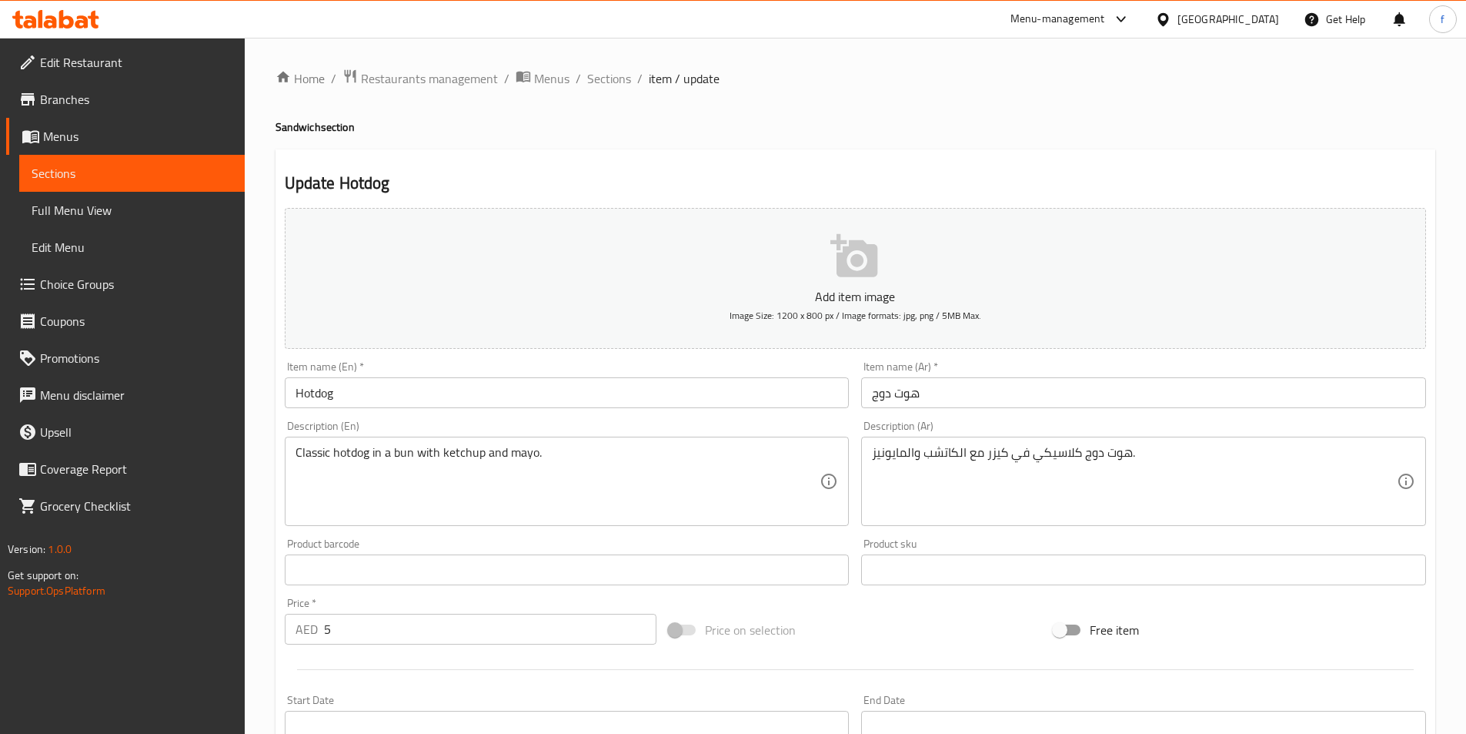
scroll to position [308, 0]
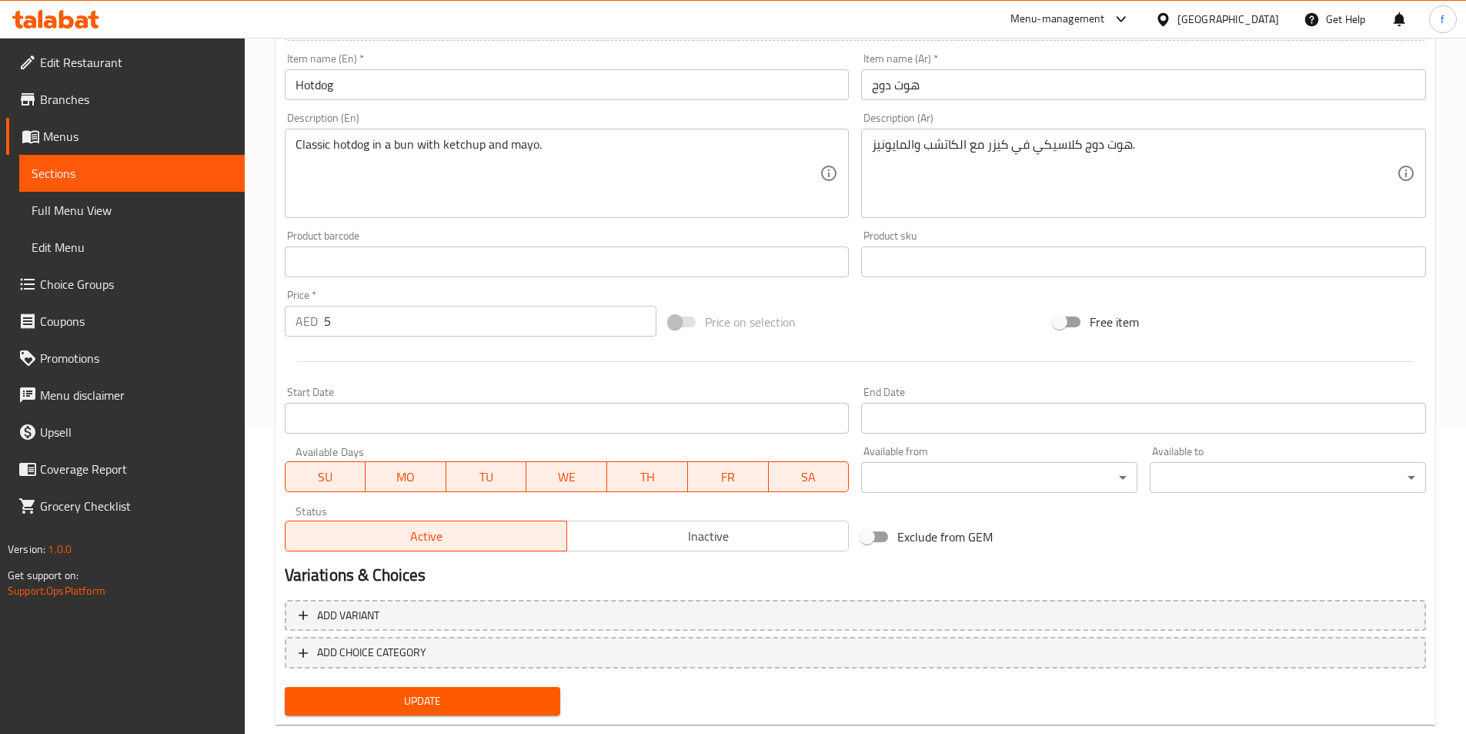
click at [503, 698] on span "Update" at bounding box center [423, 700] width 252 height 19
click at [145, 193] on link "Full Menu View" at bounding box center [132, 210] width 226 height 37
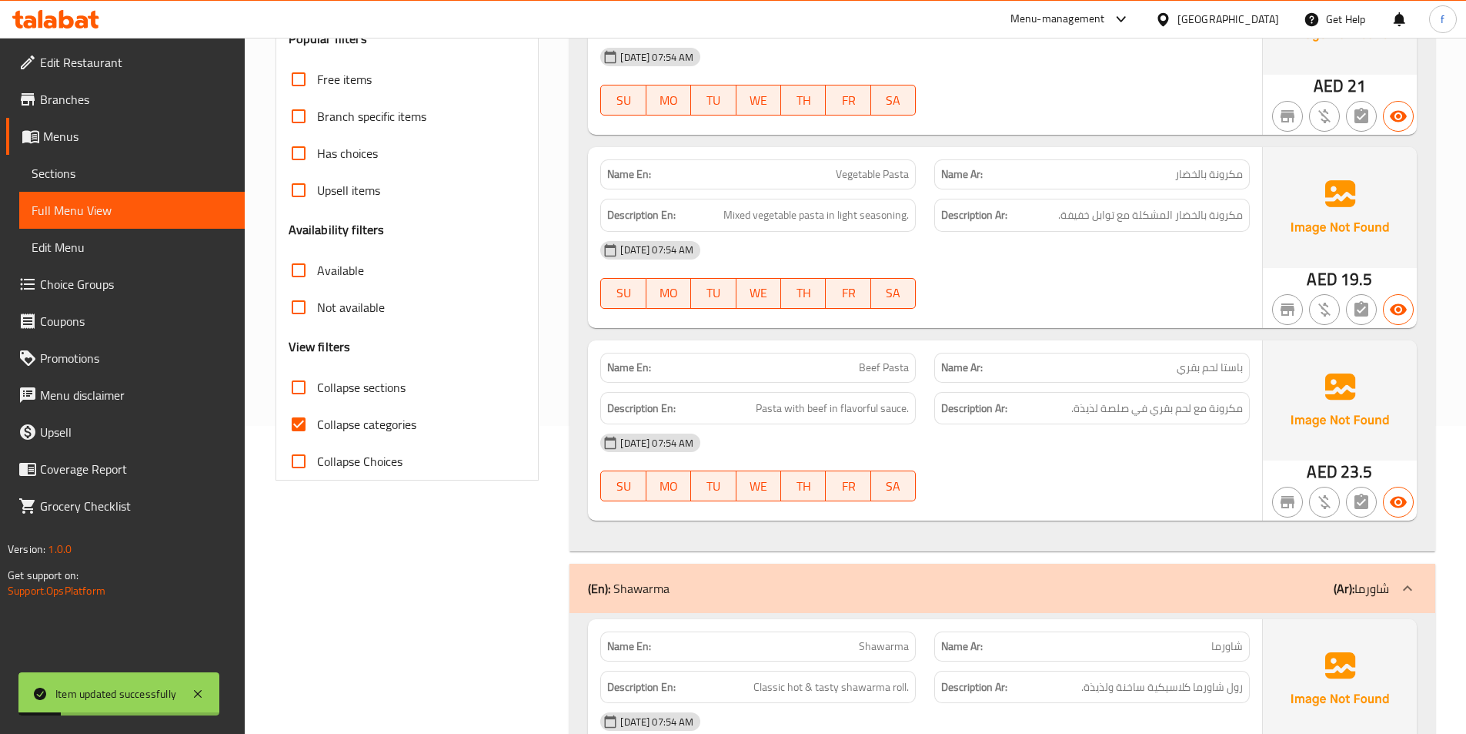
click at [382, 422] on span "Collapse categories" at bounding box center [366, 424] width 99 height 18
click at [317, 422] on input "Collapse categories" at bounding box center [298, 424] width 37 height 37
checkbox input "false"
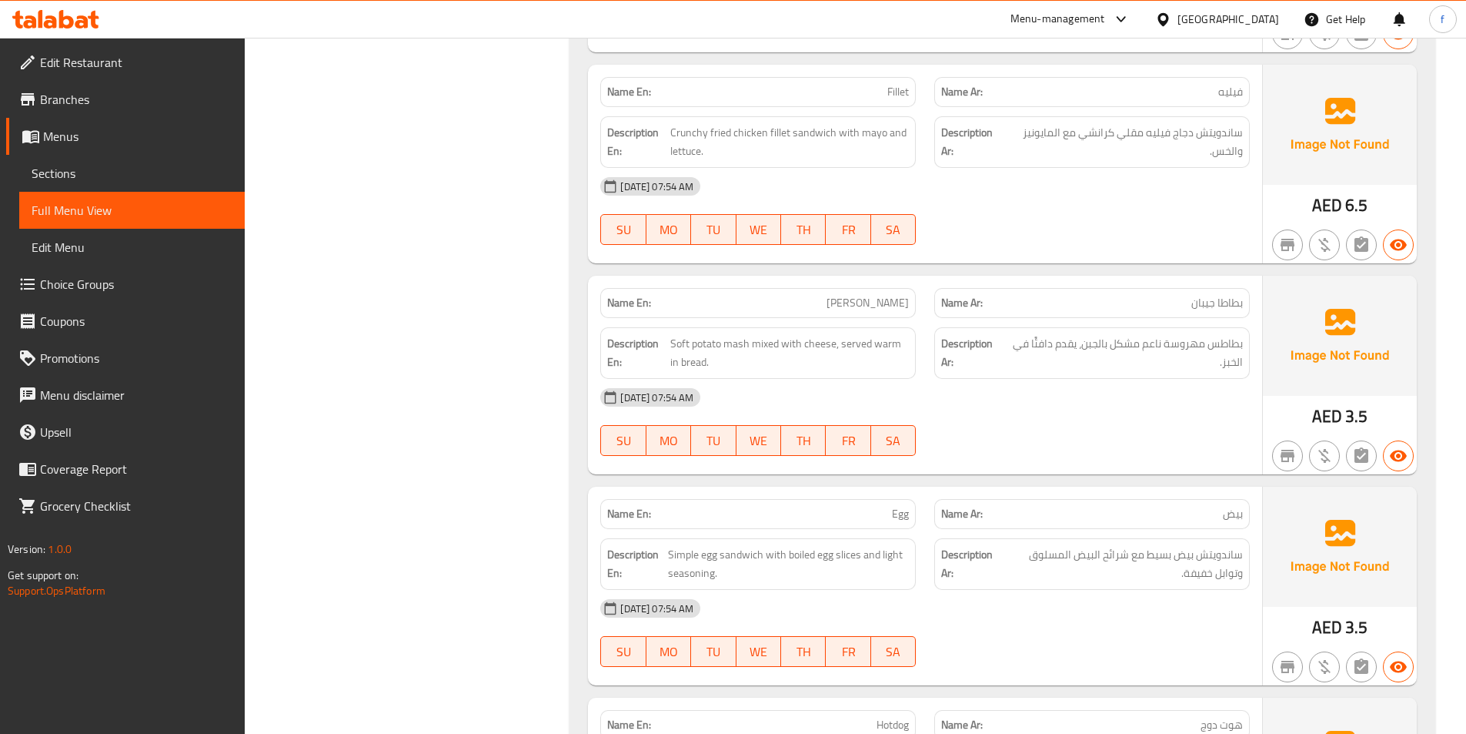
scroll to position [2364, 0]
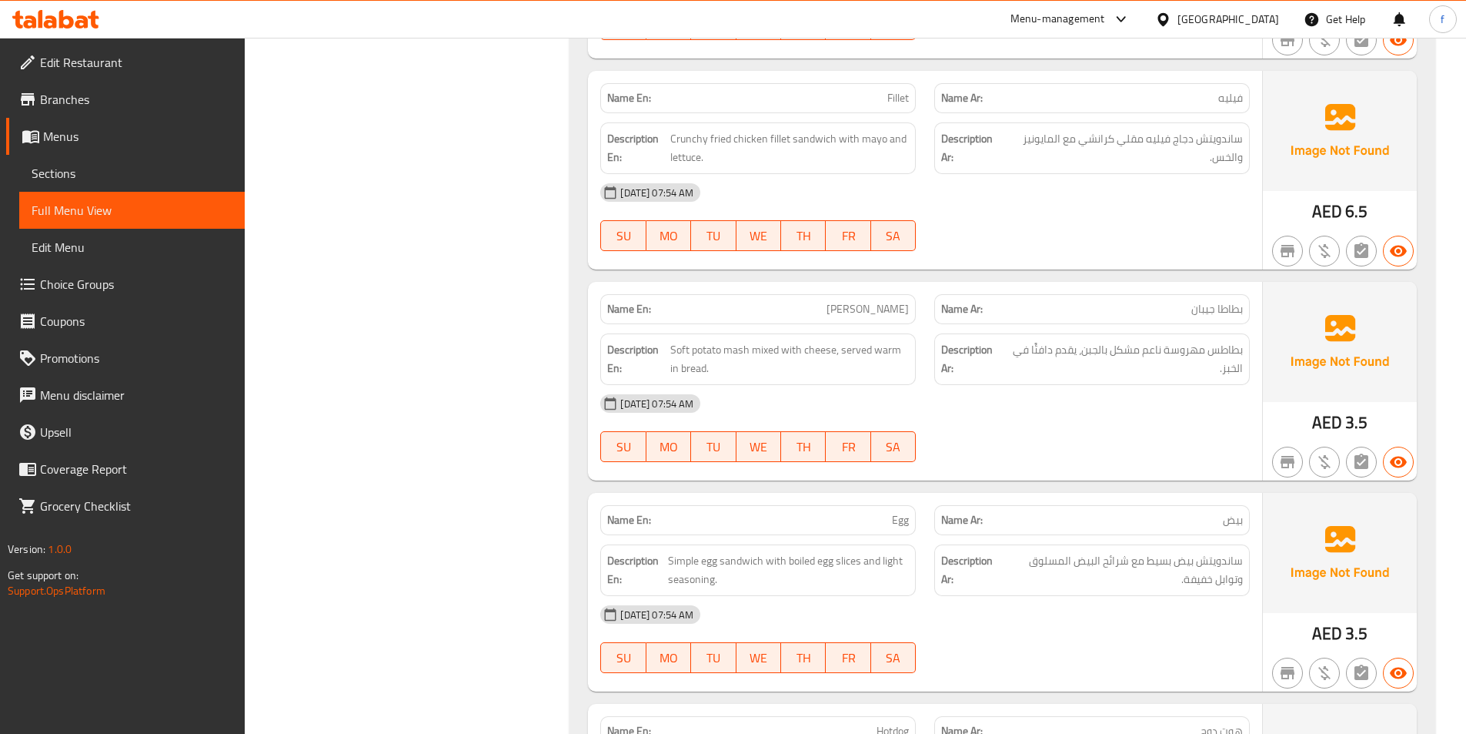
click at [861, 316] on span "Jeban Potato" at bounding box center [868, 309] width 82 height 16
click at [941, 433] on div "14-10-2025 07:54 AM SU MO TU WE TH FR SA" at bounding box center [925, 428] width 668 height 86
drag, startPoint x: 1143, startPoint y: 349, endPoint x: 1168, endPoint y: 349, distance: 24.6
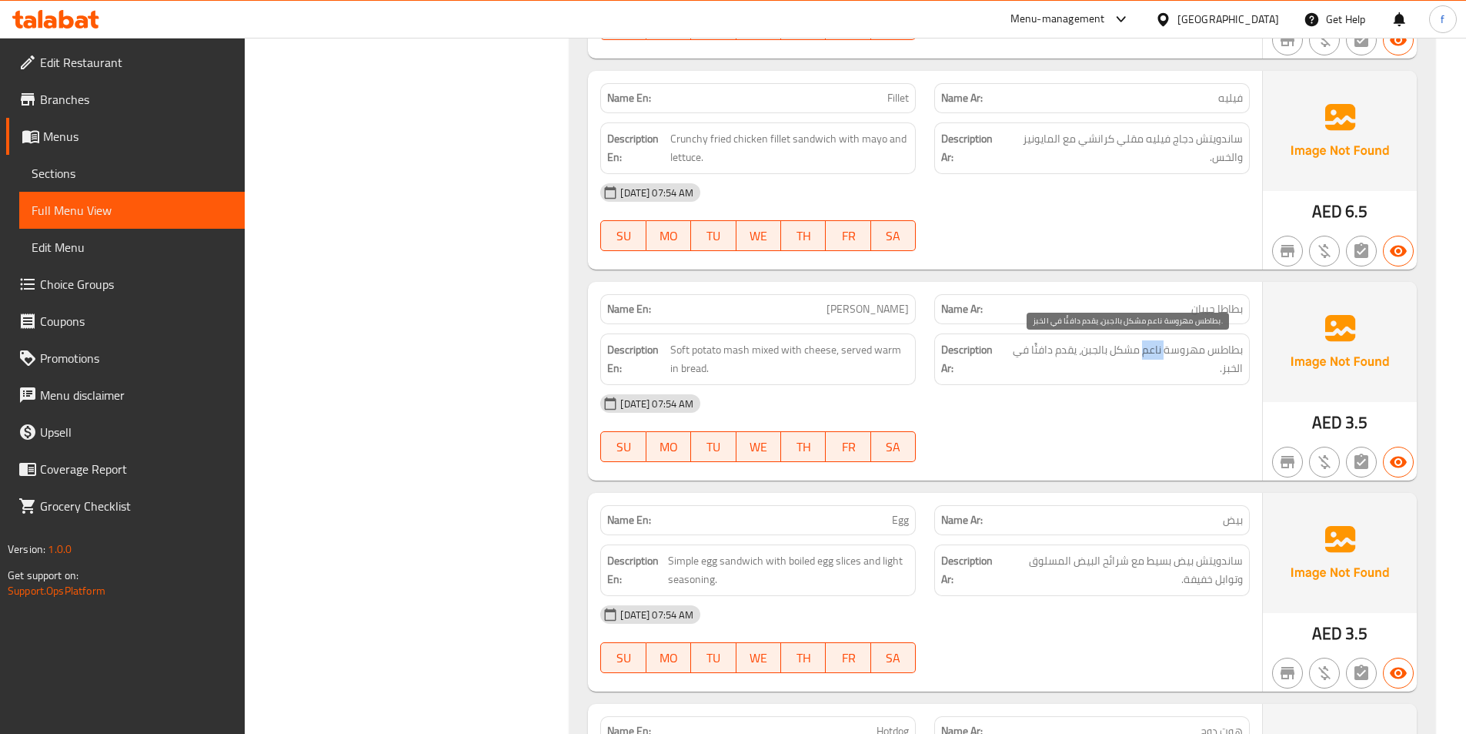
click at [1168, 349] on span "بطاطس مهروسة ناعم مشكل بالجبن، يقدم دافئًا في الخبز." at bounding box center [1124, 359] width 237 height 38
click at [892, 310] on span "Jeban Potato" at bounding box center [868, 309] width 82 height 16
copy span "Jeban Potato"
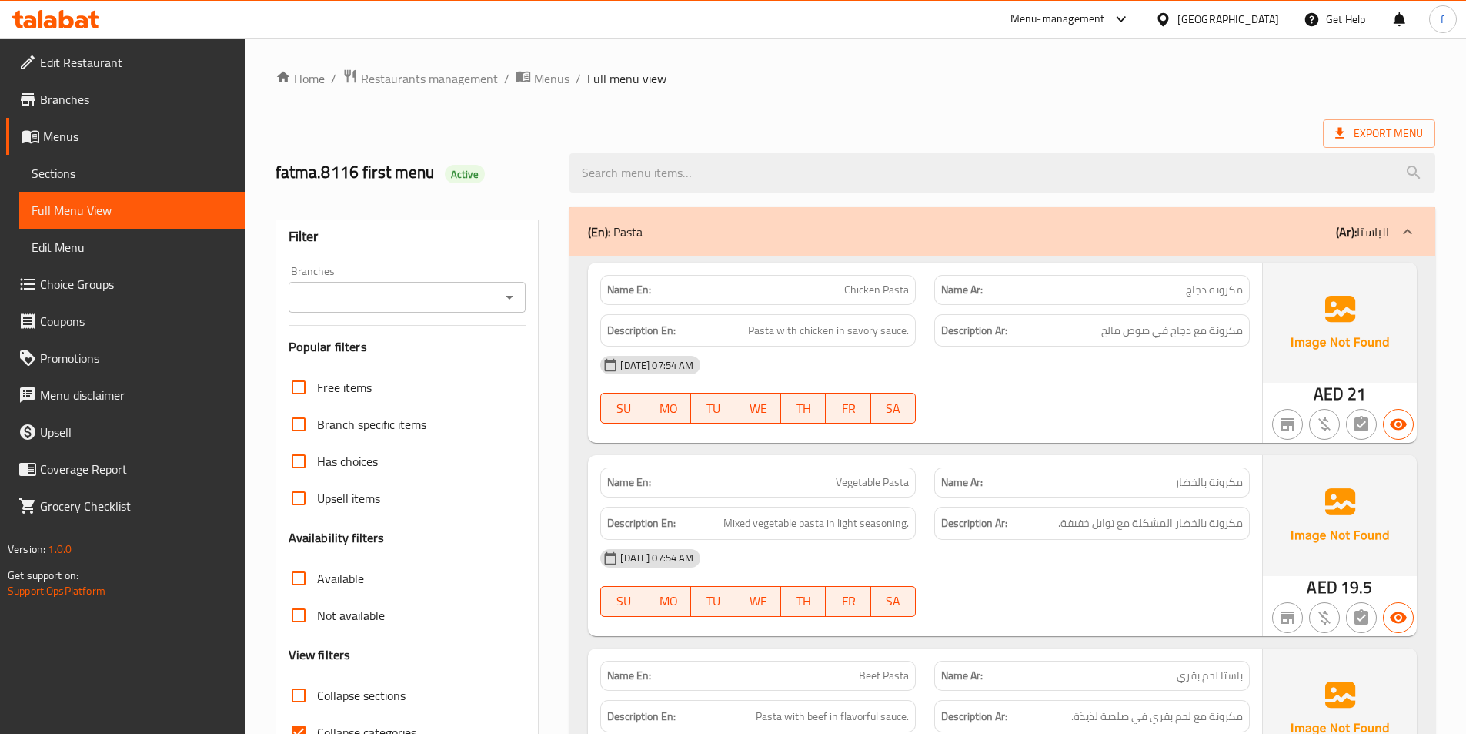
click at [72, 174] on span "Sections" at bounding box center [132, 173] width 201 height 18
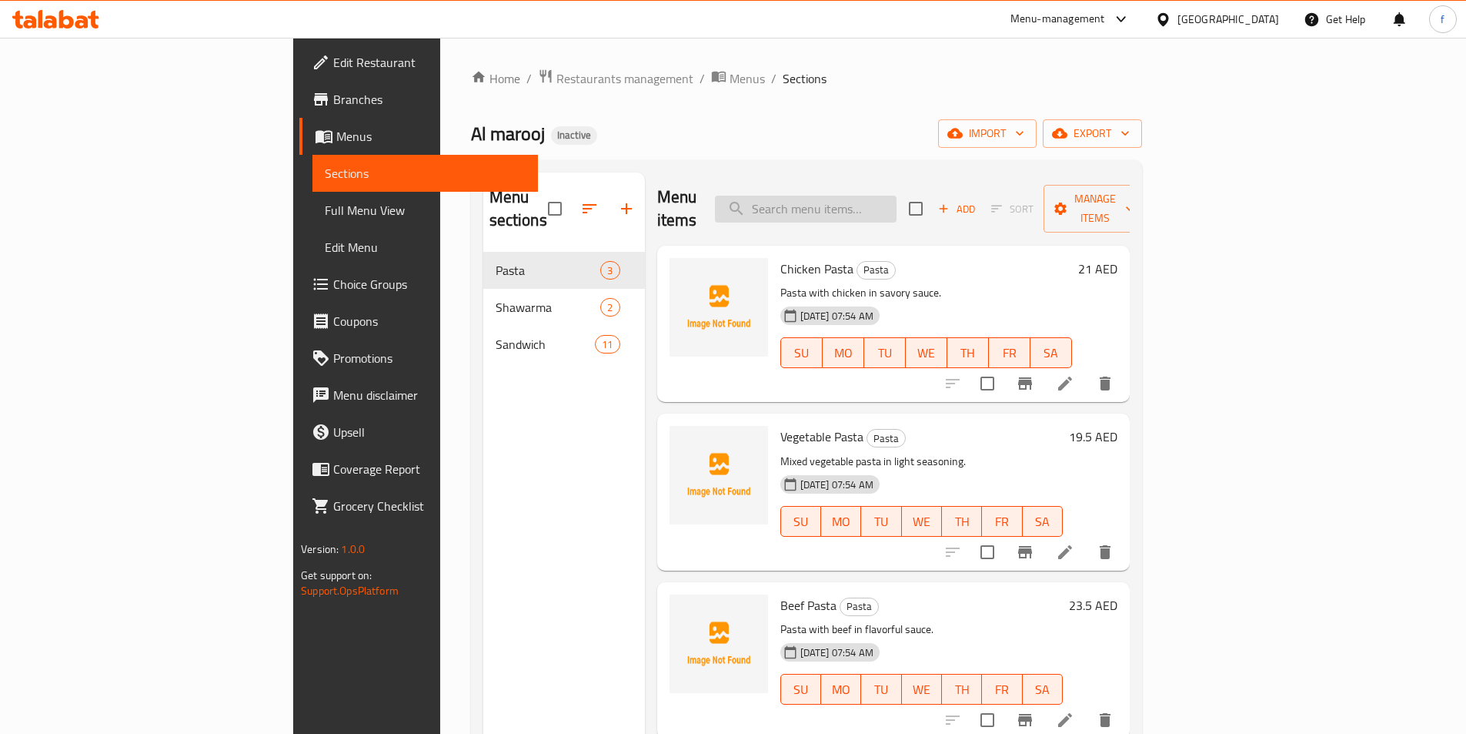
click at [897, 199] on input "search" at bounding box center [806, 209] width 182 height 27
paste input "Jeban Potato"
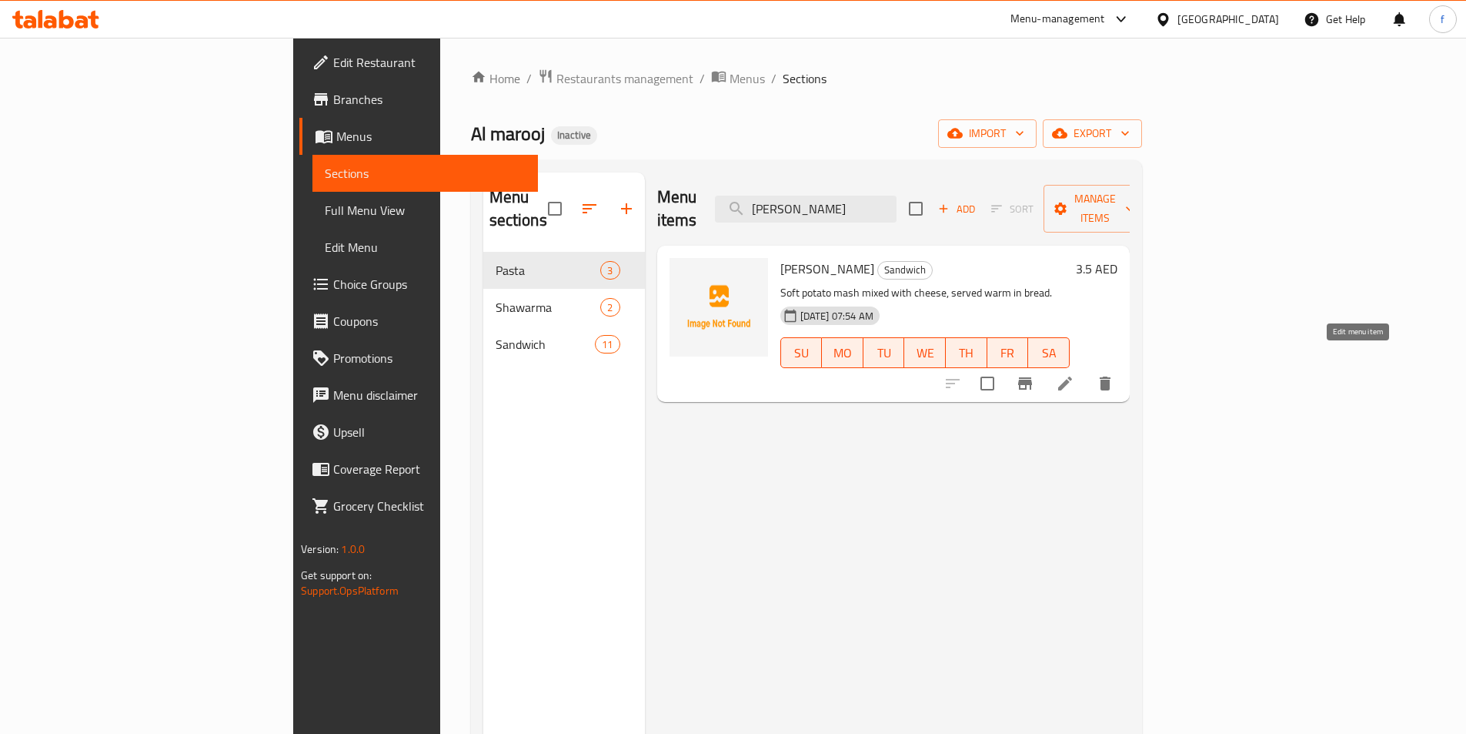
type input "Jeban Potato"
click at [1072, 376] on icon at bounding box center [1065, 383] width 14 height 14
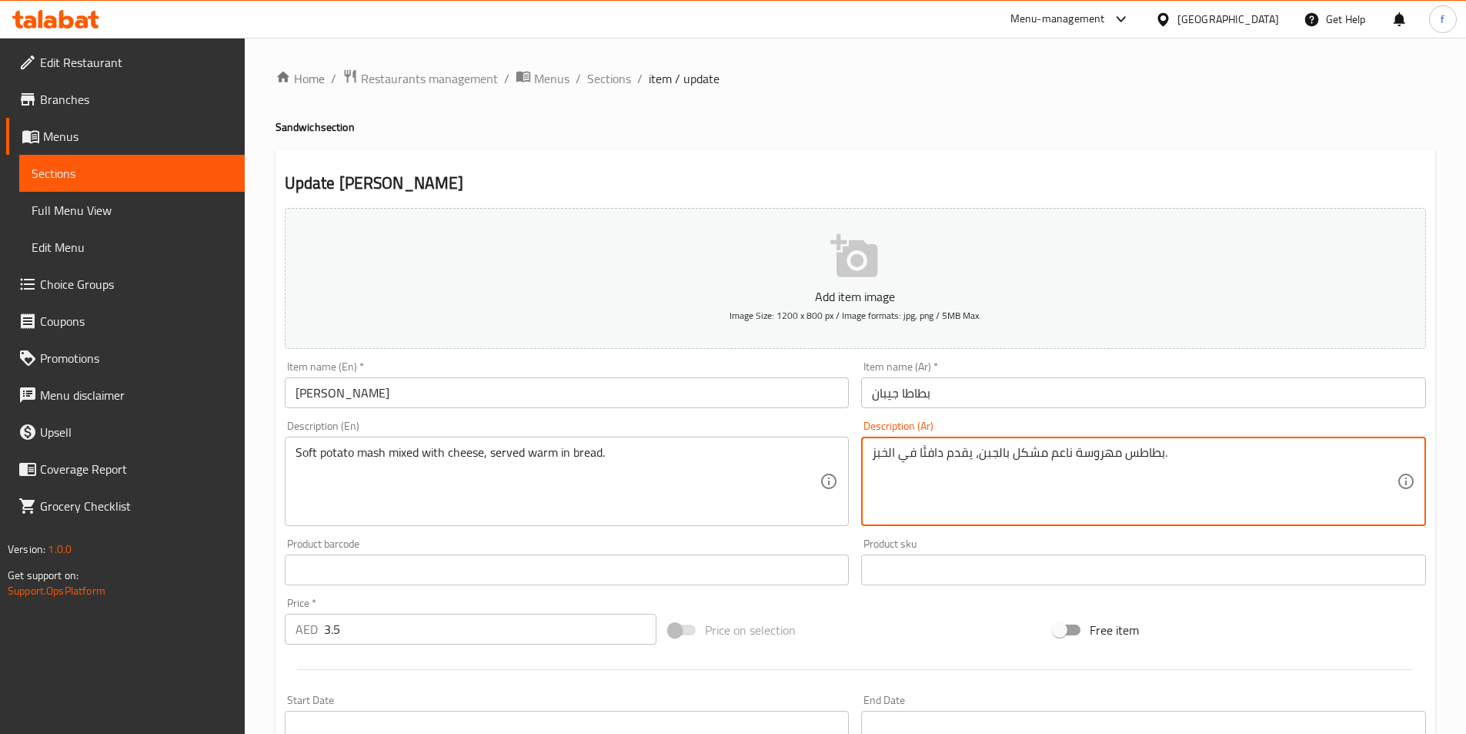
click at [1052, 453] on textarea "بطاطس مهروسة ناعم مشكل بالجبن، يقدم دافئًا في الخبز." at bounding box center [1134, 481] width 525 height 73
click at [1058, 453] on textarea "بطاطس مهروسة ناعم مشكل بالجبن، يقدم دافئًا في الخبز." at bounding box center [1134, 481] width 525 height 73
click at [1004, 451] on textarea "بطاطس مهروسة سوفت مشكل بالجبن، يقدم دافئًا في الخبز." at bounding box center [1134, 481] width 525 height 73
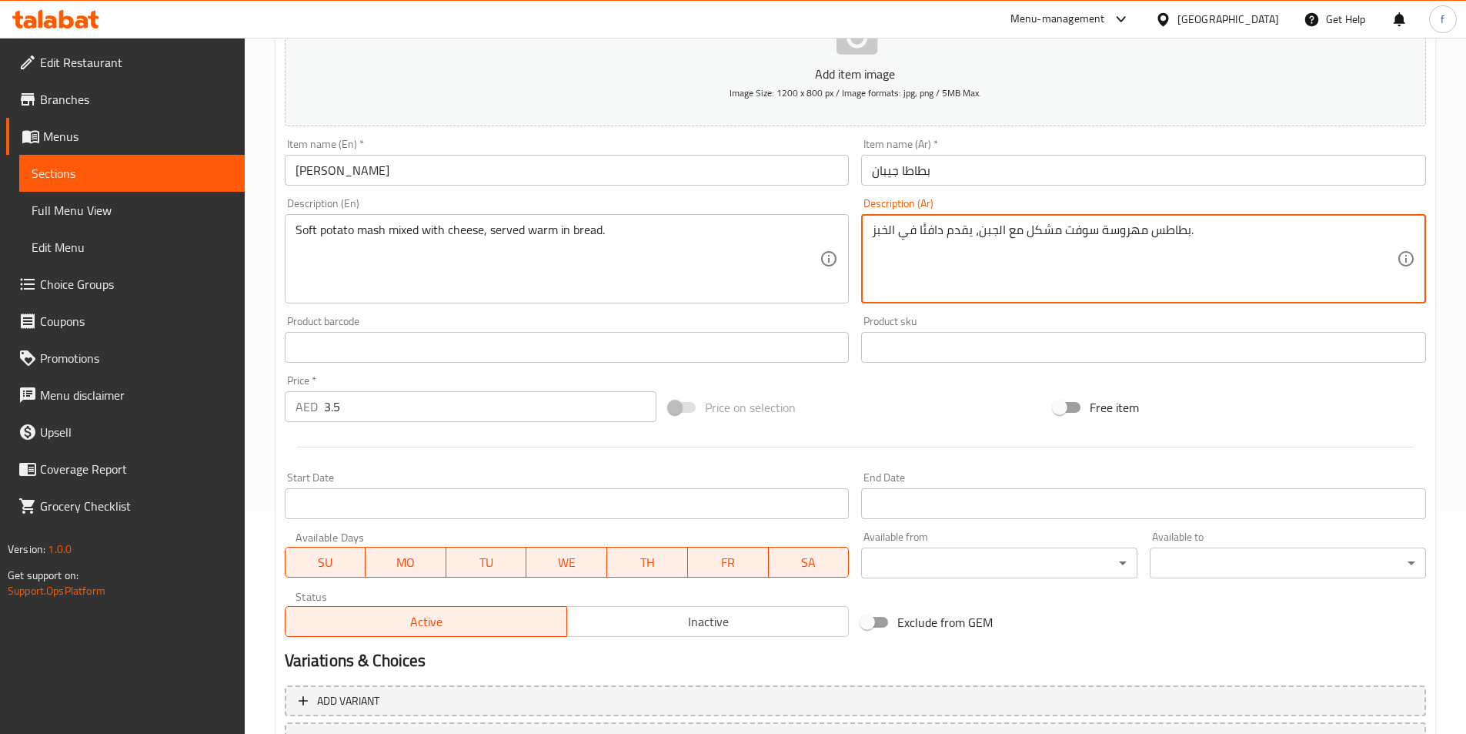
scroll to position [342, 0]
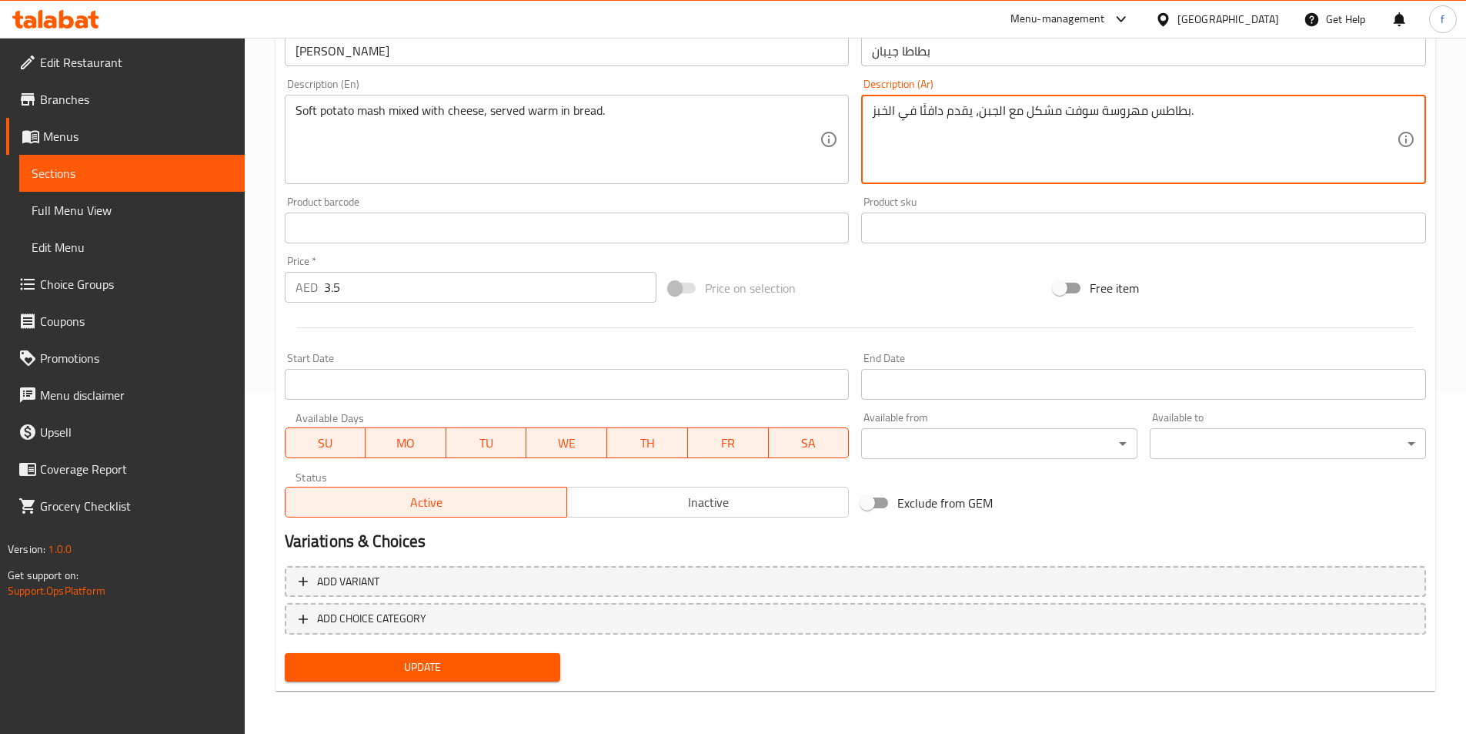
type textarea "بطاطس مهروسة سوفت مشكل مع الجبن، يقدم دافئًا في الخبز."
click at [456, 664] on span "Update" at bounding box center [423, 666] width 252 height 19
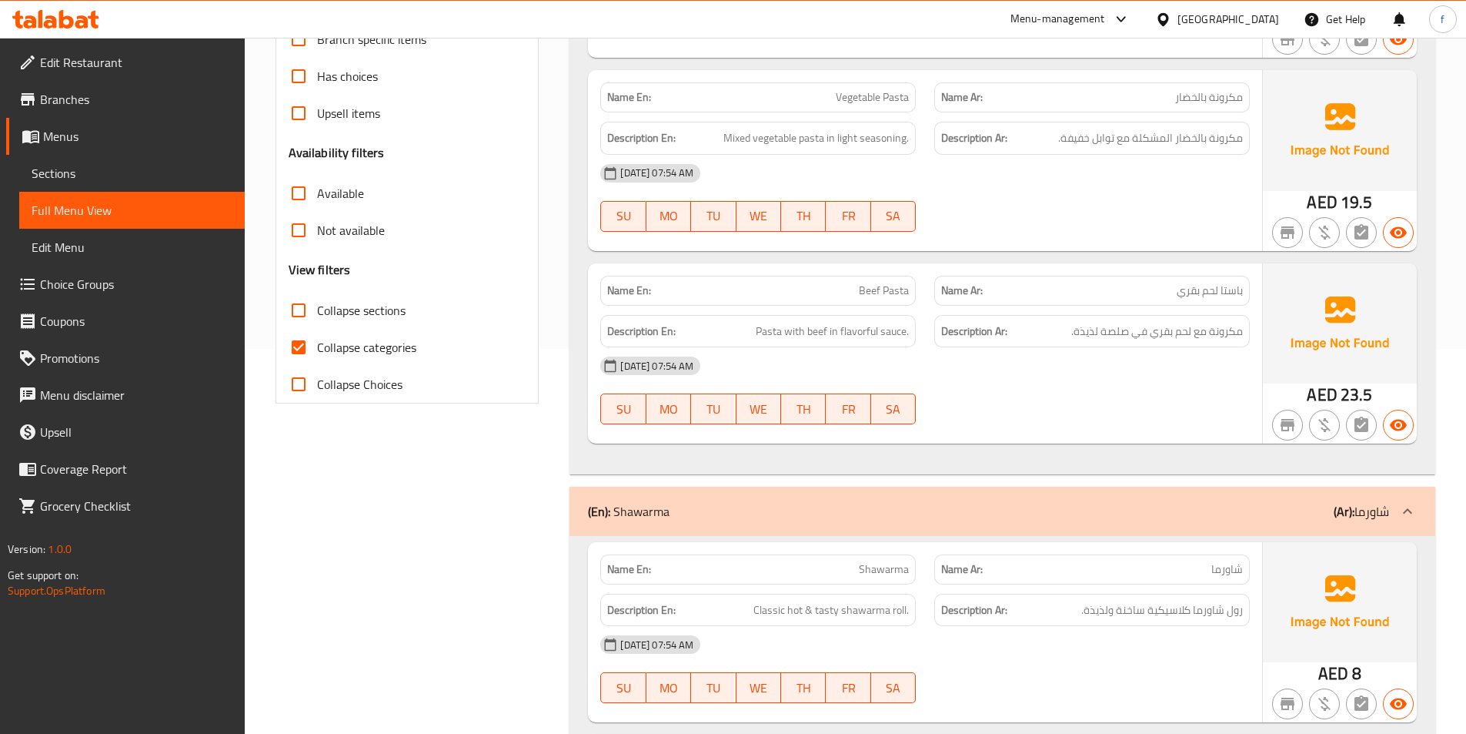
click at [301, 344] on input "Collapse categories" at bounding box center [298, 347] width 37 height 37
checkbox input "false"
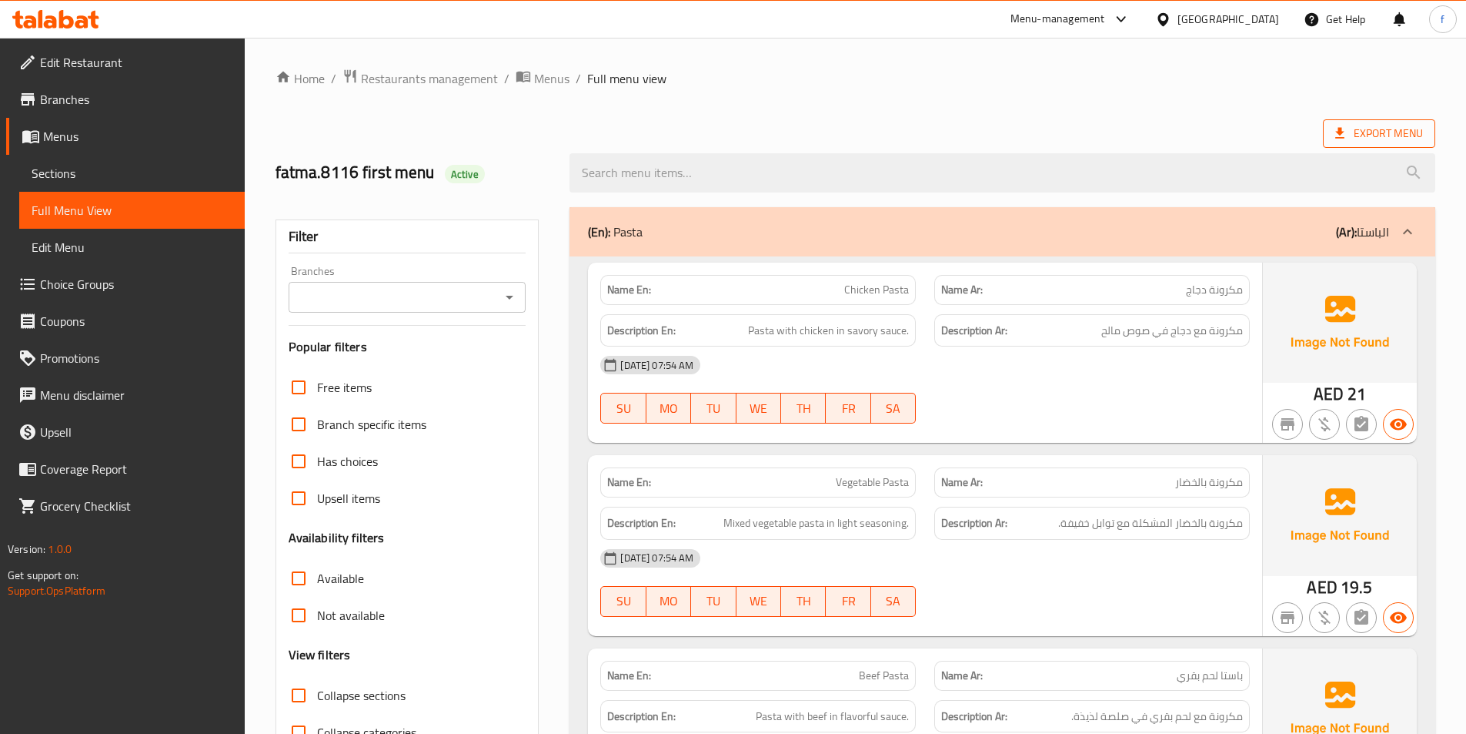
click at [1359, 139] on span "Export Menu" at bounding box center [1380, 133] width 88 height 19
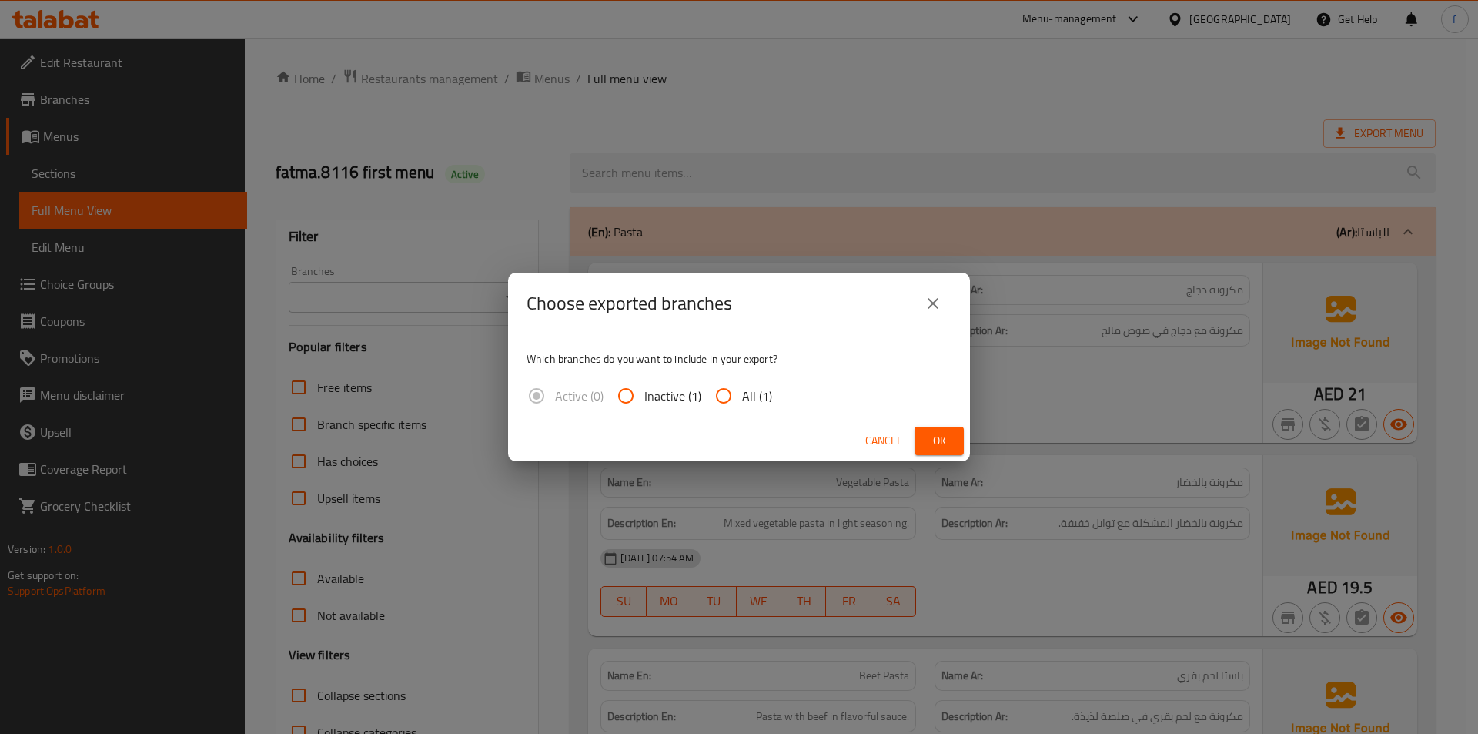
click at [709, 404] on input "All (1)" at bounding box center [723, 395] width 37 height 37
radio input "true"
click at [941, 448] on span "Ok" at bounding box center [939, 440] width 25 height 19
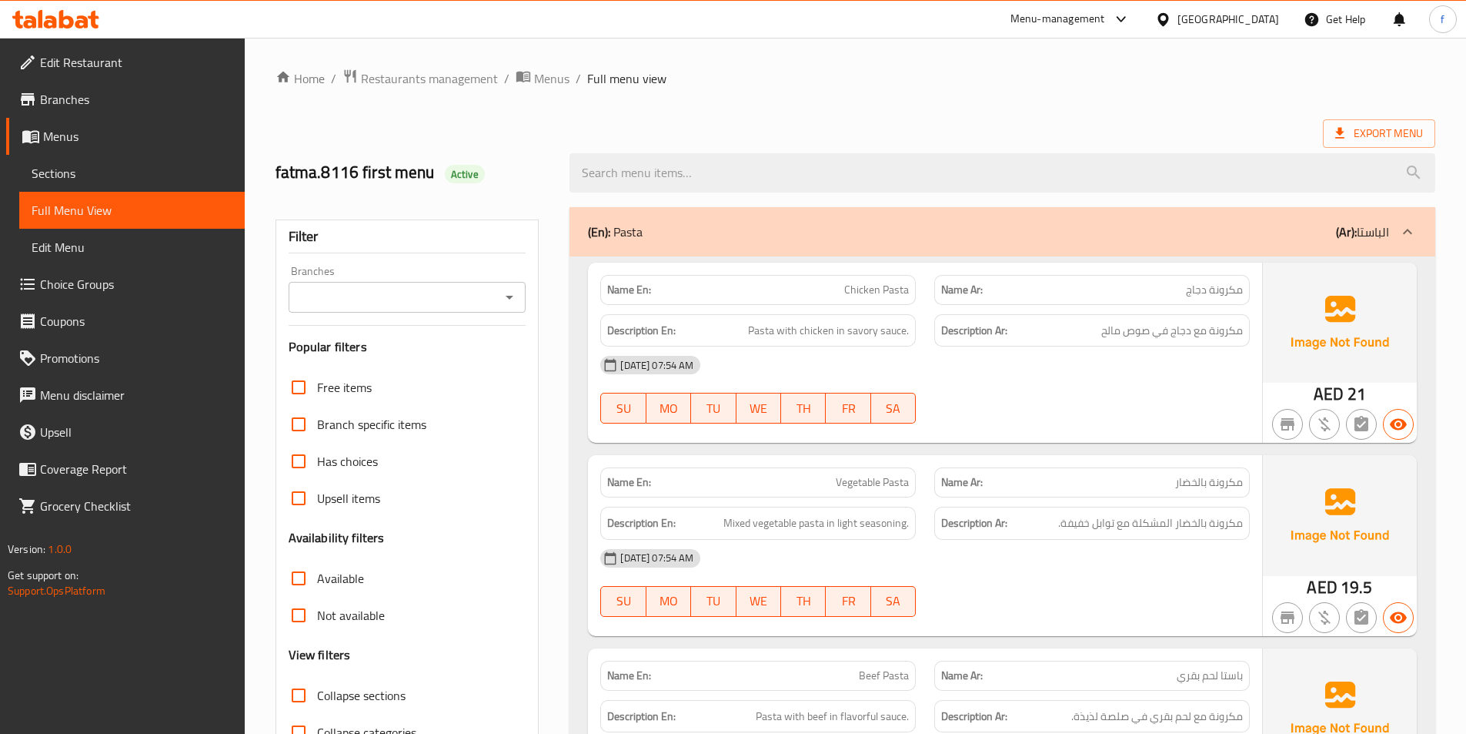
click at [64, 94] on span "Branches" at bounding box center [136, 99] width 192 height 18
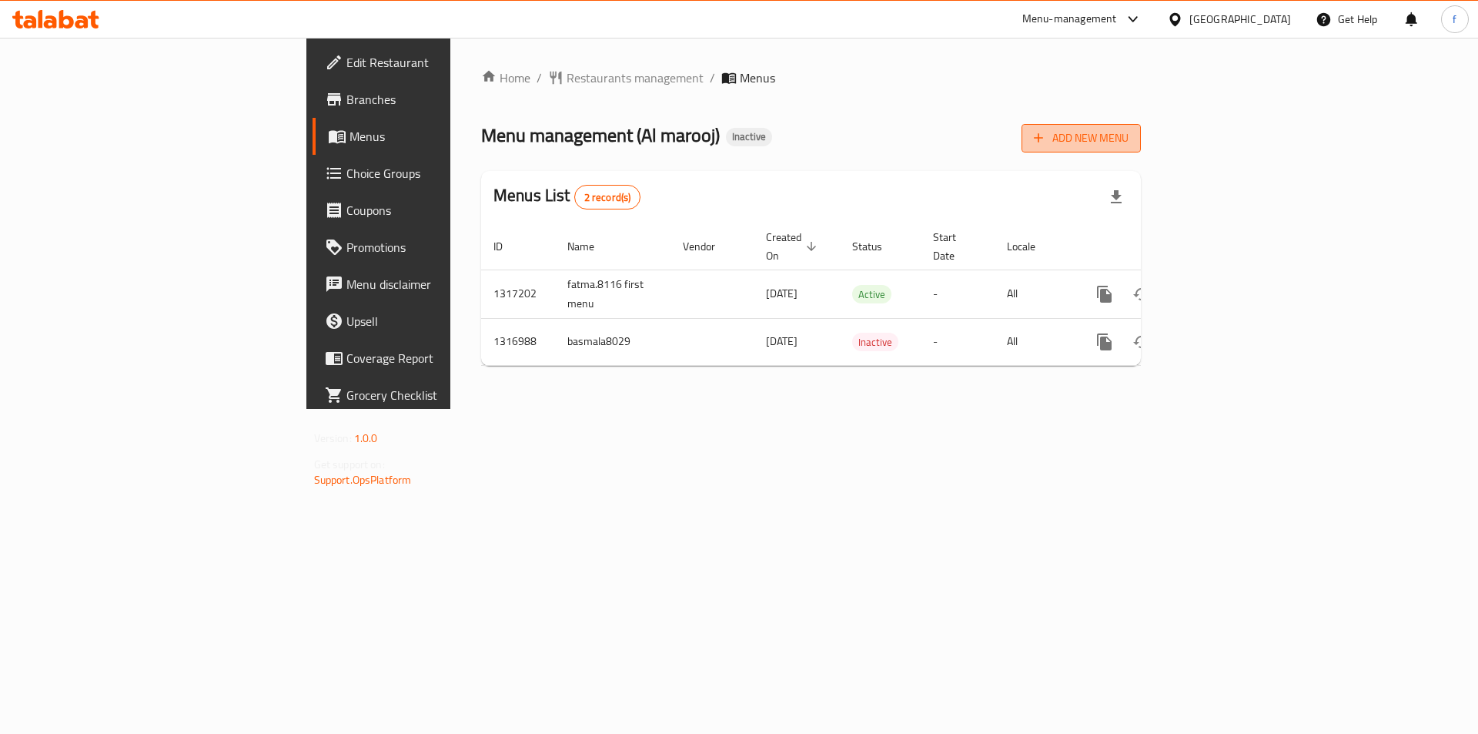
click at [1128, 137] on span "Add New Menu" at bounding box center [1081, 138] width 95 height 19
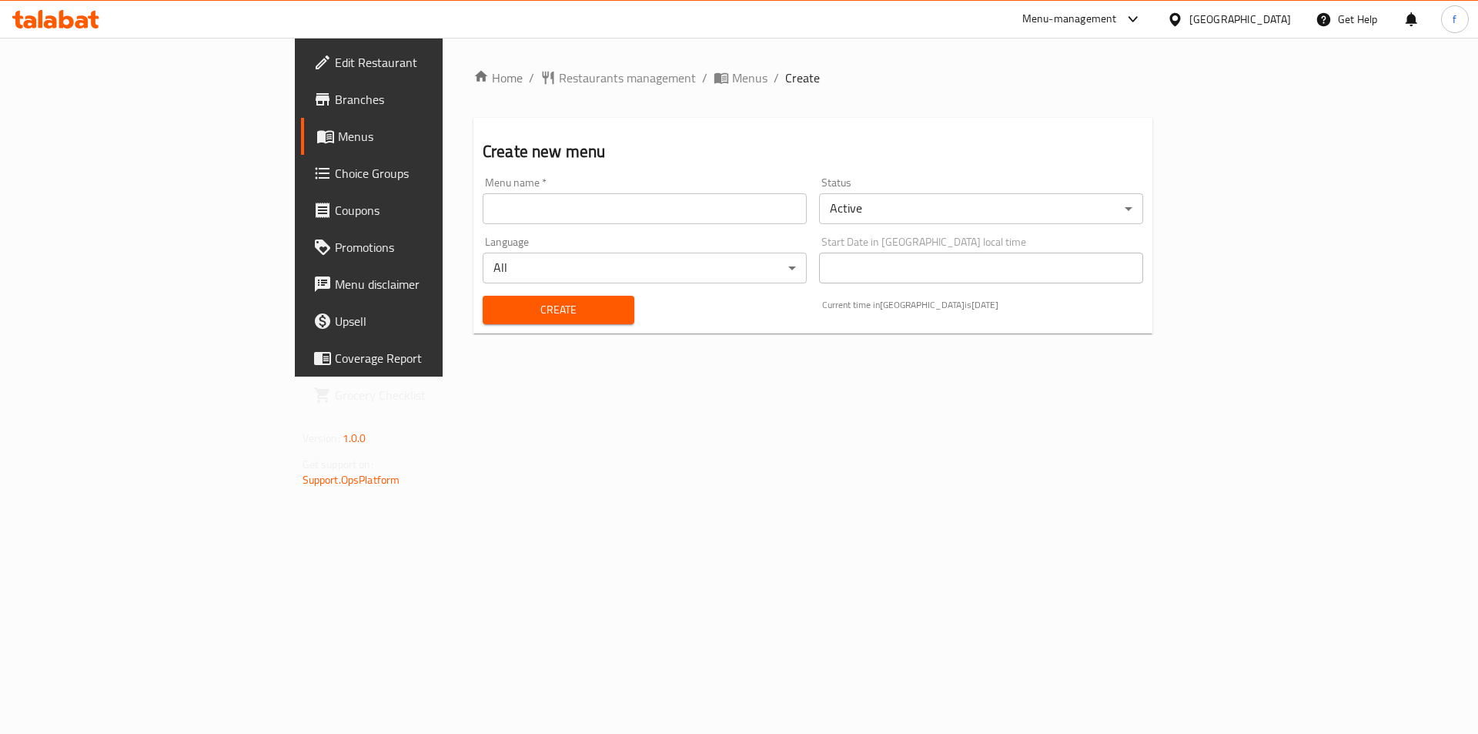
click at [483, 206] on input "text" at bounding box center [645, 208] width 324 height 31
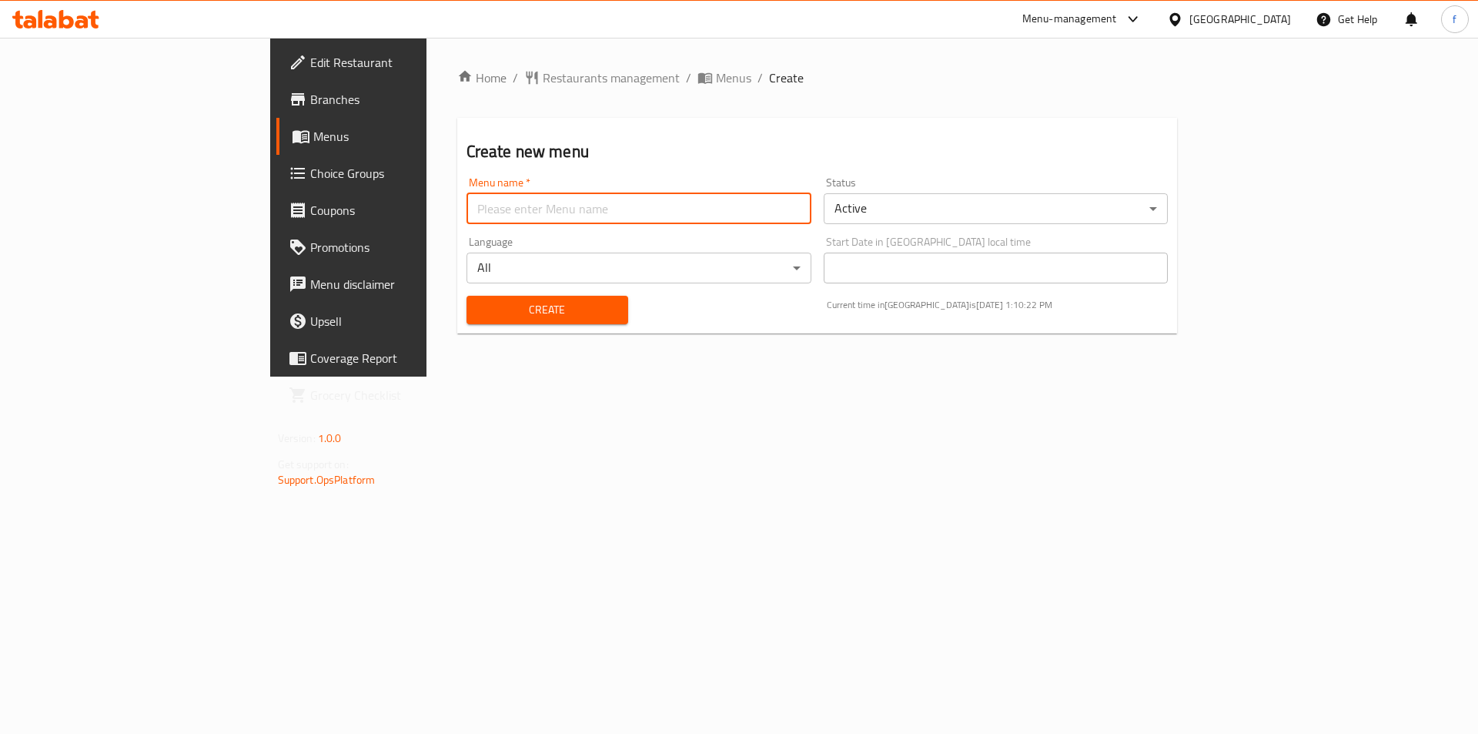
type input "fatma.8116 second menu"
click at [500, 299] on button "Create" at bounding box center [547, 310] width 162 height 28
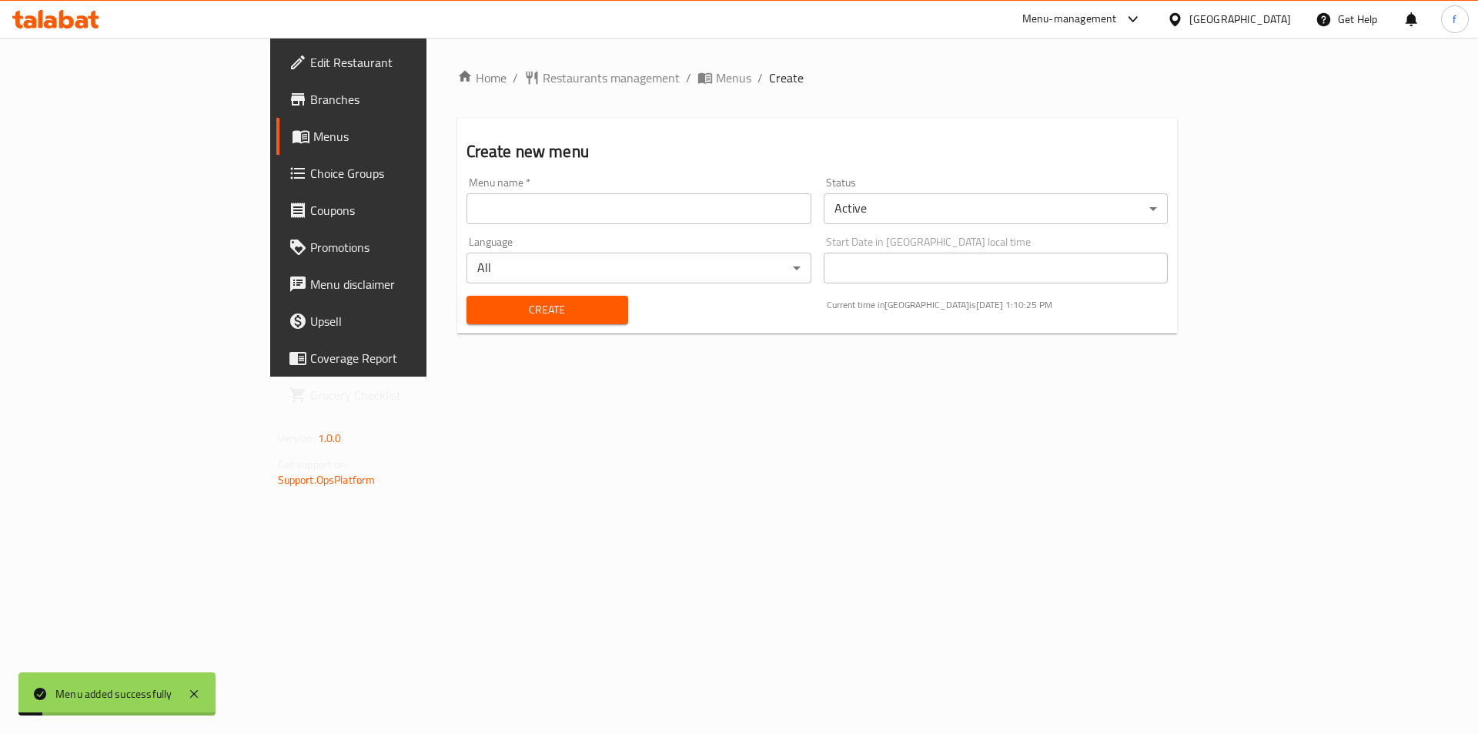
click at [313, 142] on span "Menus" at bounding box center [409, 136] width 192 height 18
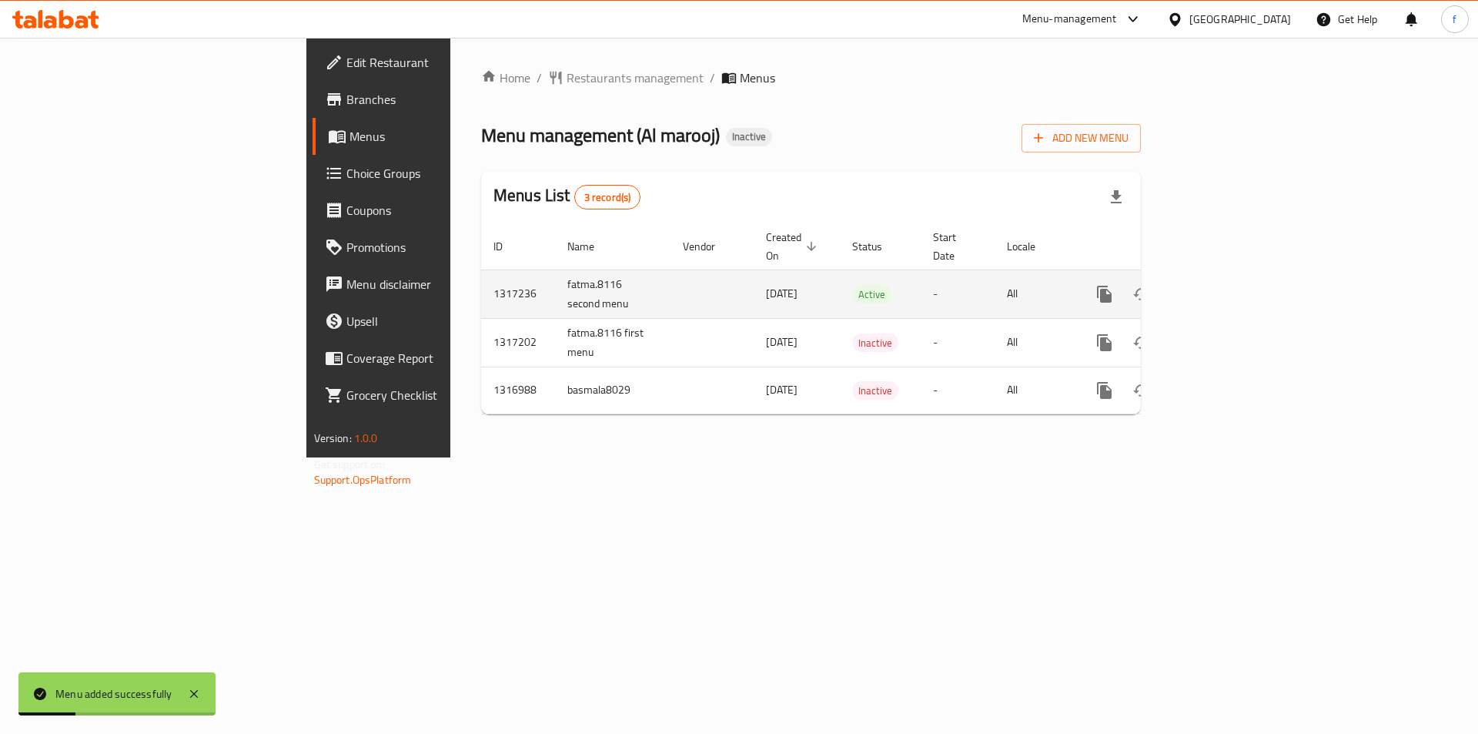
click at [1225, 285] on icon "enhanced table" at bounding box center [1215, 294] width 18 height 18
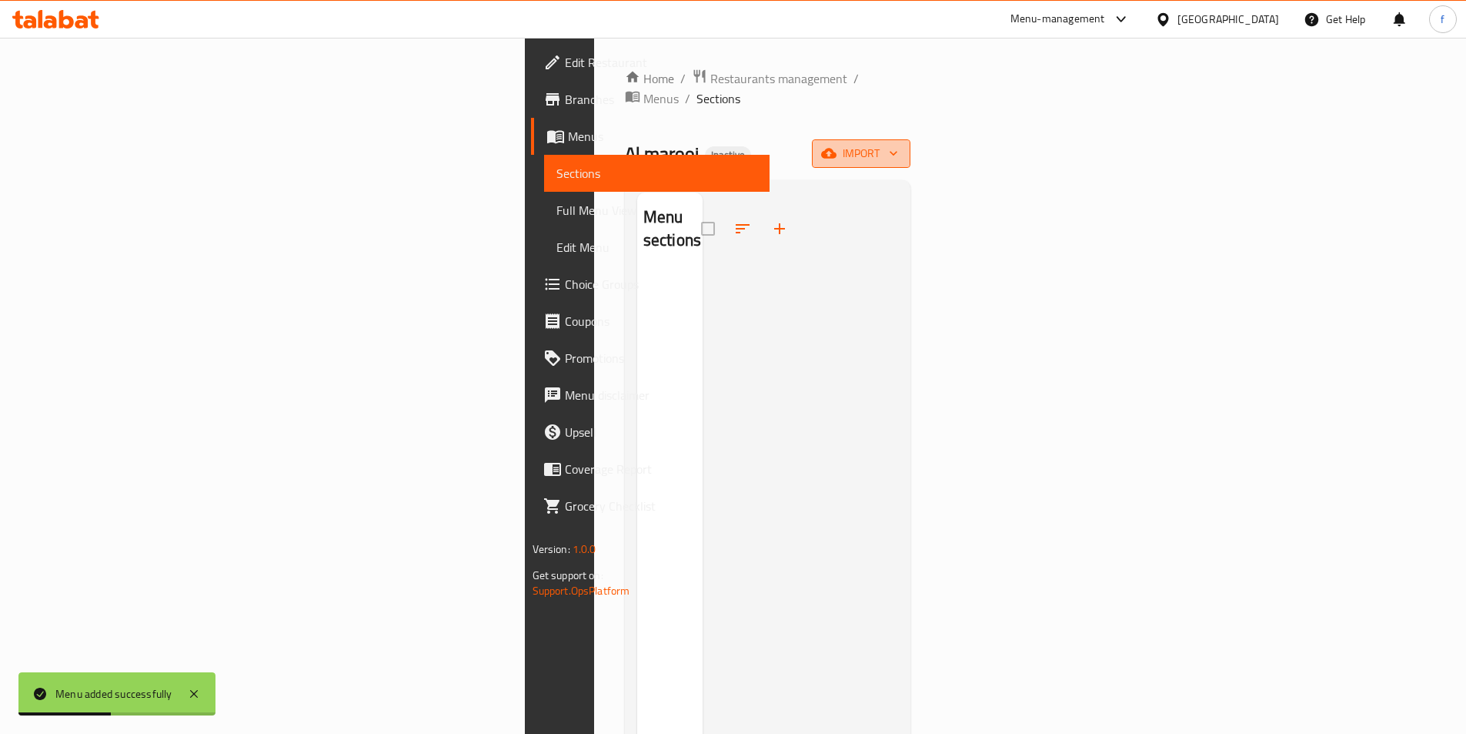
click at [837, 149] on icon "button" at bounding box center [828, 154] width 15 height 10
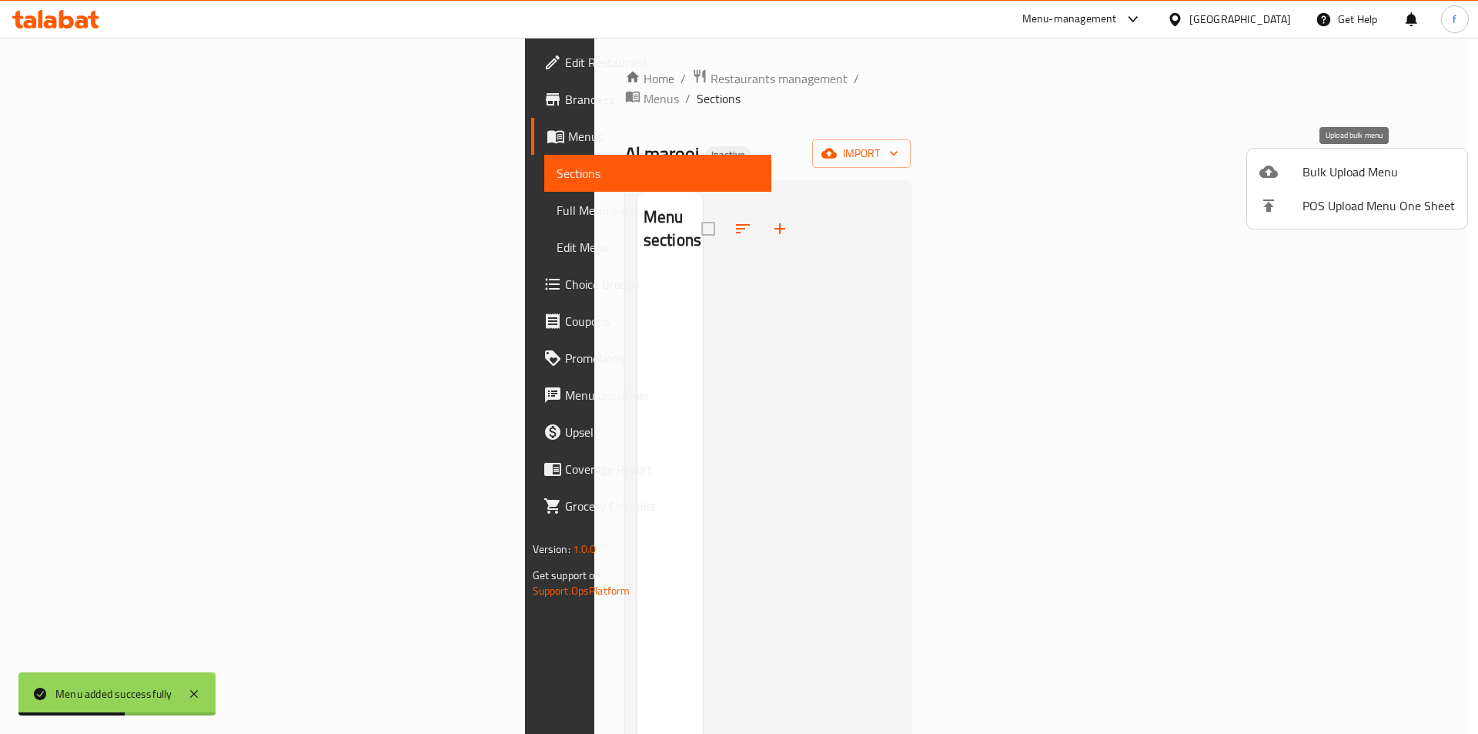
click at [1364, 173] on span "Bulk Upload Menu" at bounding box center [1378, 171] width 152 height 18
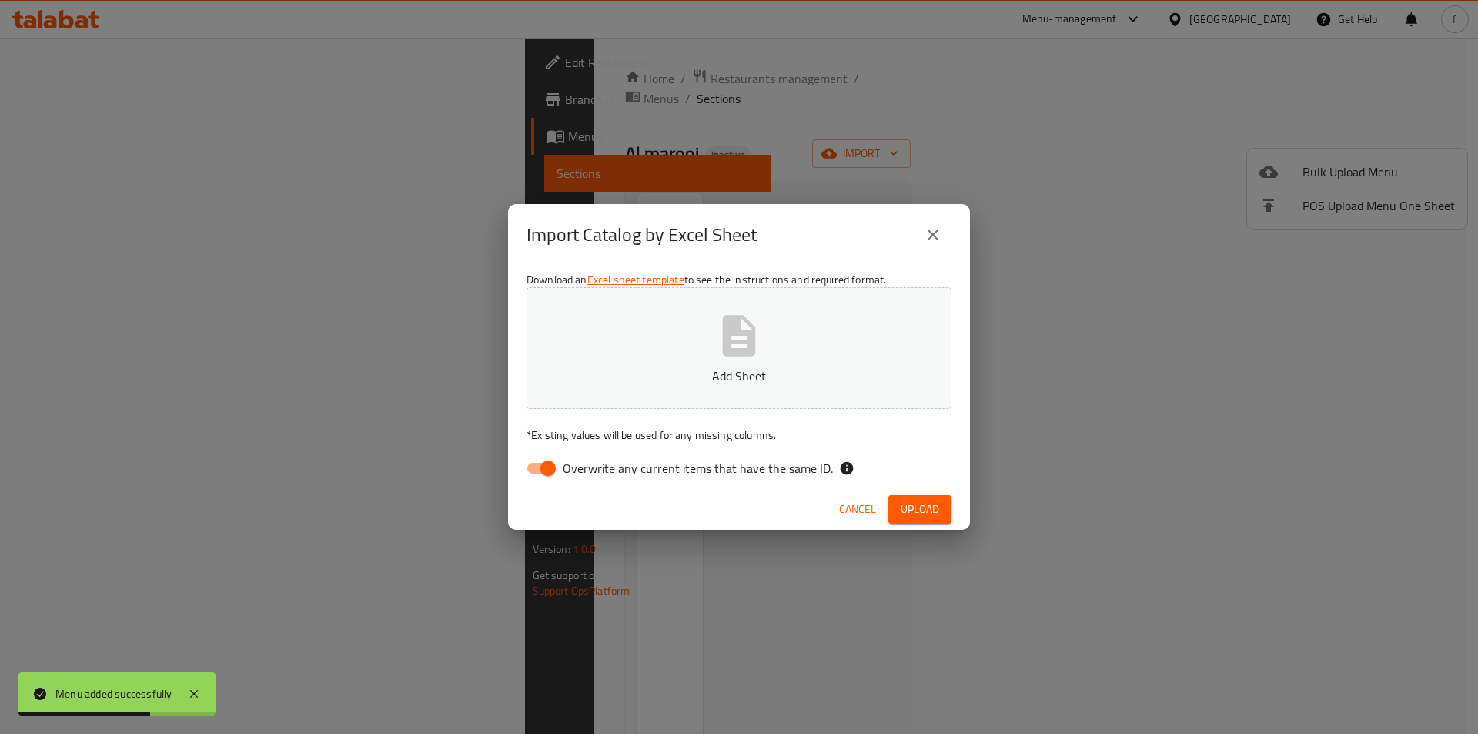
click at [543, 468] on input "Overwrite any current items that have the same ID." at bounding box center [548, 467] width 88 height 29
checkbox input "false"
click at [721, 373] on p "Add Sheet" at bounding box center [738, 375] width 377 height 18
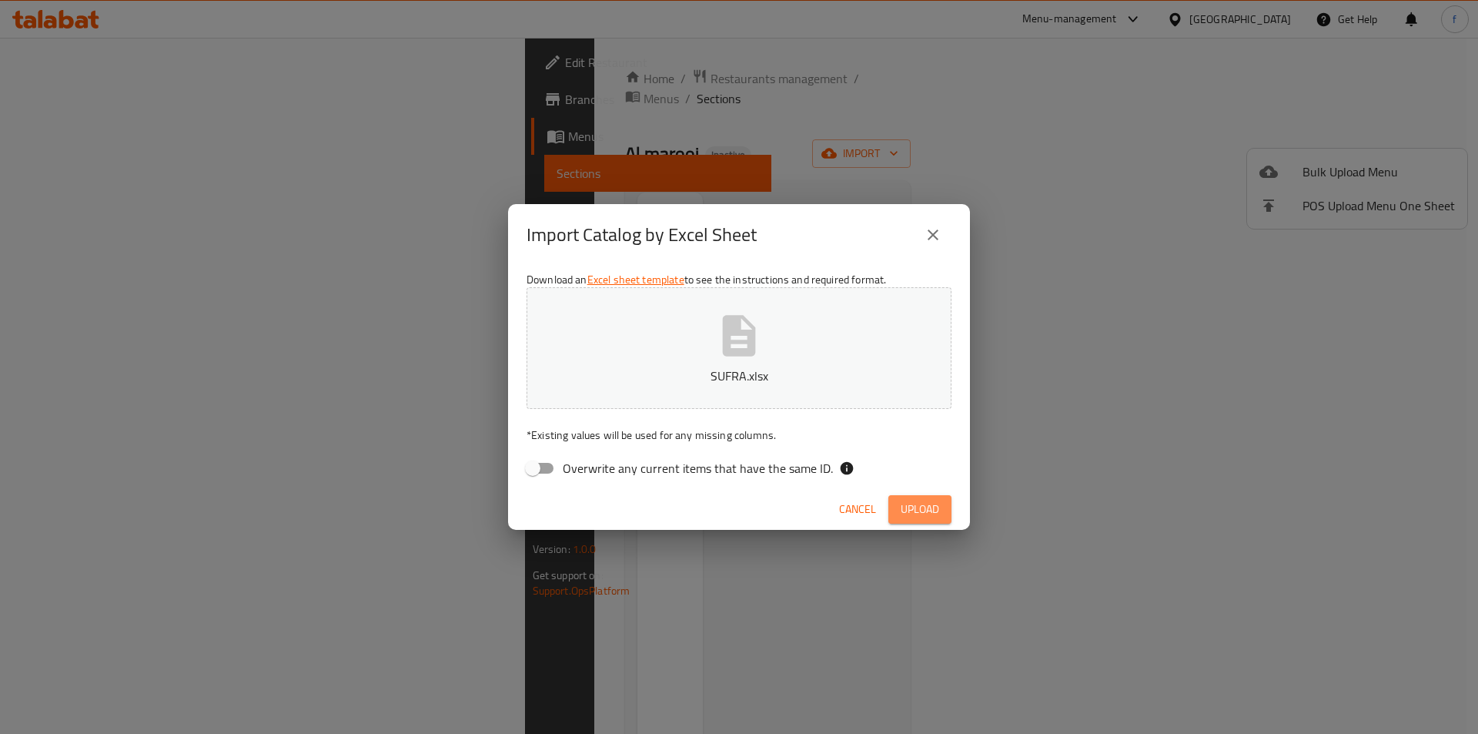
click at [936, 500] on span "Upload" at bounding box center [920, 509] width 38 height 19
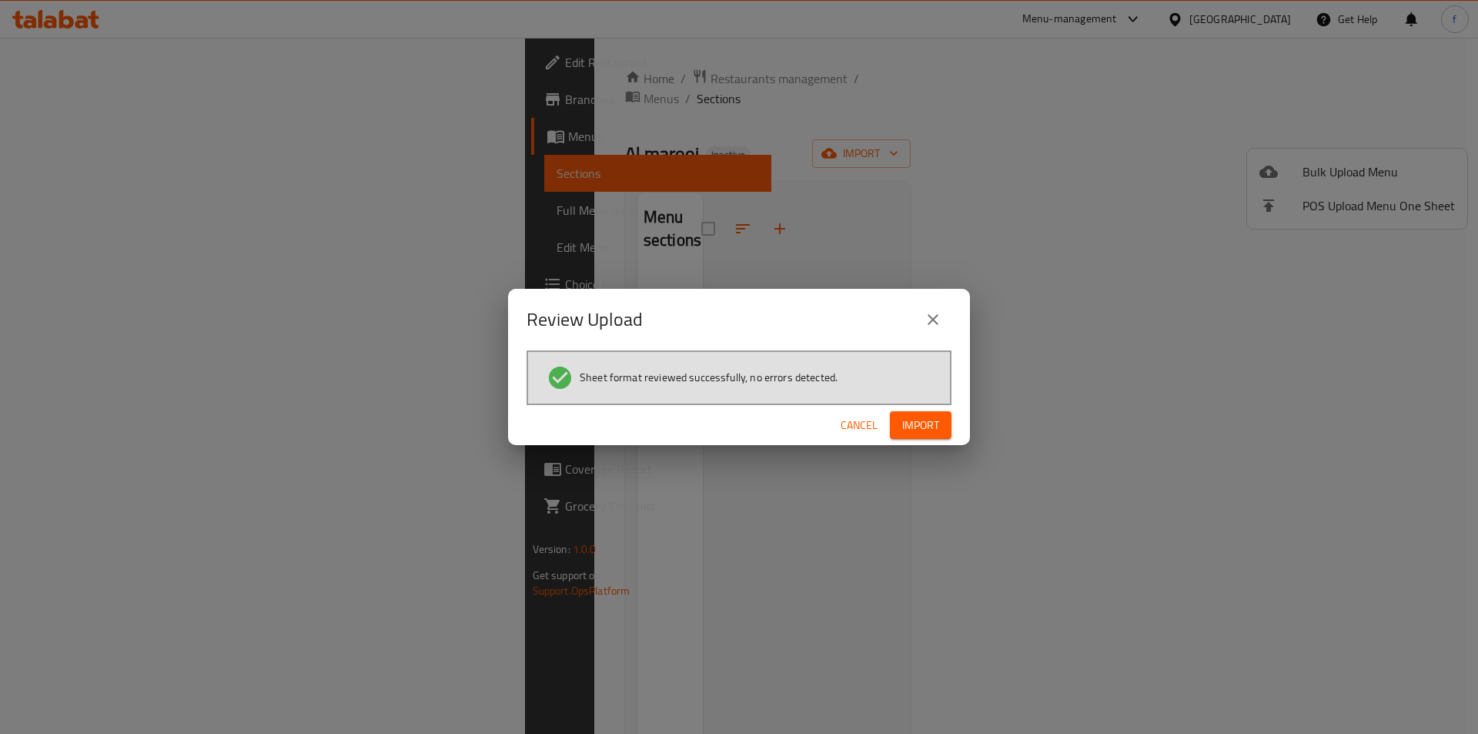
click at [913, 436] on button "Import" at bounding box center [921, 425] width 62 height 28
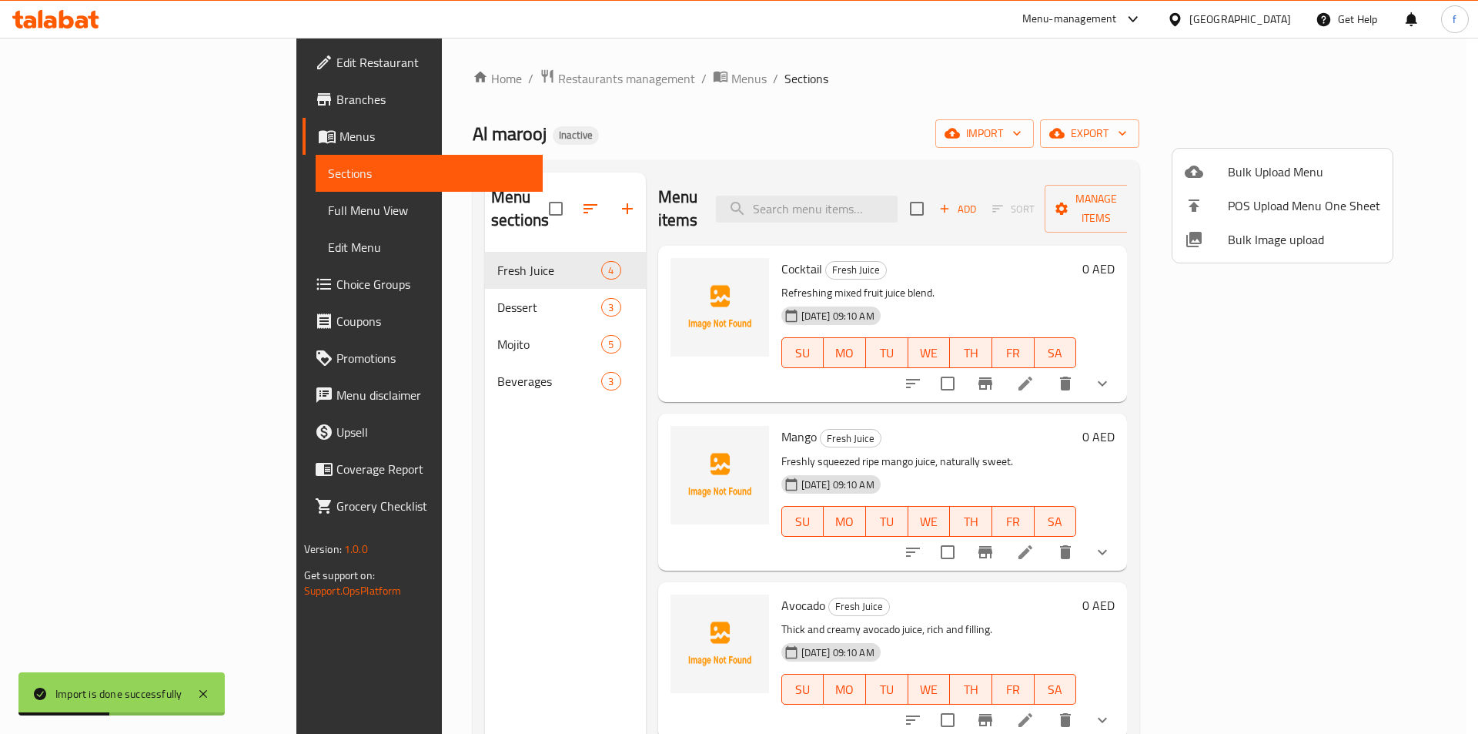
click at [943, 88] on div at bounding box center [739, 367] width 1478 height 734
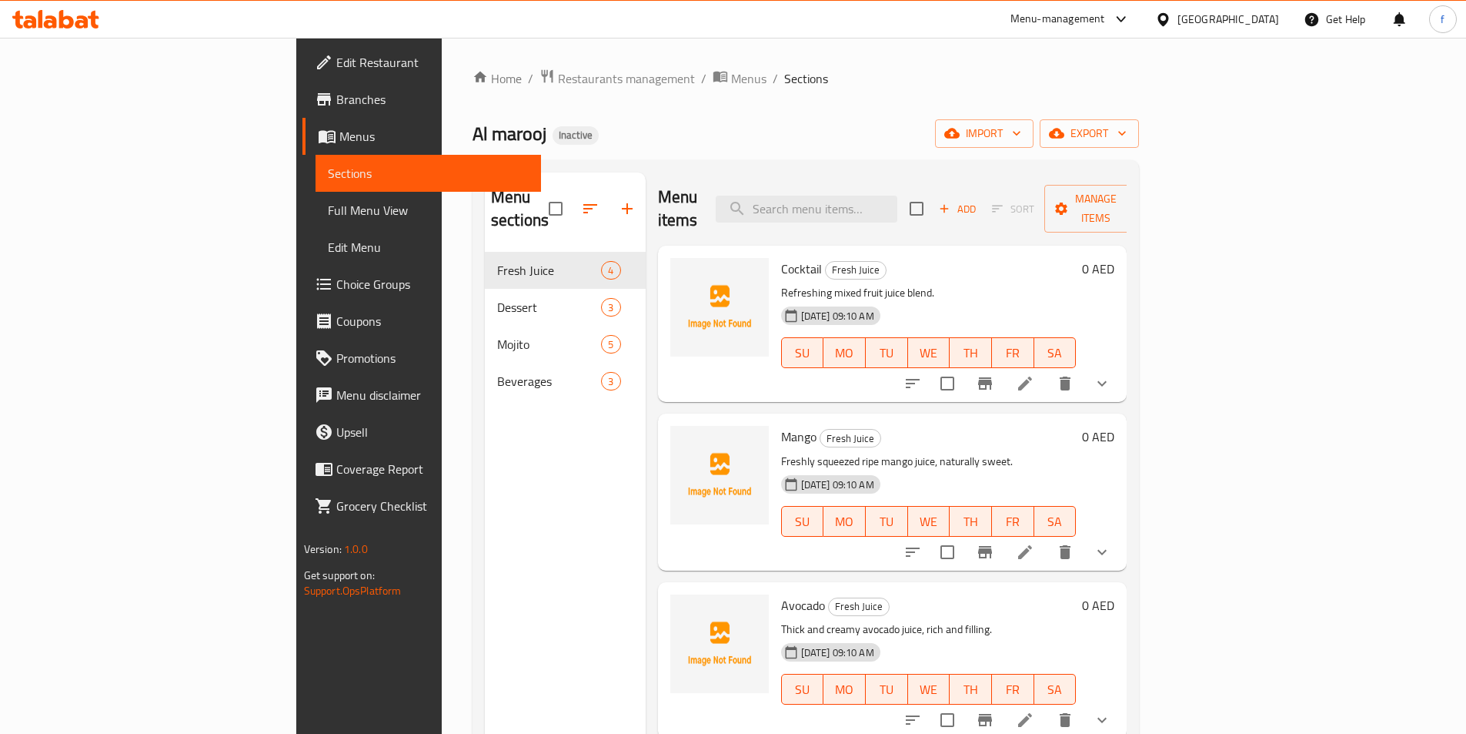
click at [316, 200] on link "Full Menu View" at bounding box center [429, 210] width 226 height 37
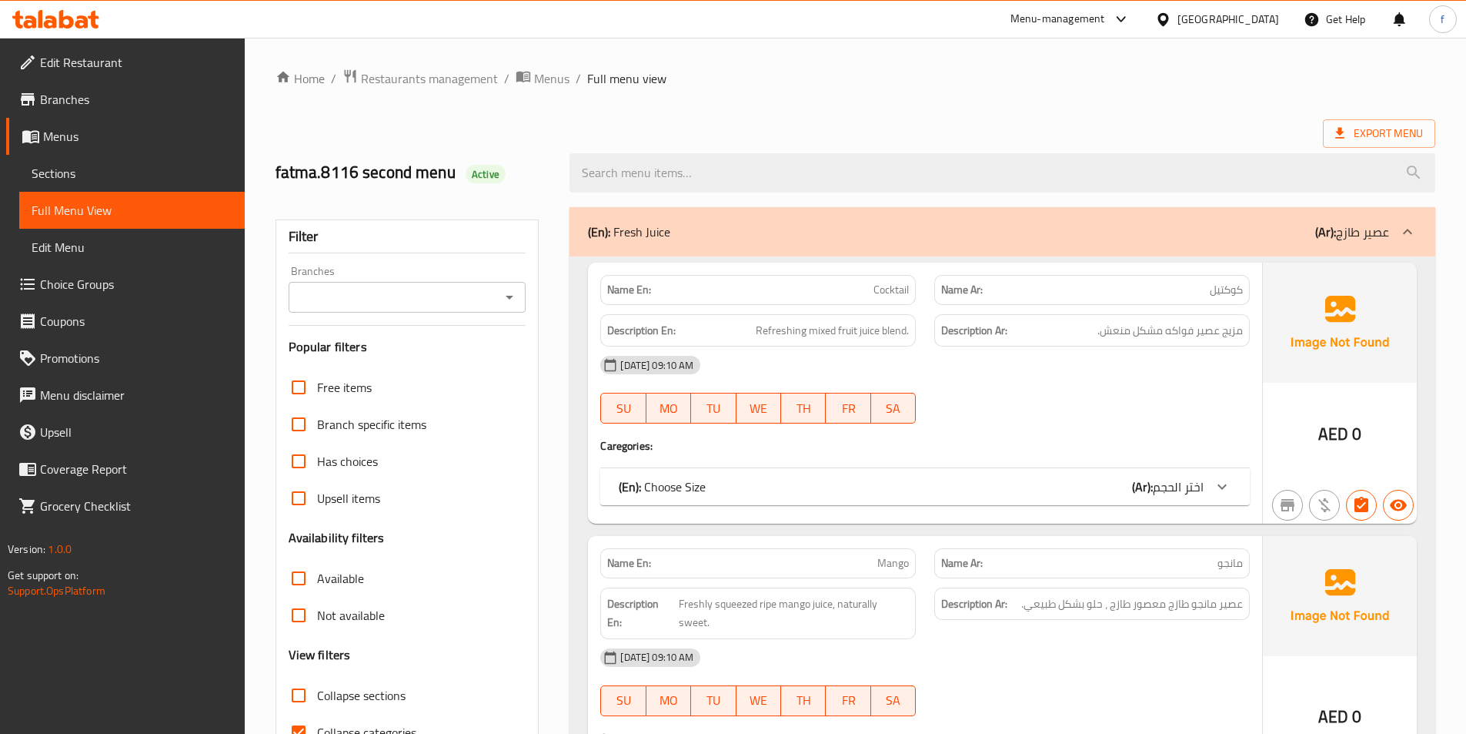
scroll to position [77, 0]
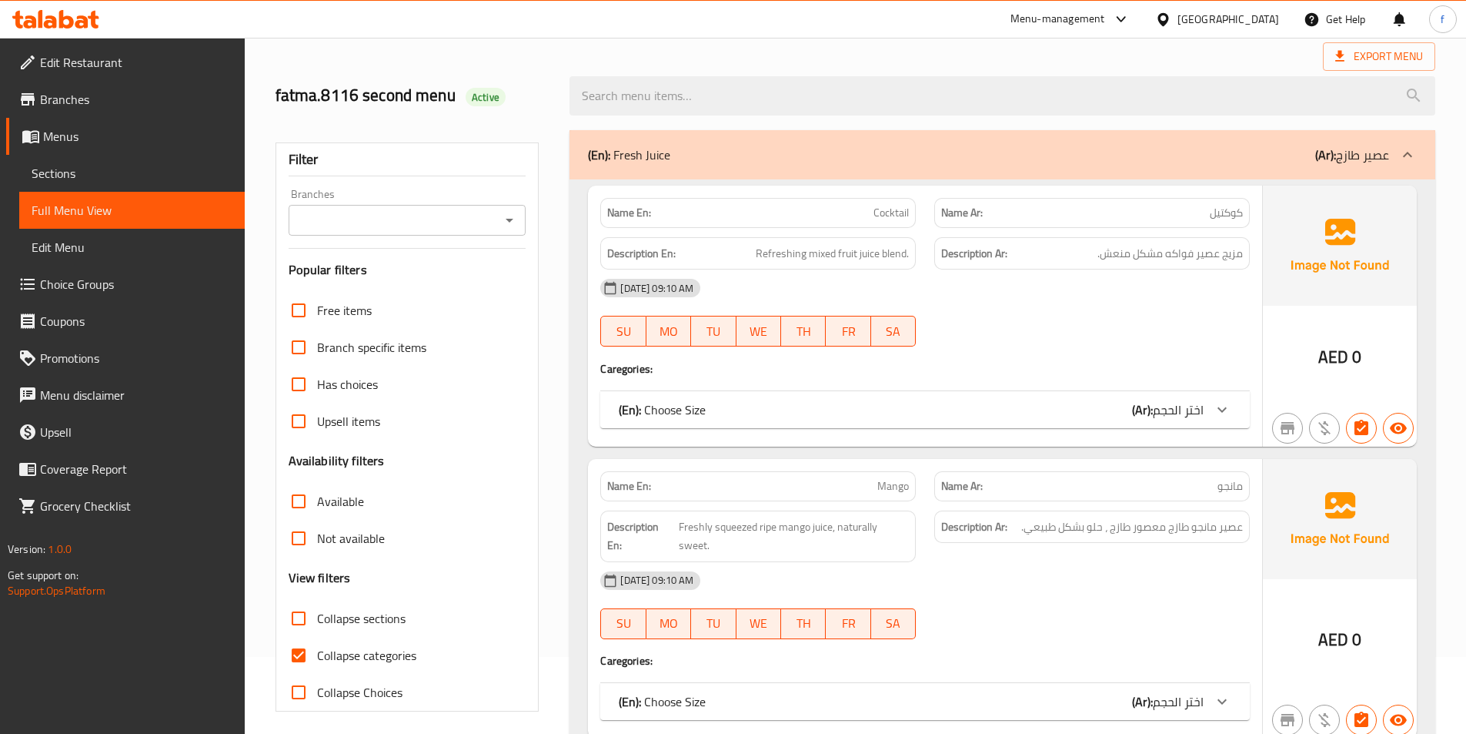
click at [372, 646] on span "Collapse categories" at bounding box center [366, 655] width 99 height 18
click at [317, 644] on input "Collapse categories" at bounding box center [298, 655] width 37 height 37
checkbox input "false"
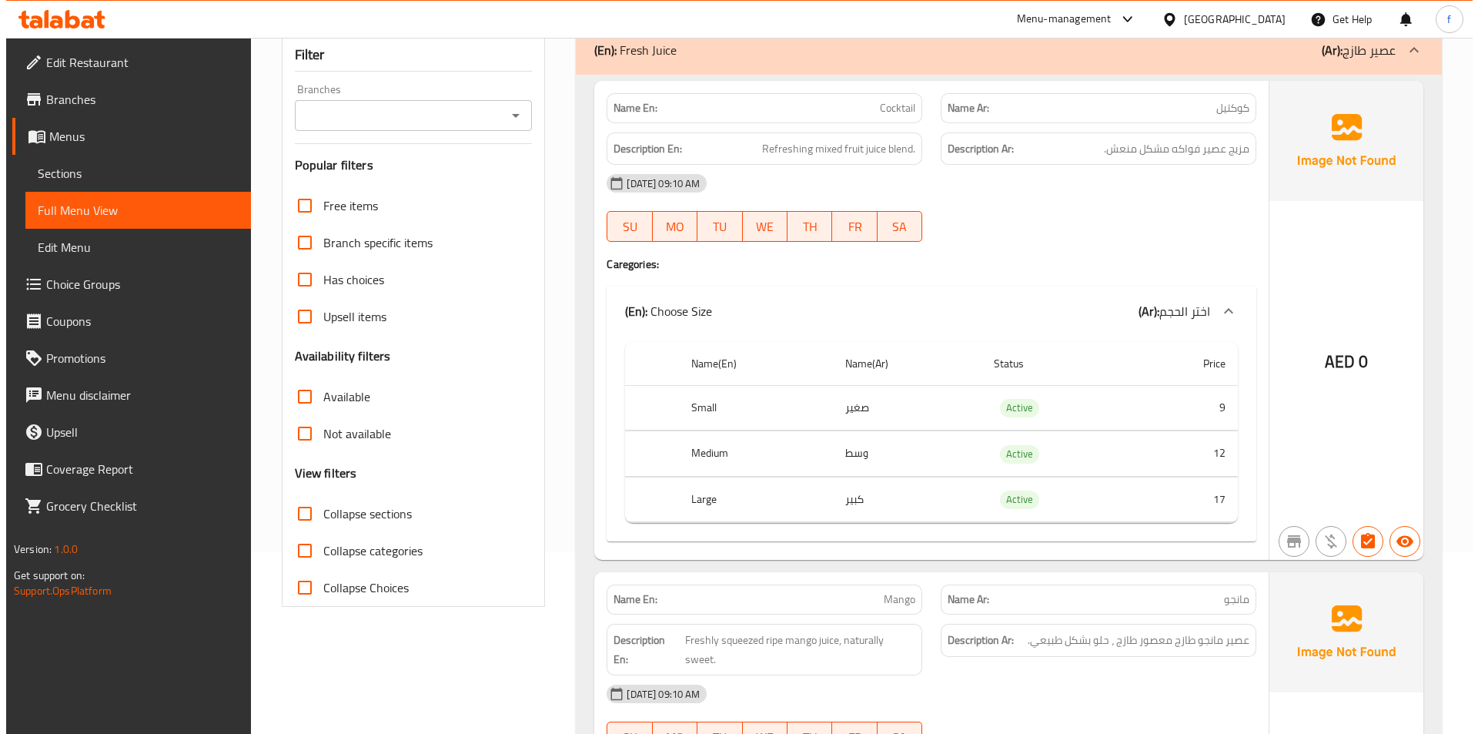
scroll to position [0, 0]
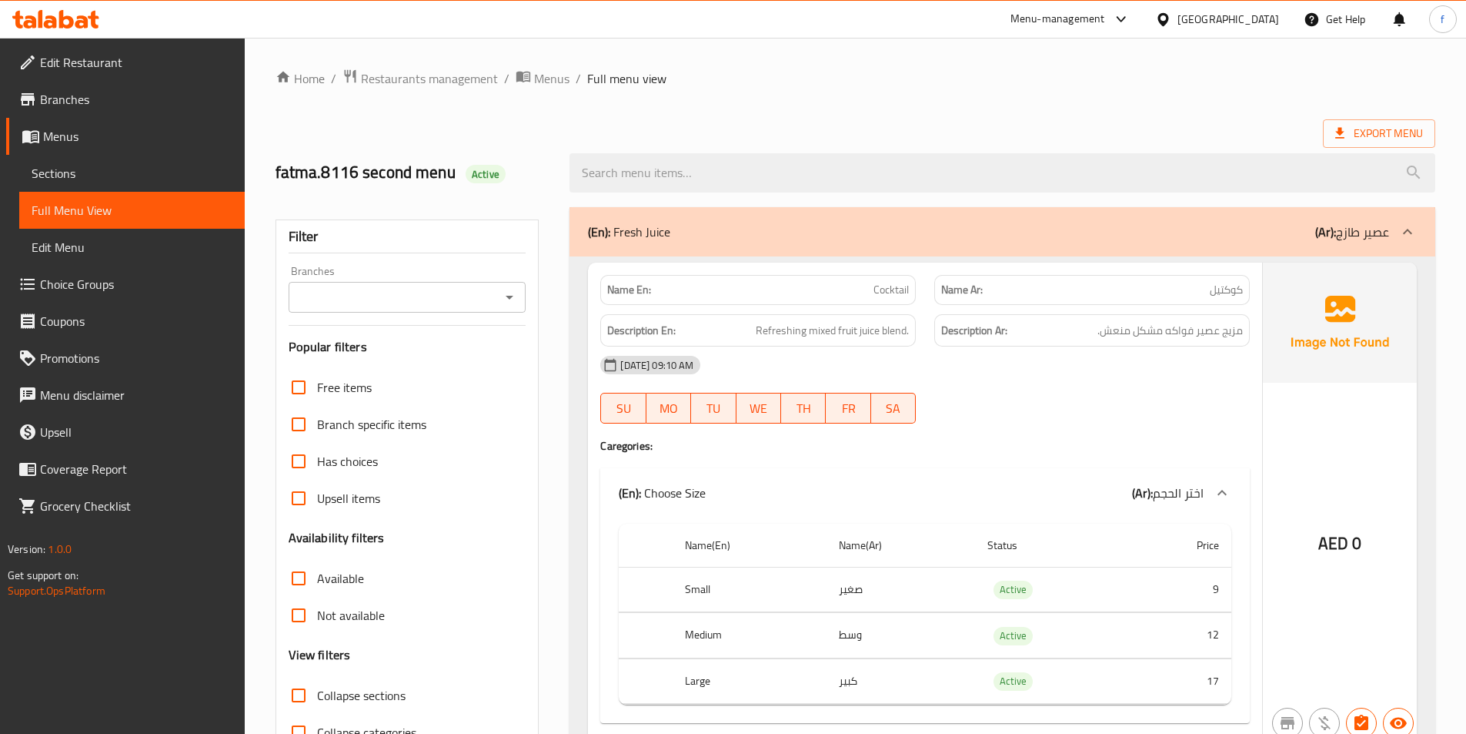
click at [1365, 129] on span "Export Menu" at bounding box center [1380, 133] width 88 height 19
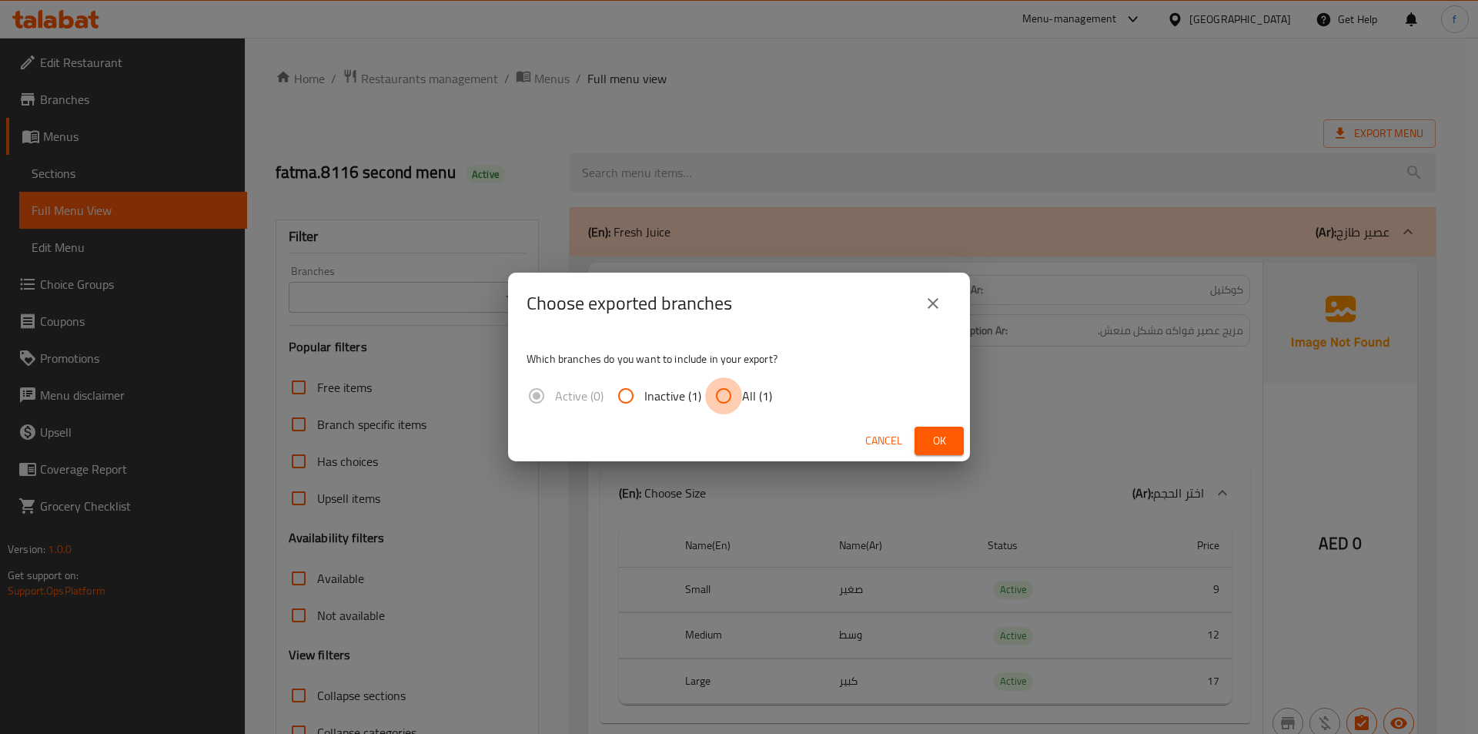
click at [724, 392] on input "All (1)" at bounding box center [723, 395] width 37 height 37
radio input "true"
click at [951, 446] on button "Ok" at bounding box center [938, 440] width 49 height 28
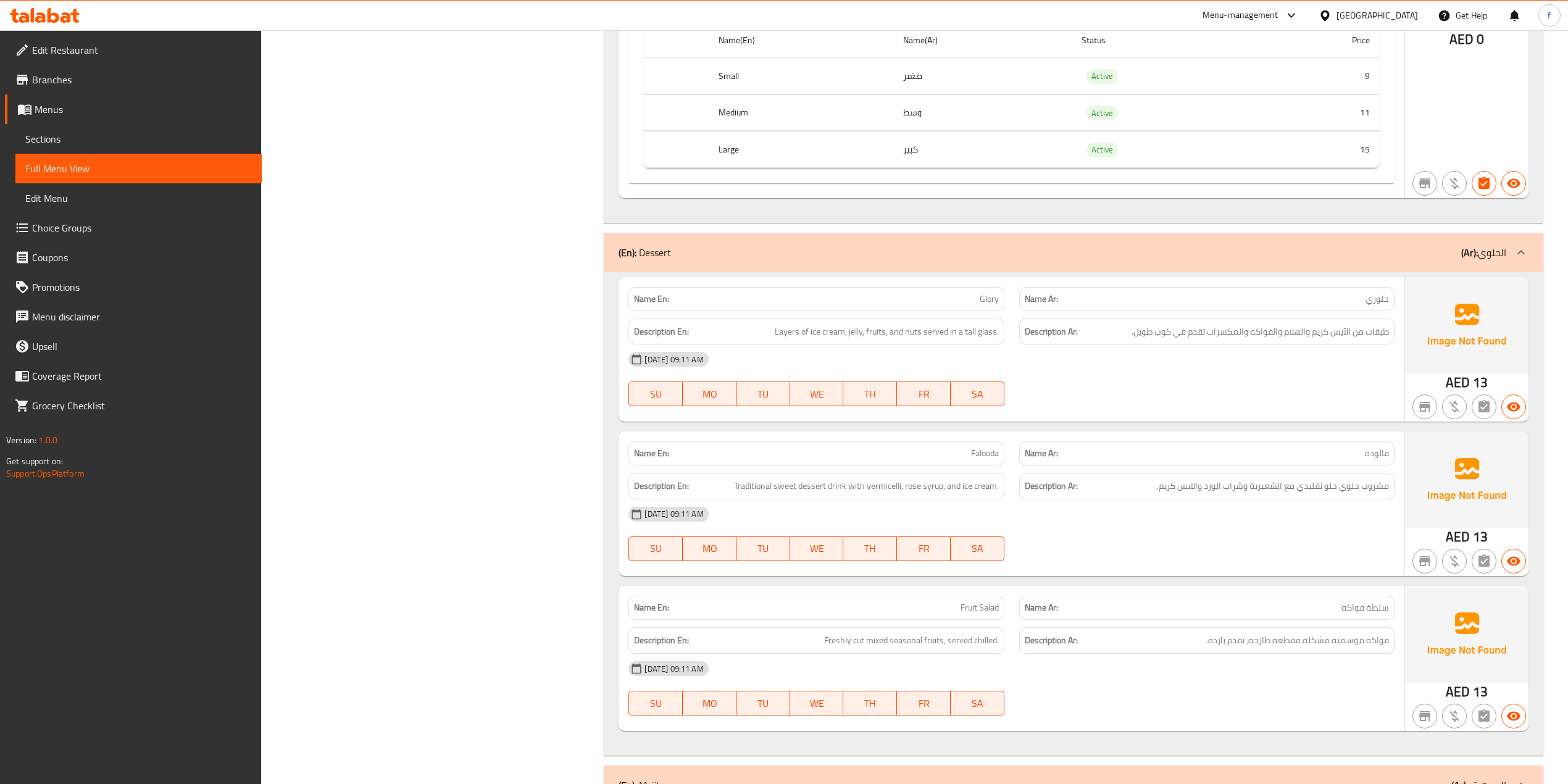
scroll to position [1615, 0]
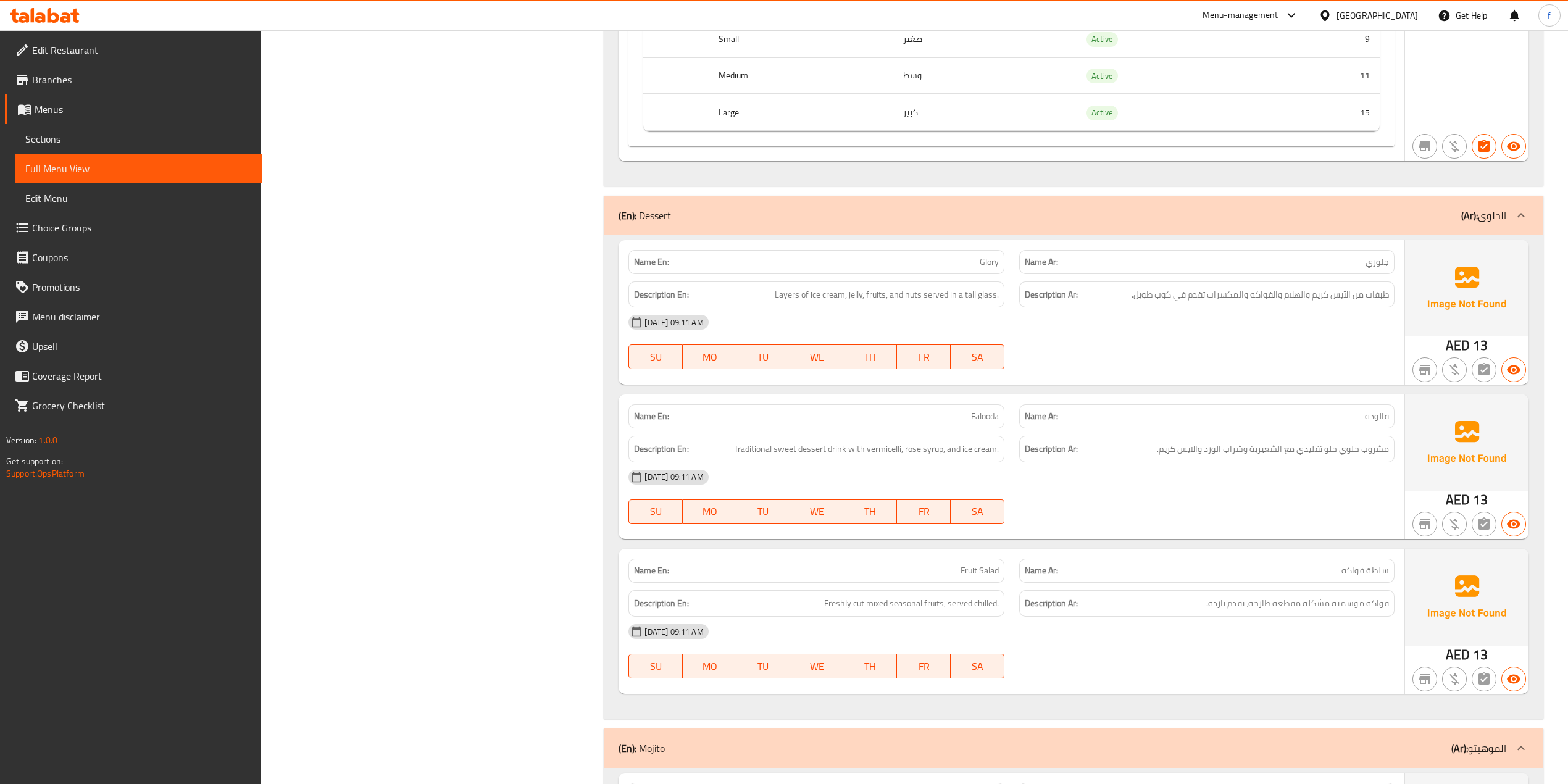
click at [993, 422] on span "Falooda" at bounding box center [985, 416] width 28 height 13
copy span "Falooda"
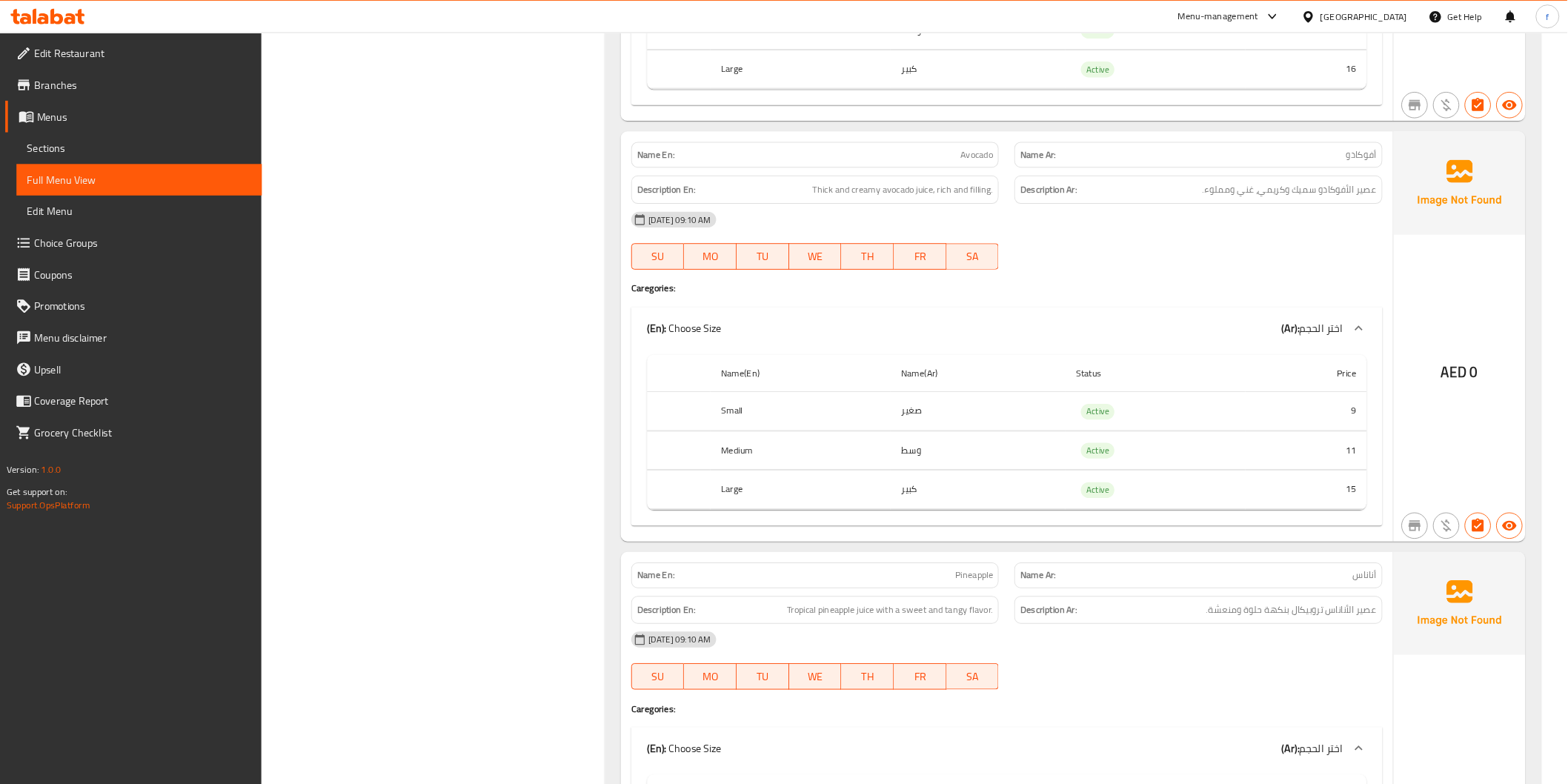
scroll to position [1051, 0]
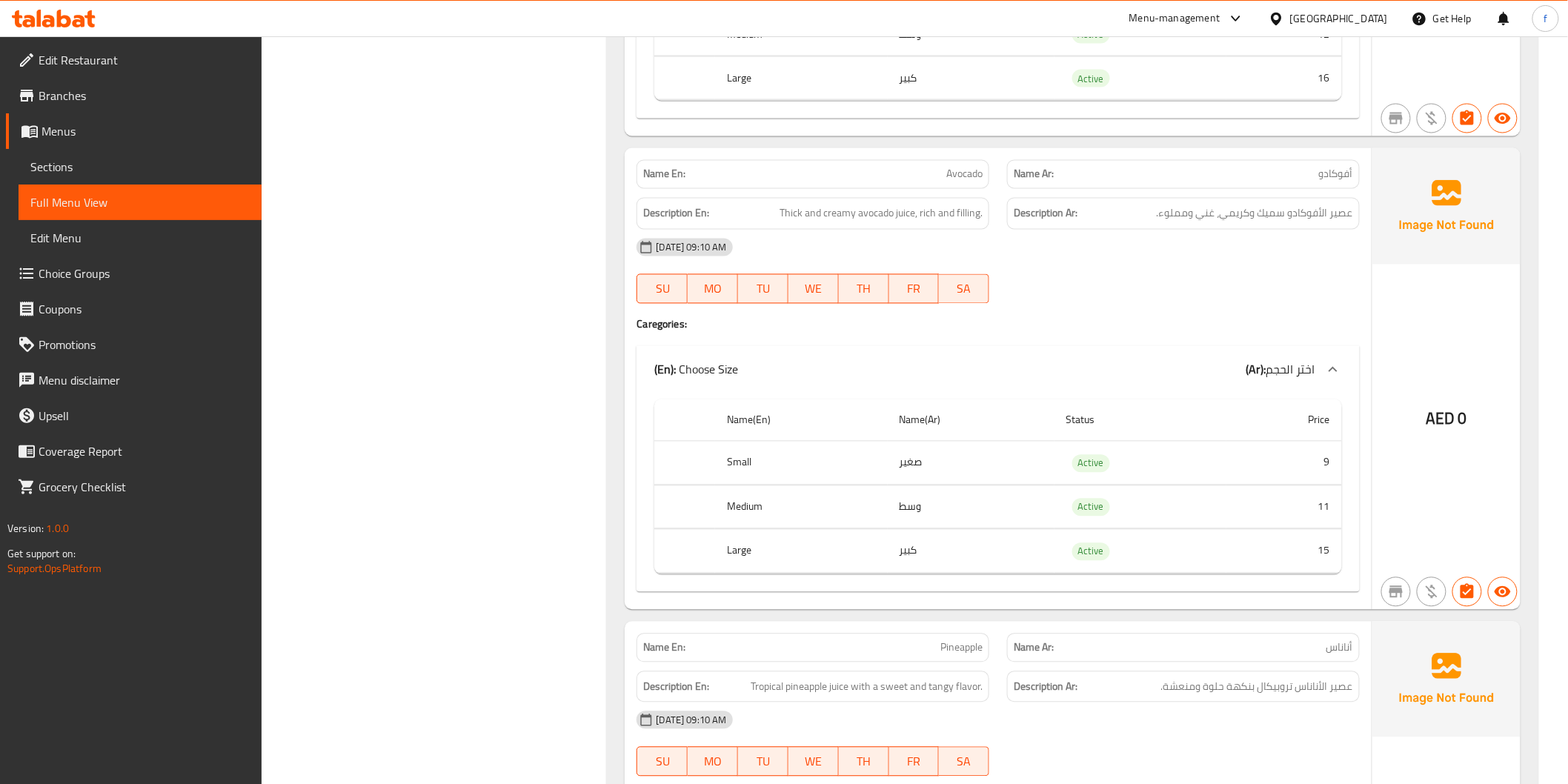
click at [99, 164] on span "Sections" at bounding box center [141, 167] width 219 height 17
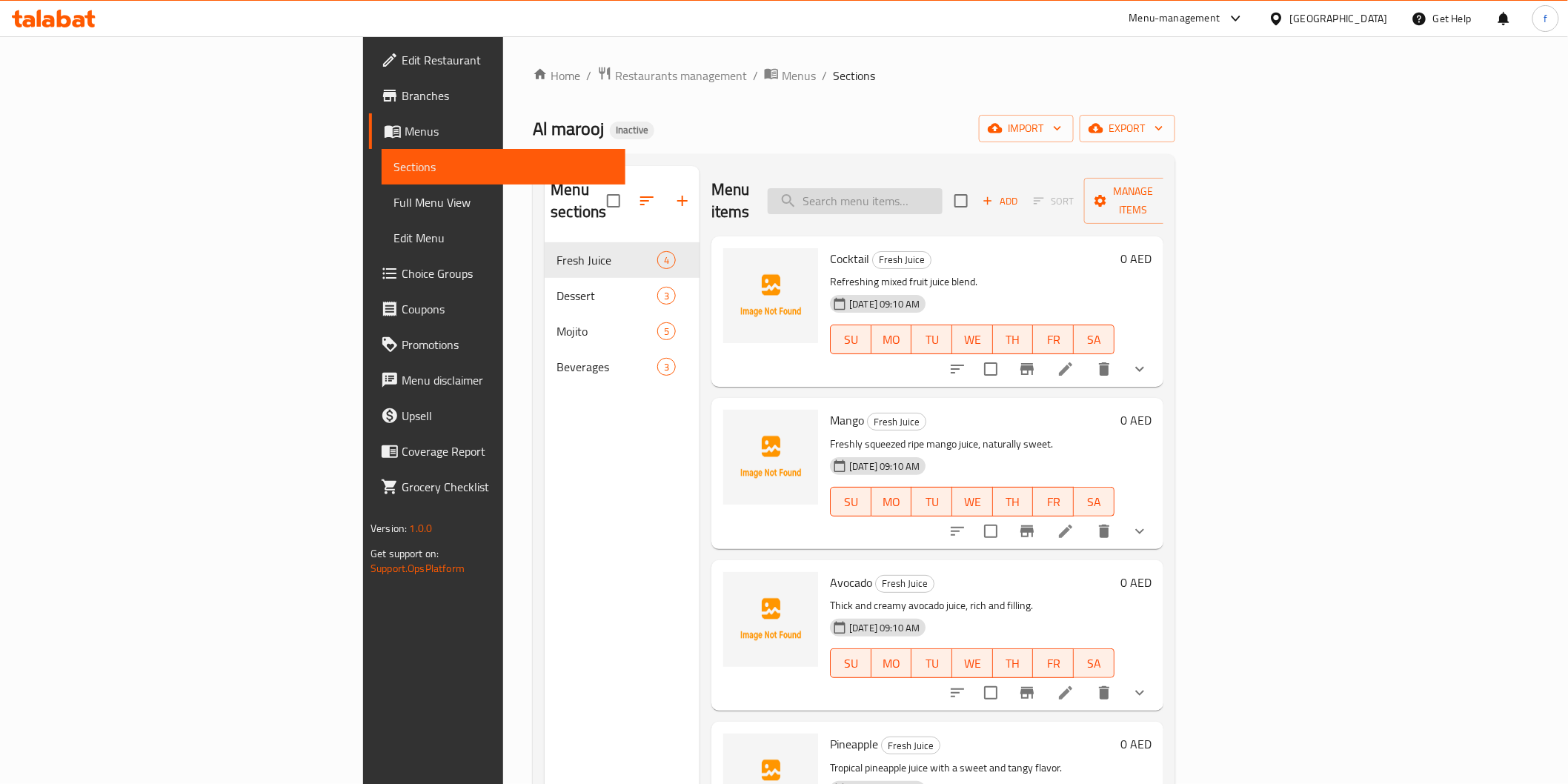
click at [942, 189] on input "search" at bounding box center [855, 201] width 175 height 26
paste input "Falooda"
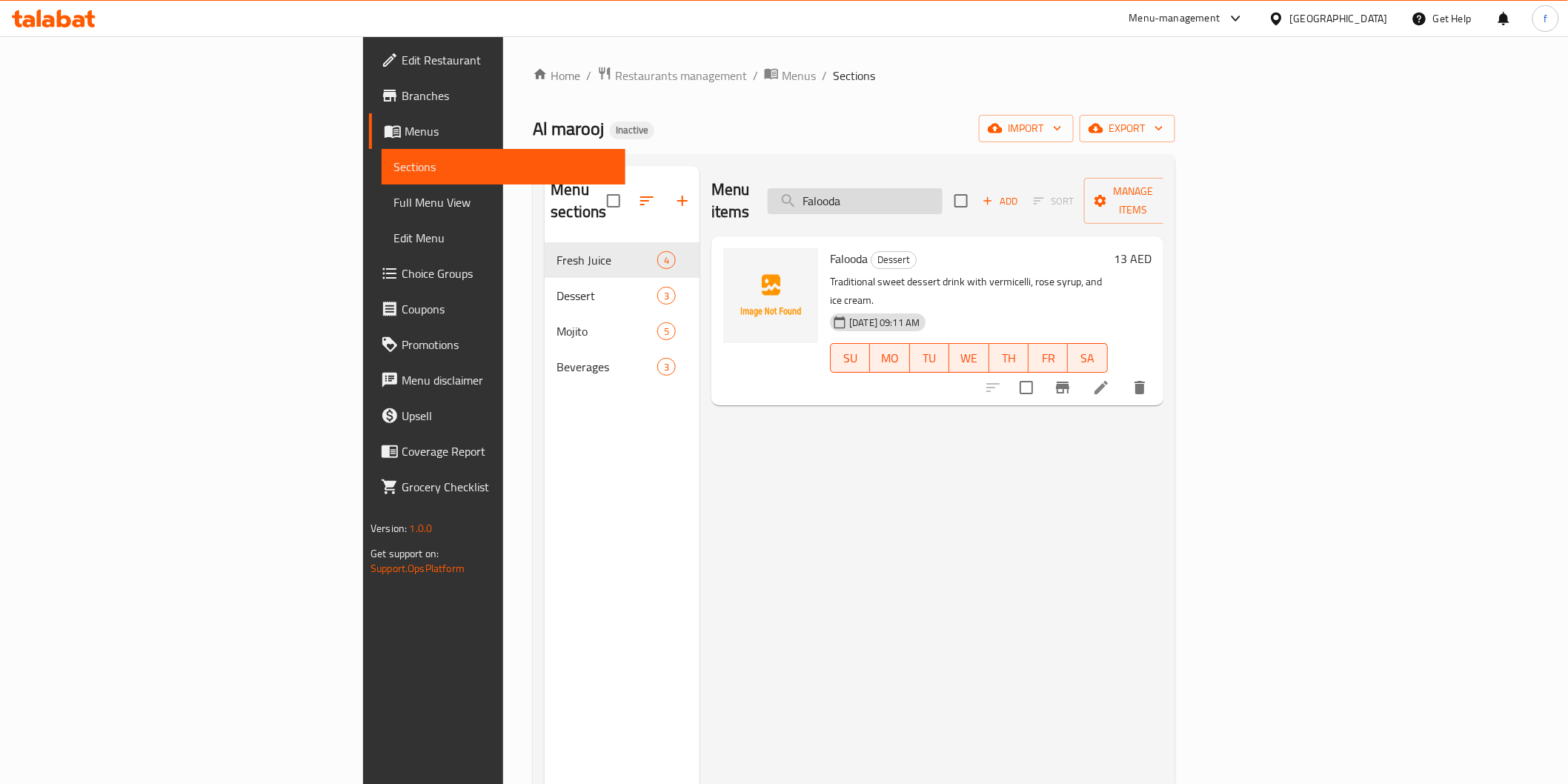
type input "Falooda"
click at [1108, 381] on icon at bounding box center [1101, 388] width 13 height 13
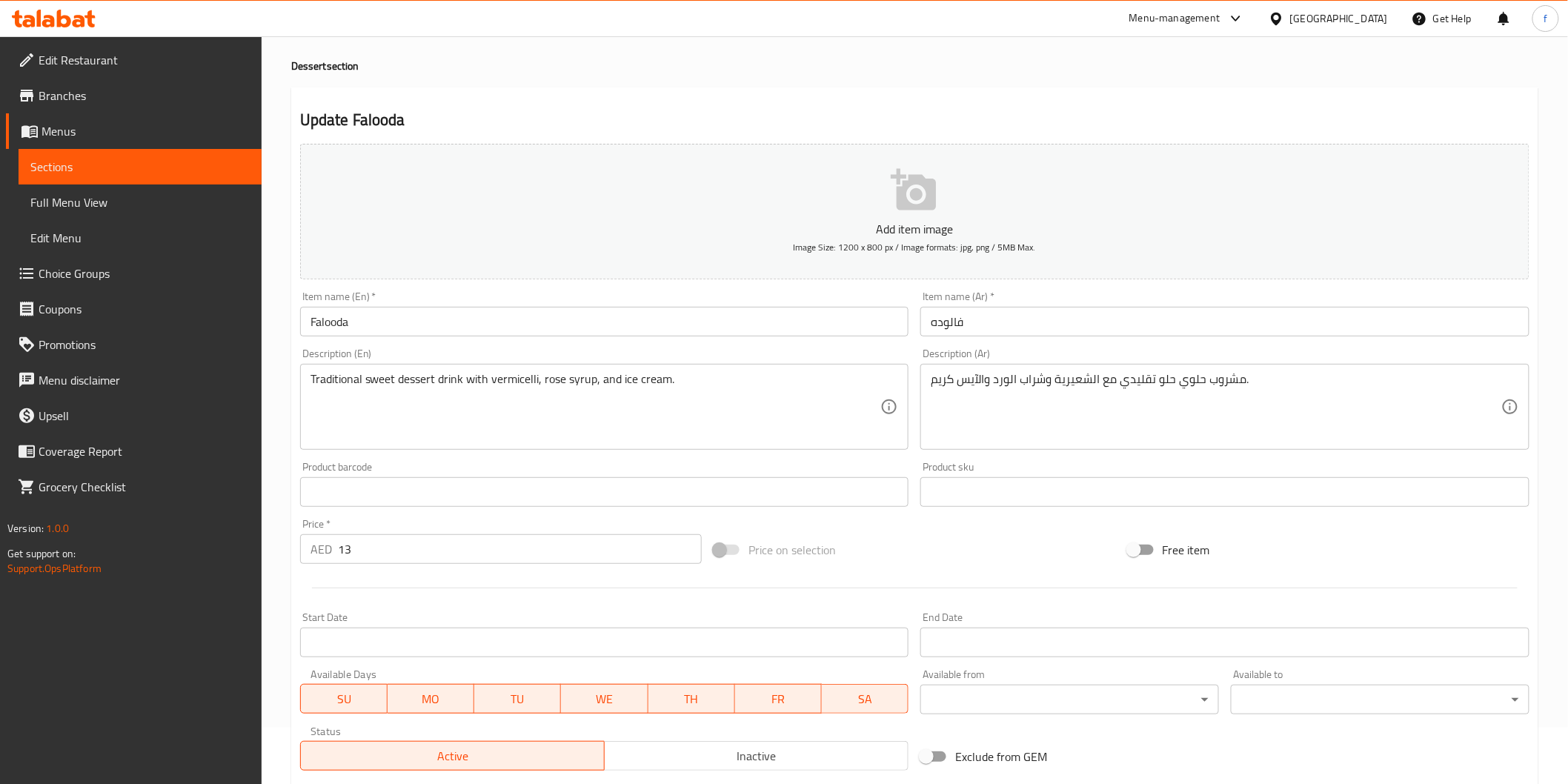
scroll to position [82, 0]
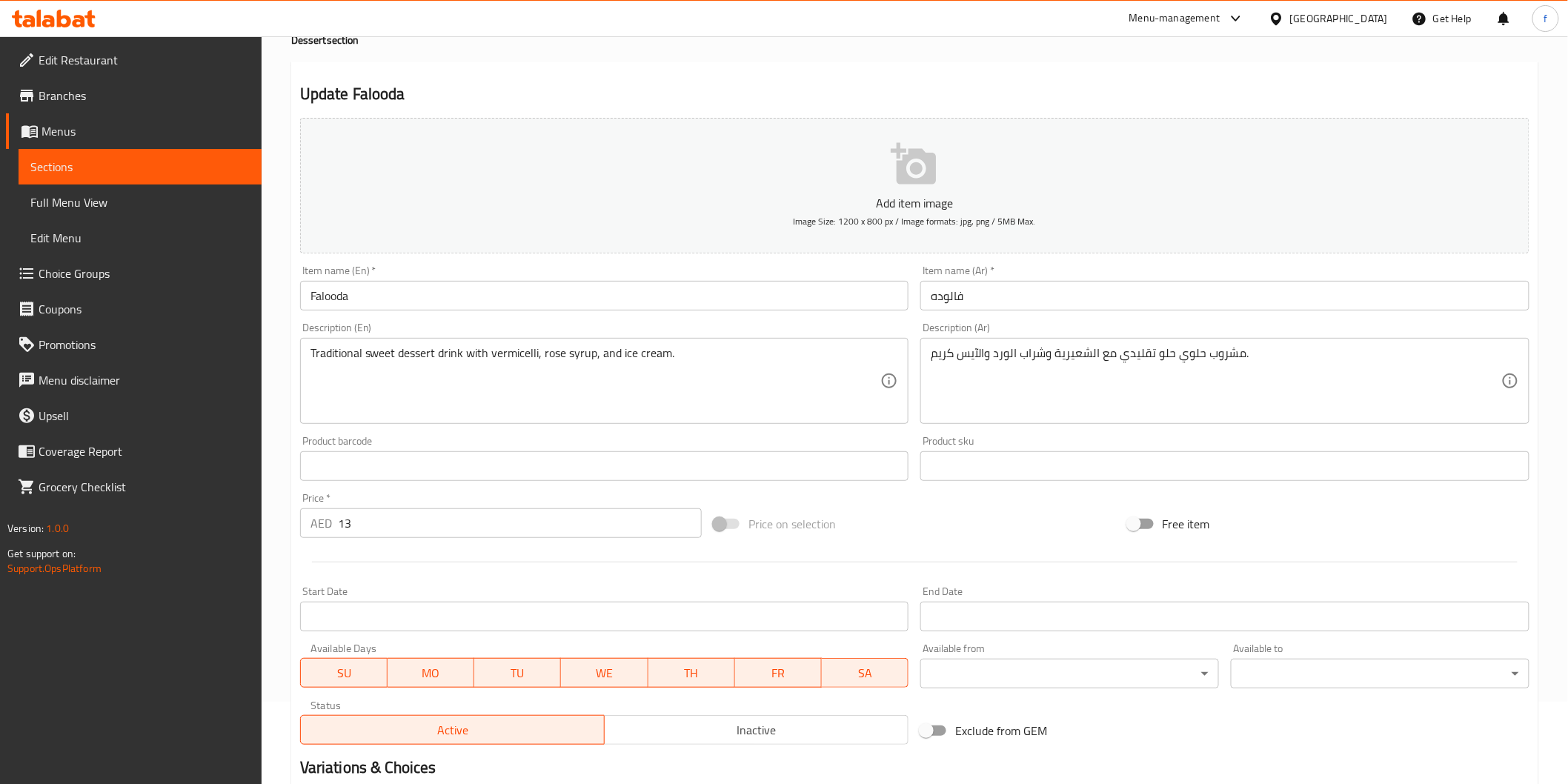
click at [136, 195] on span "Full Menu View" at bounding box center [141, 202] width 219 height 17
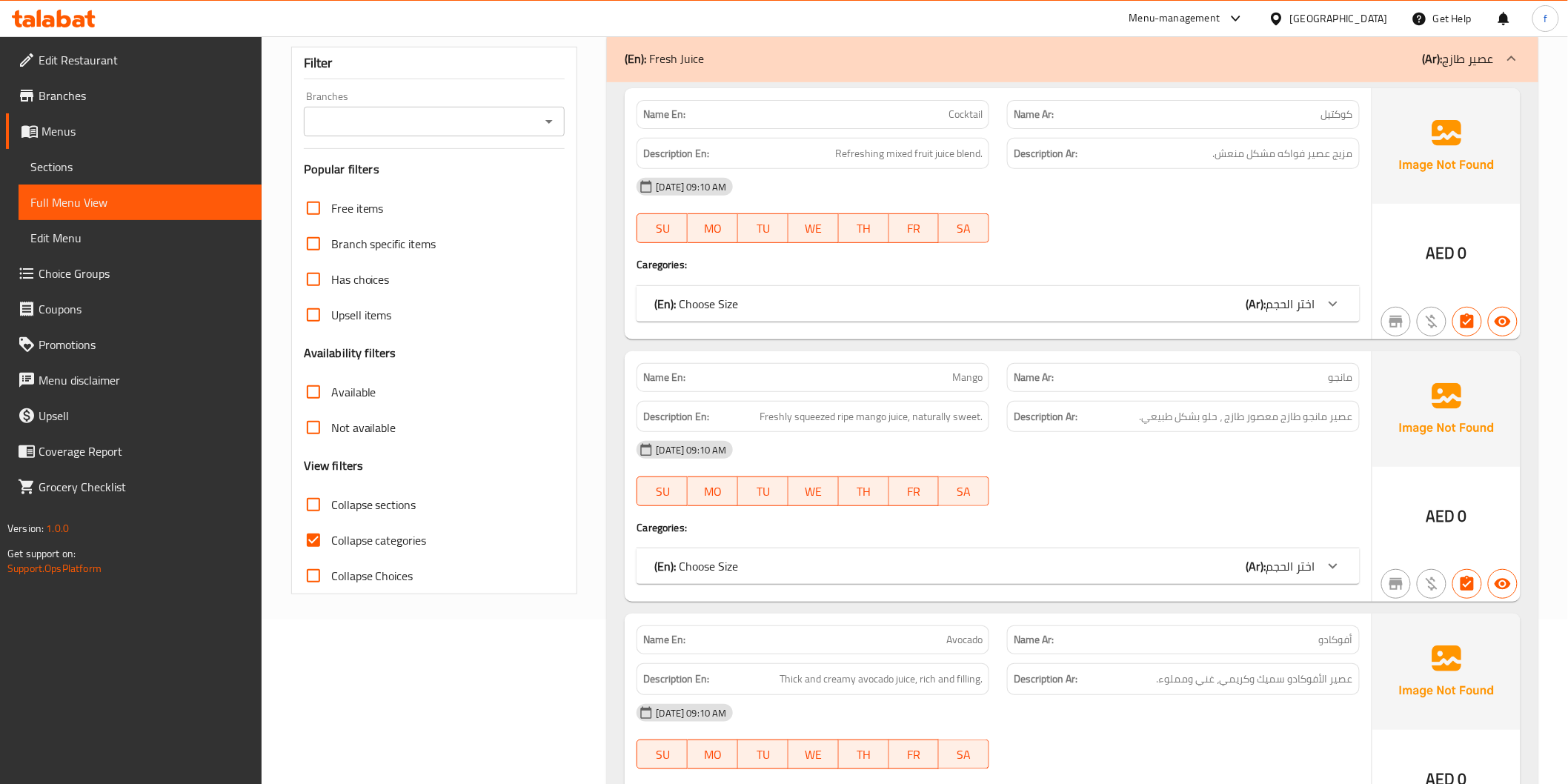
scroll to position [2289, 0]
